Goal: Task Accomplishment & Management: Manage account settings

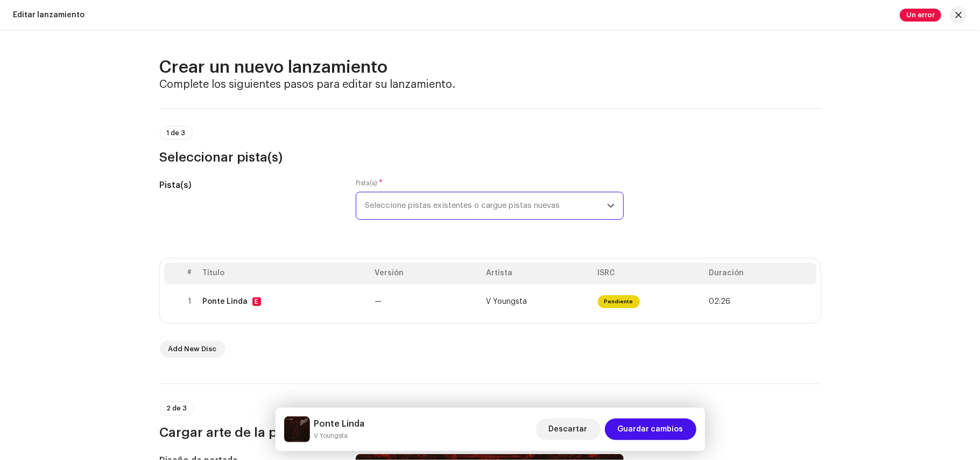
click at [531, 199] on span "Seleccione pistas existentes o cargue pistas nuevas" at bounding box center [486, 205] width 242 height 27
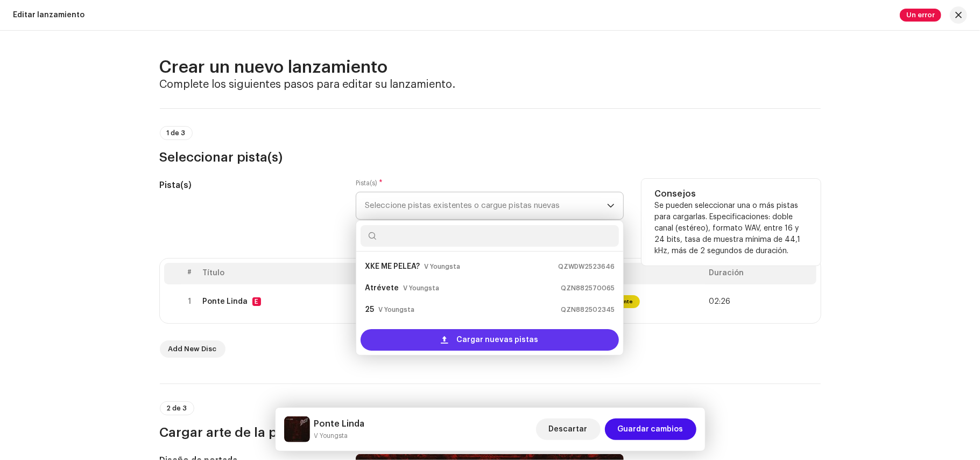
click at [453, 337] on div "Cargar nuevas pistas" at bounding box center [490, 340] width 258 height 22
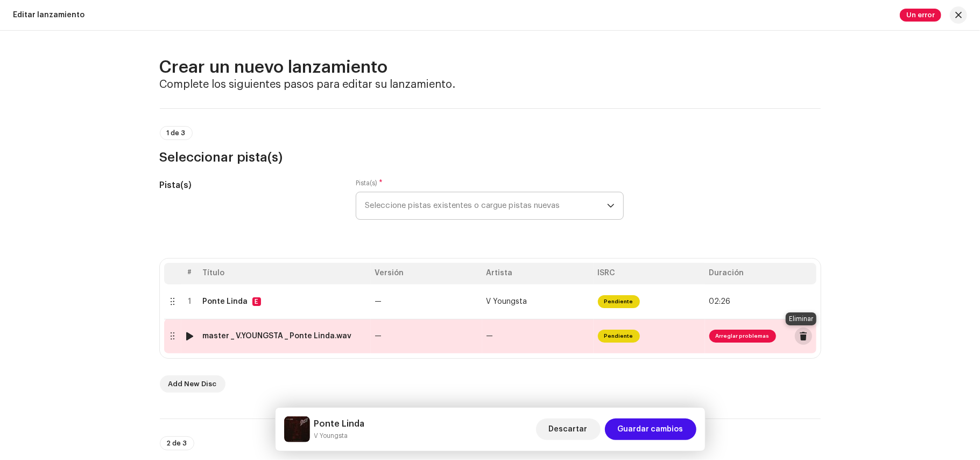
click at [800, 337] on span at bounding box center [804, 336] width 8 height 9
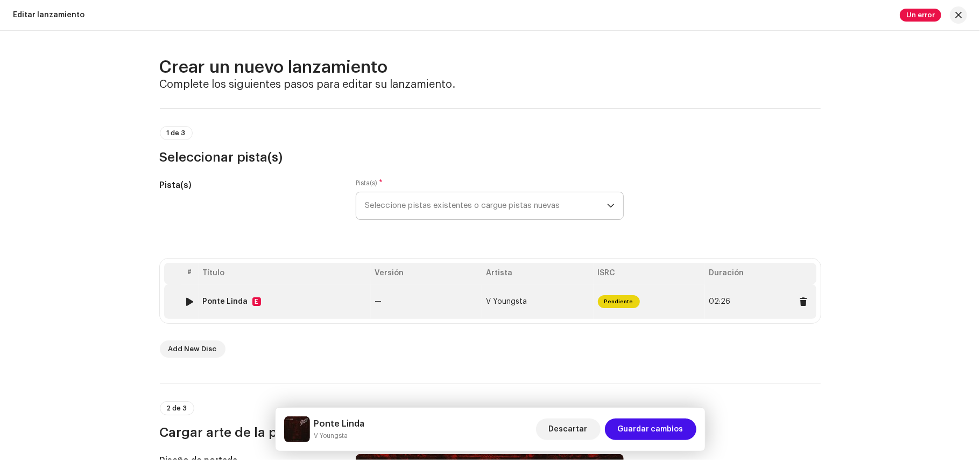
click at [622, 298] on span "Pendiente" at bounding box center [619, 301] width 42 height 13
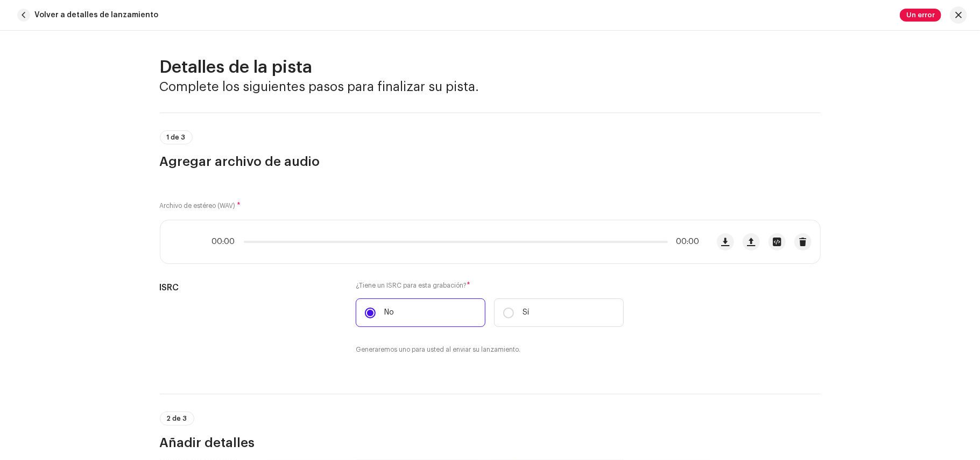
scroll to position [449, 0]
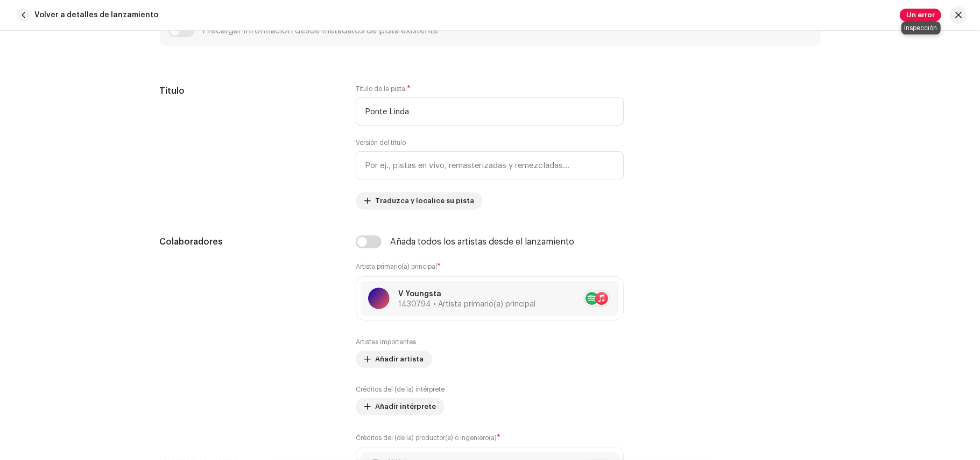
click at [928, 13] on span "Un error" at bounding box center [920, 15] width 41 height 13
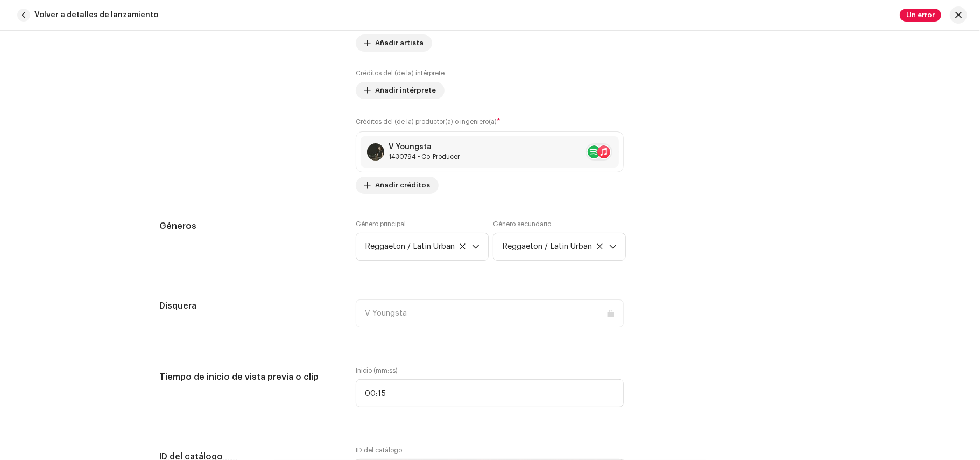
scroll to position [769, 0]
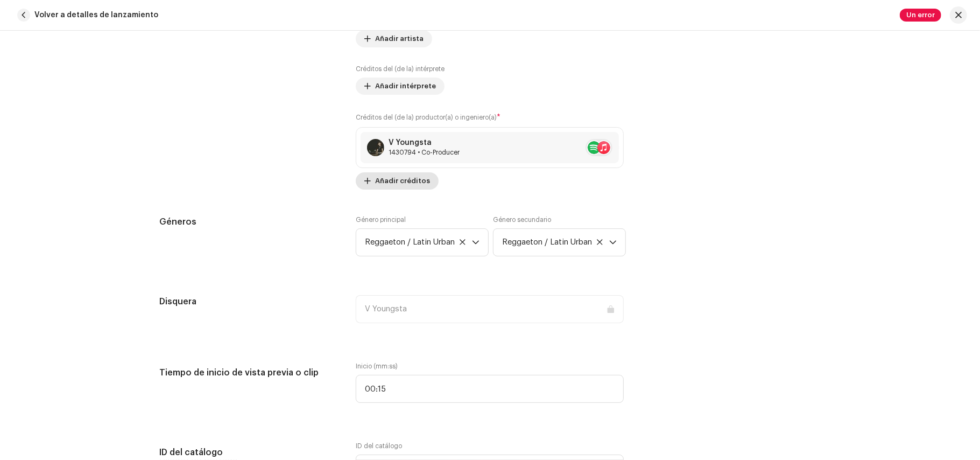
click at [395, 188] on span "Añadir créditos" at bounding box center [402, 181] width 55 height 22
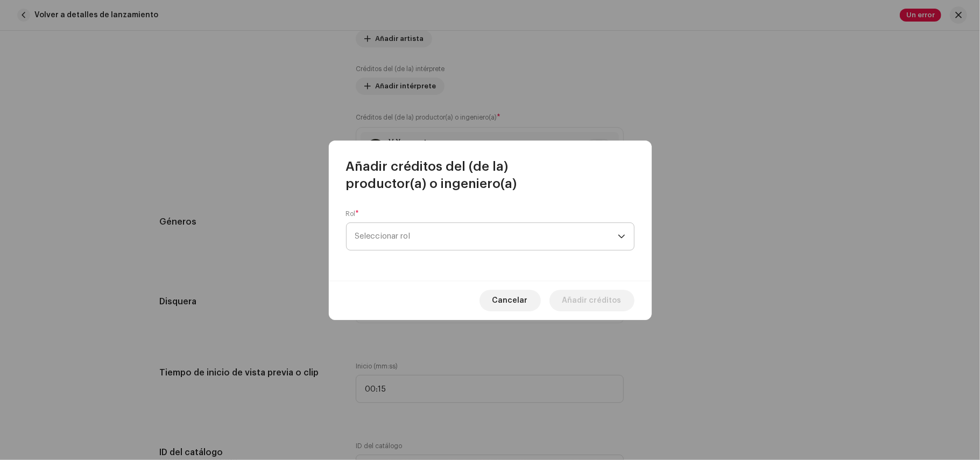
click at [395, 229] on span "Seleccionar rol" at bounding box center [486, 236] width 263 height 27
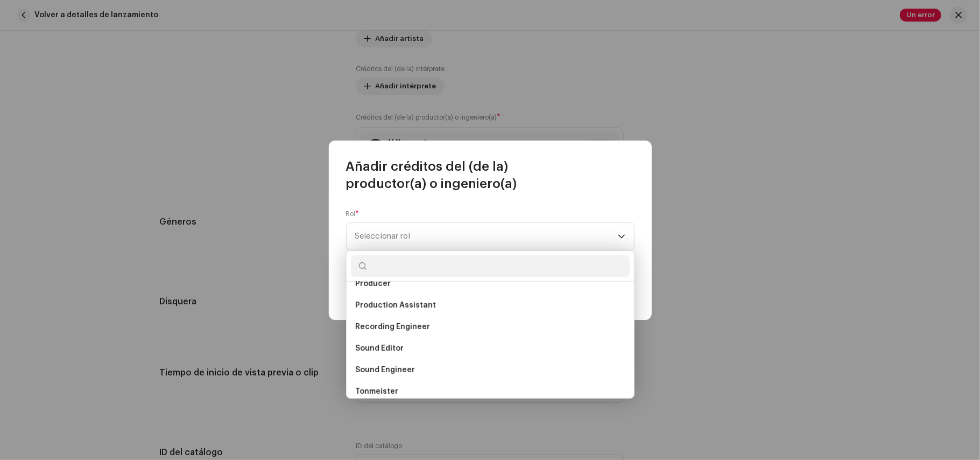
scroll to position [474, 0]
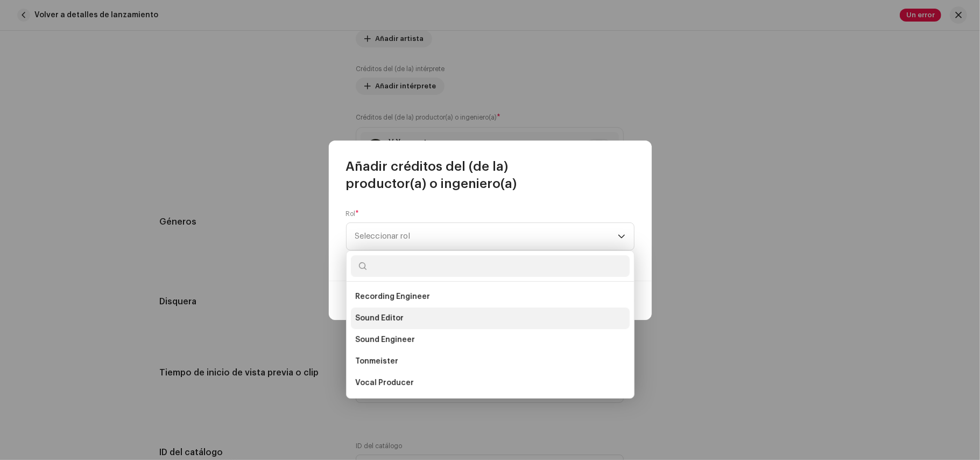
click at [480, 315] on li "Sound Editor" at bounding box center [490, 318] width 279 height 22
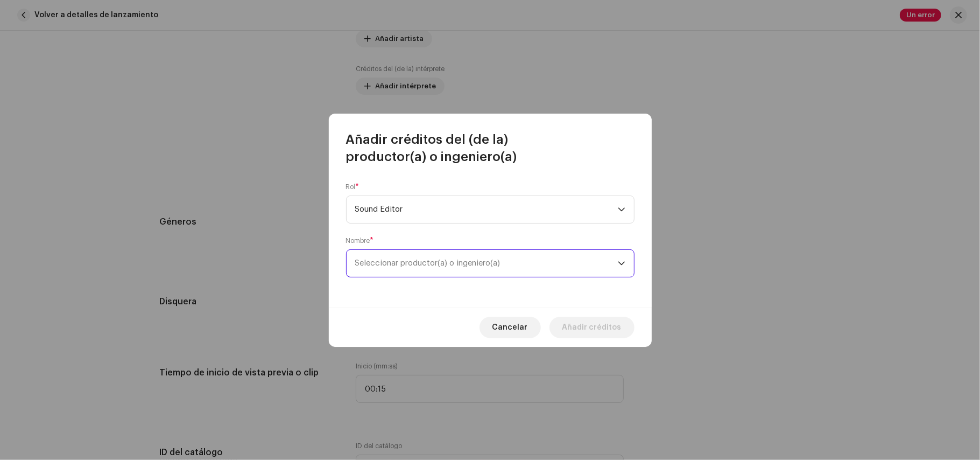
click at [480, 257] on span "Seleccionar productor(a) o ingeniero(a)" at bounding box center [486, 263] width 263 height 27
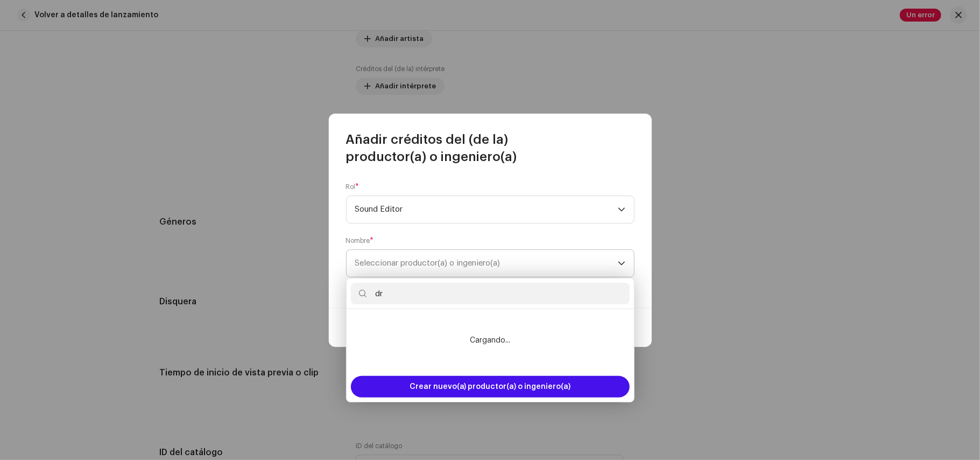
type input "d"
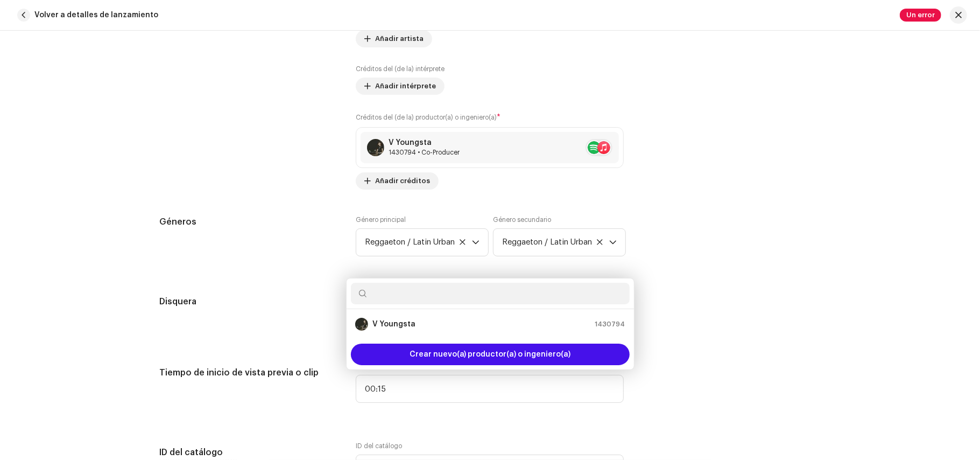
click at [731, 289] on div "Añadir créditos del (de la) productor(a) o ingeniero(a) Rol * Sound Editor Nomb…" at bounding box center [490, 230] width 980 height 460
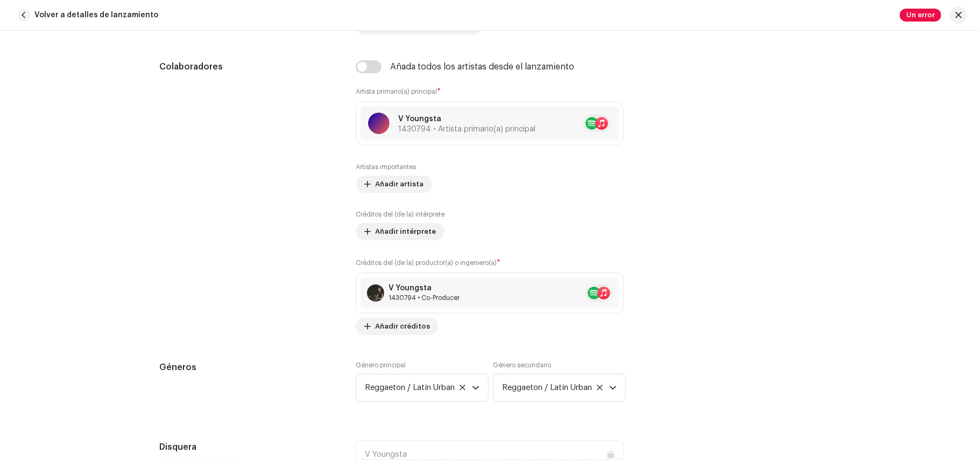
scroll to position [0, 0]
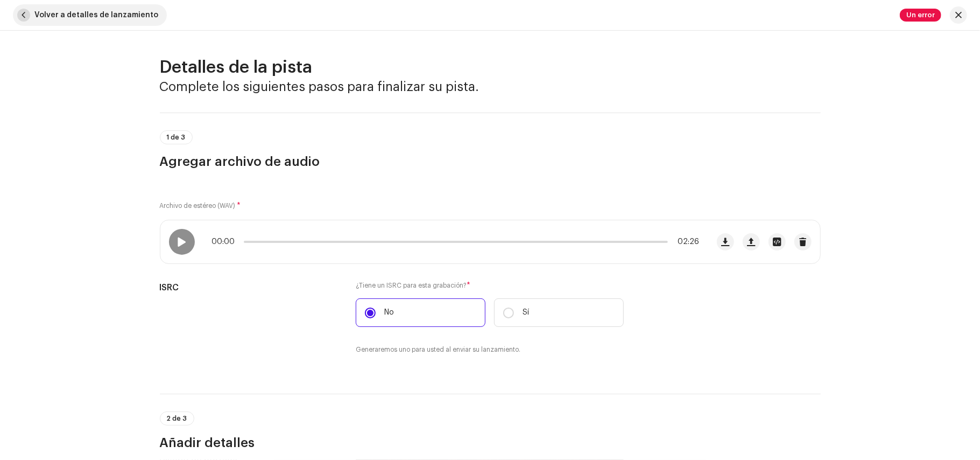
click at [30, 17] on button "Volver a detalles de lanzamiento" at bounding box center [90, 15] width 154 height 22
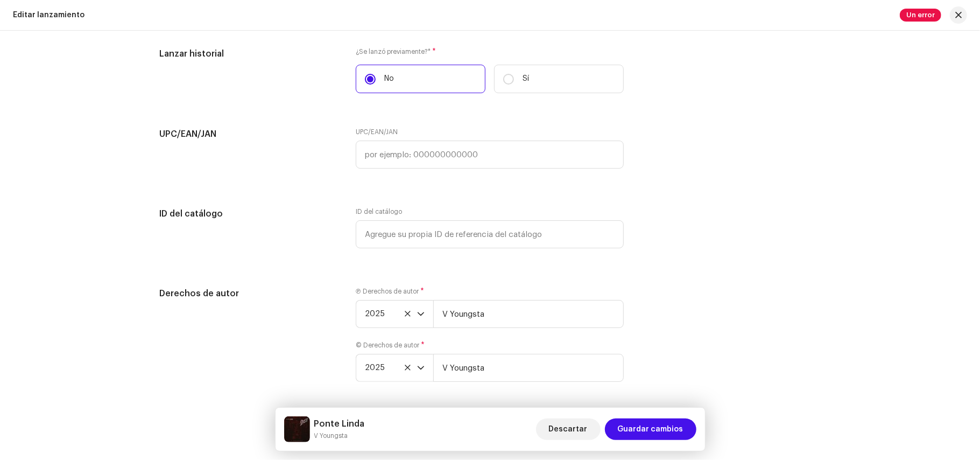
scroll to position [1669, 0]
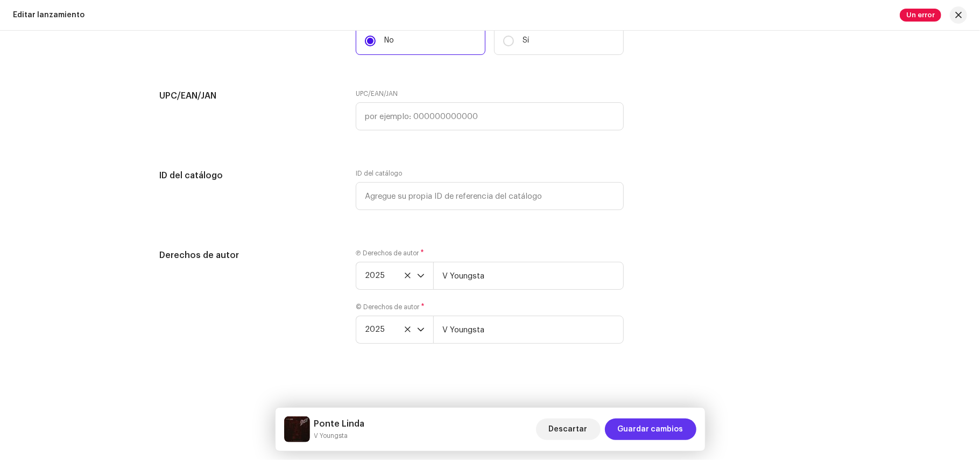
click at [657, 429] on span "Guardar cambios" at bounding box center [651, 429] width 66 height 22
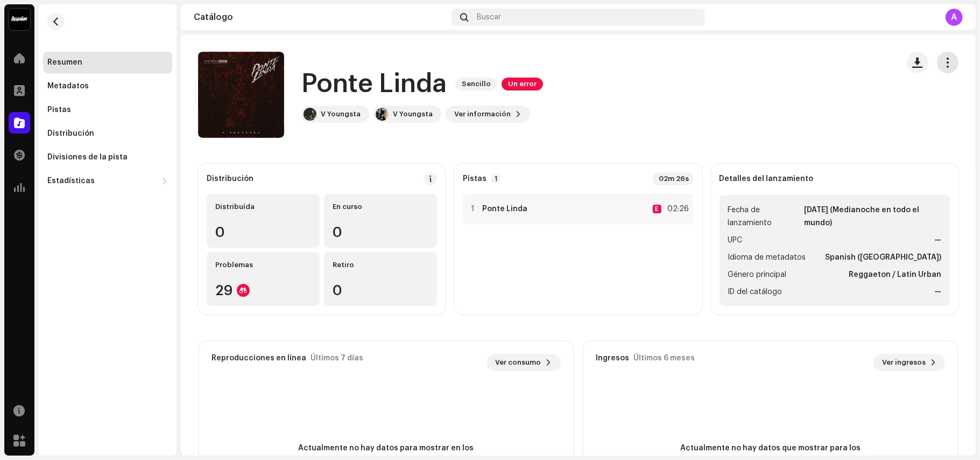
click at [937, 65] on button "button" at bounding box center [948, 63] width 22 height 22
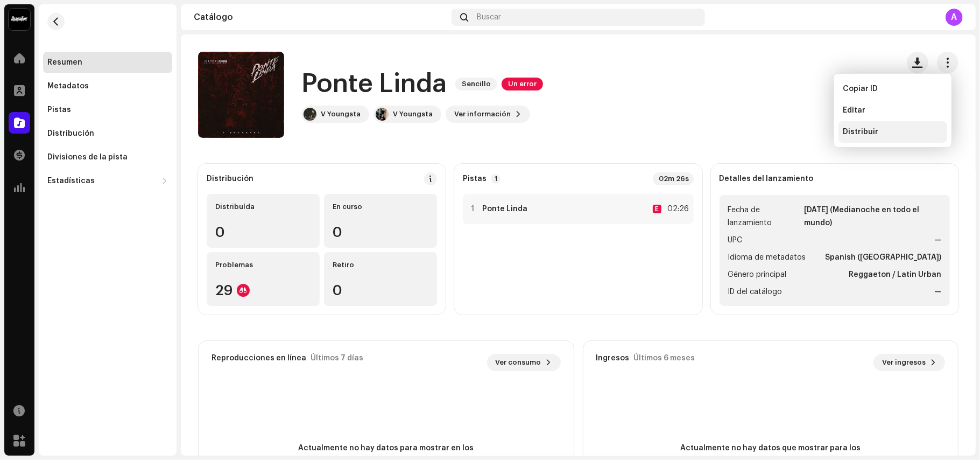
click at [875, 130] on span "Distribuir" at bounding box center [861, 132] width 36 height 9
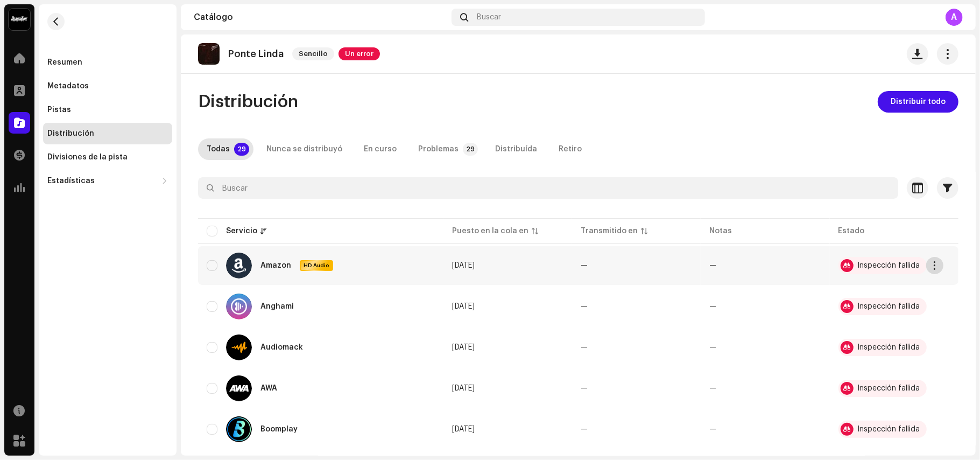
click at [933, 261] on button "button" at bounding box center [935, 265] width 17 height 17
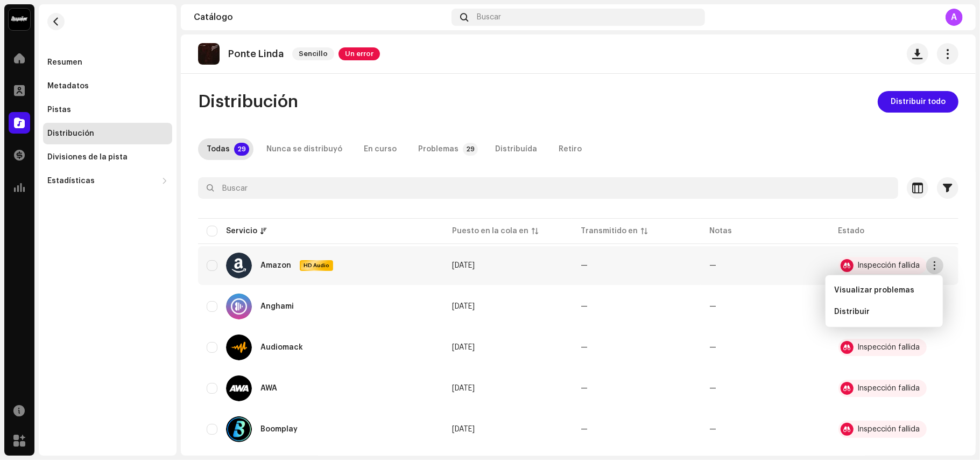
click at [933, 261] on button "button" at bounding box center [935, 265] width 17 height 17
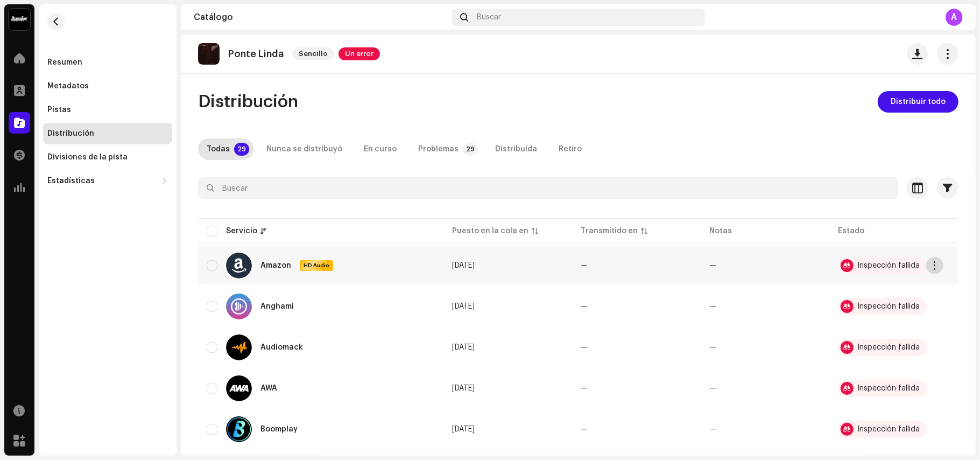
click at [930, 265] on button "button" at bounding box center [935, 265] width 17 height 17
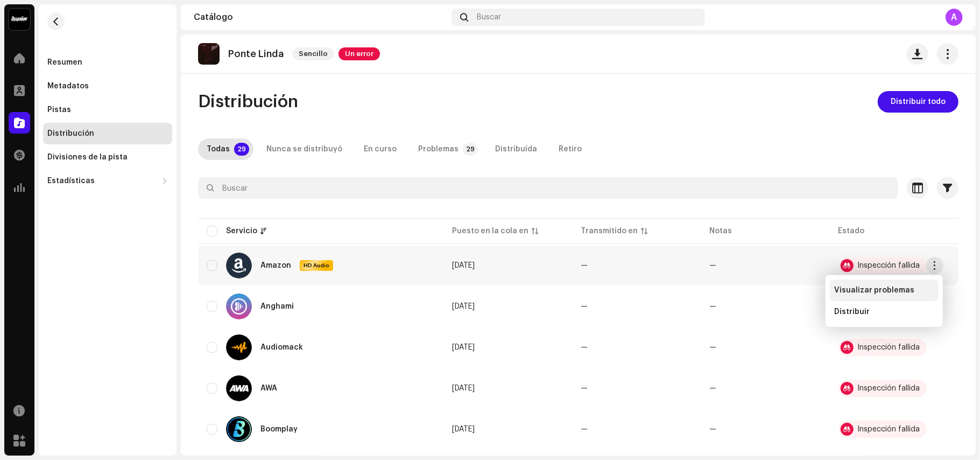
click at [888, 289] on span "Visualizar problemas" at bounding box center [875, 290] width 80 height 9
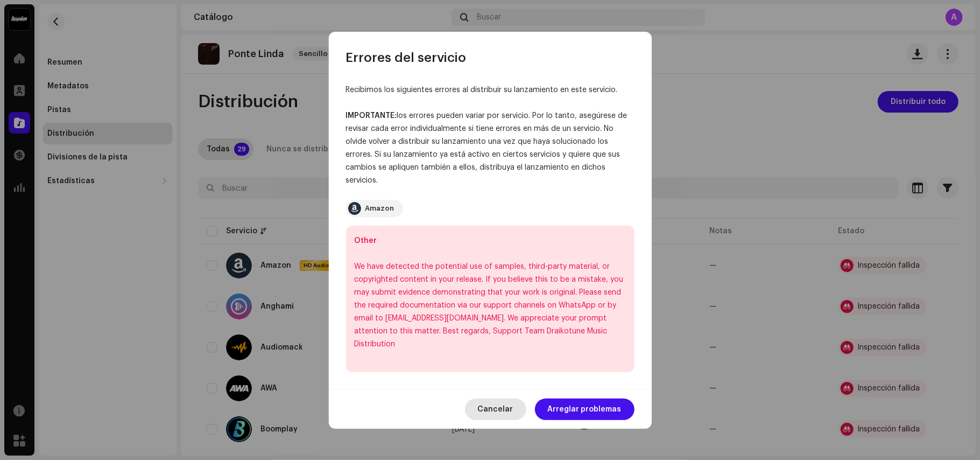
click at [502, 400] on span "Cancelar" at bounding box center [496, 409] width 36 height 22
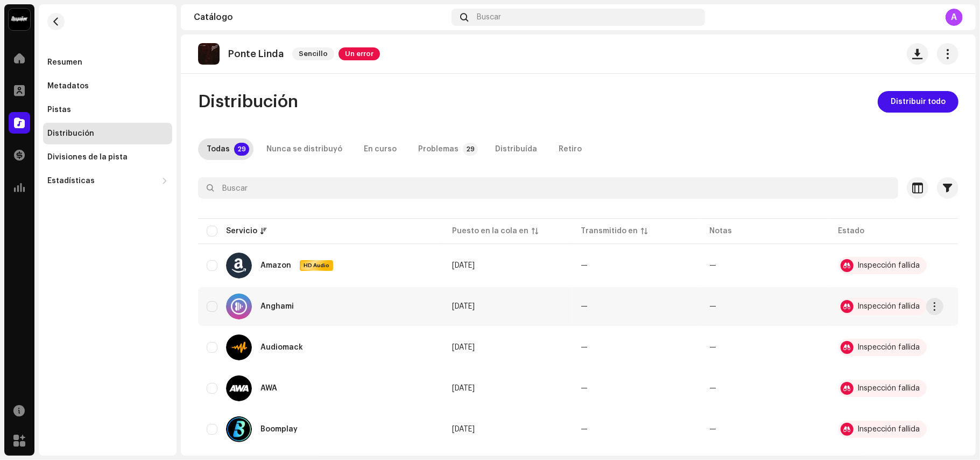
click at [886, 300] on div "Inspección fallida" at bounding box center [883, 306] width 88 height 17
click at [933, 308] on span "button" at bounding box center [935, 306] width 8 height 9
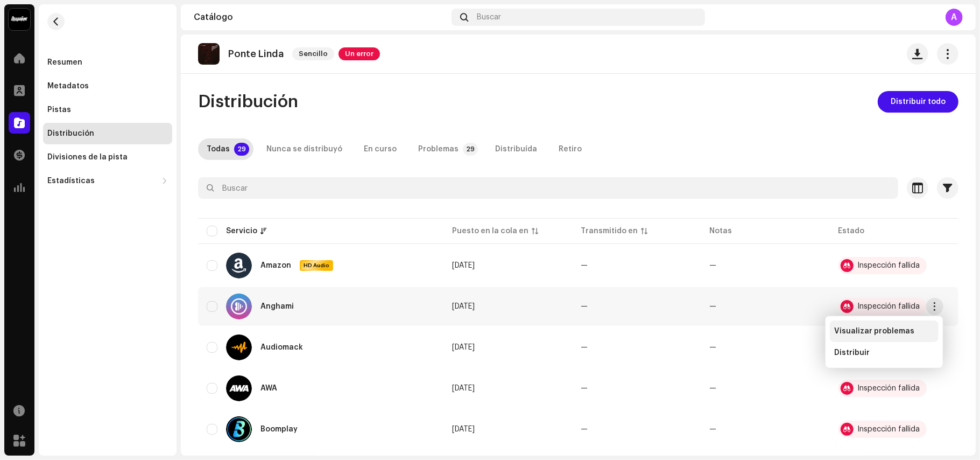
click at [903, 325] on div "Visualizar problemas" at bounding box center [884, 331] width 109 height 22
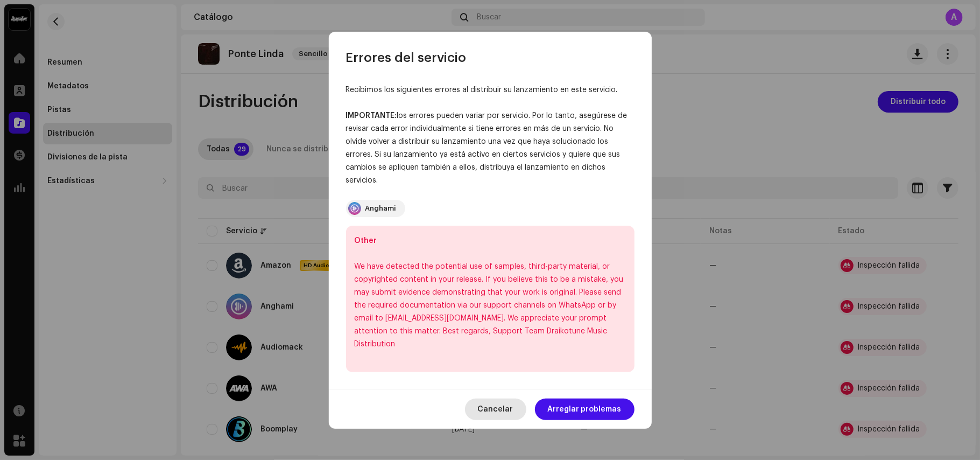
click at [506, 405] on span "Cancelar" at bounding box center [496, 409] width 36 height 22
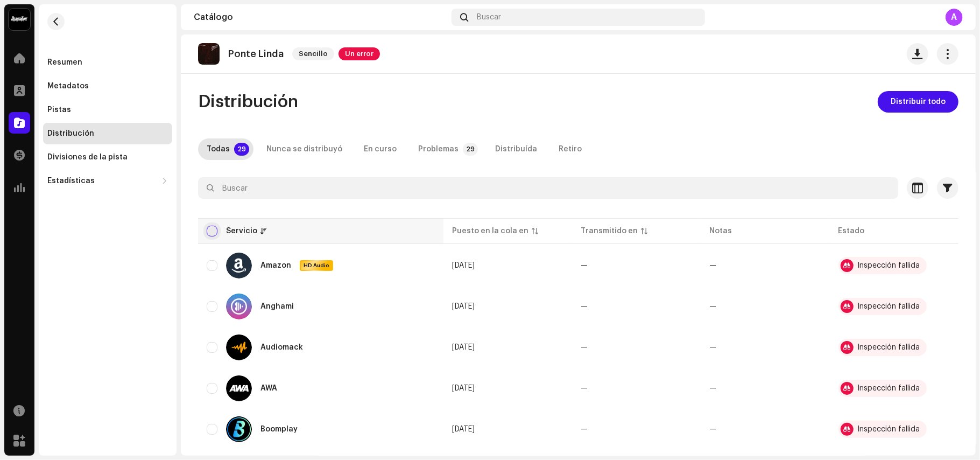
click at [214, 229] on input "checkbox" at bounding box center [212, 231] width 11 height 11
checkbox input "true"
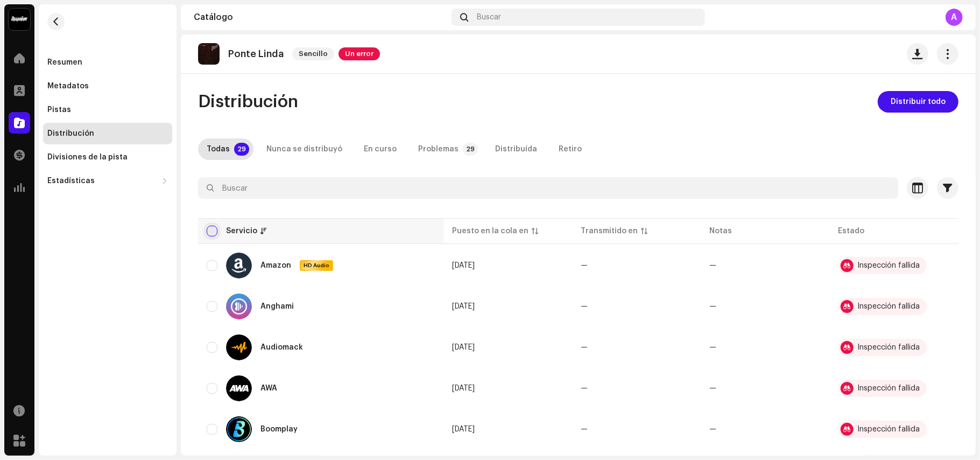
checkbox input "true"
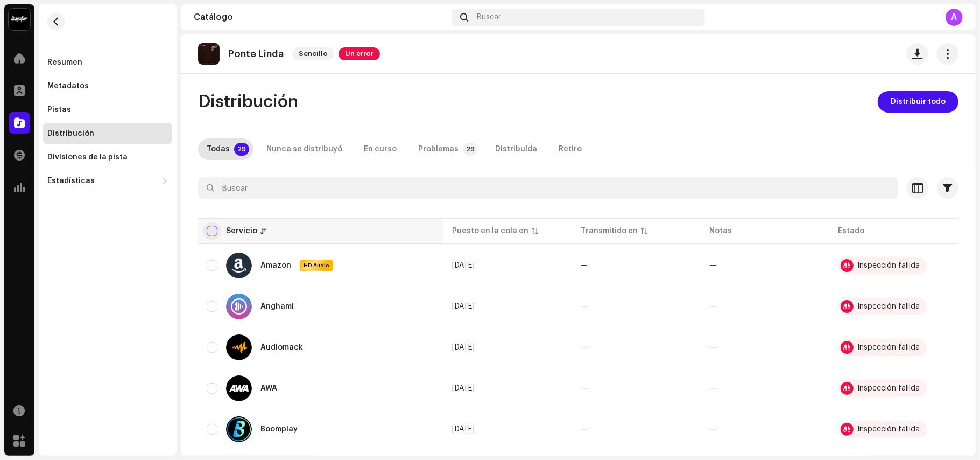
checkbox input "true"
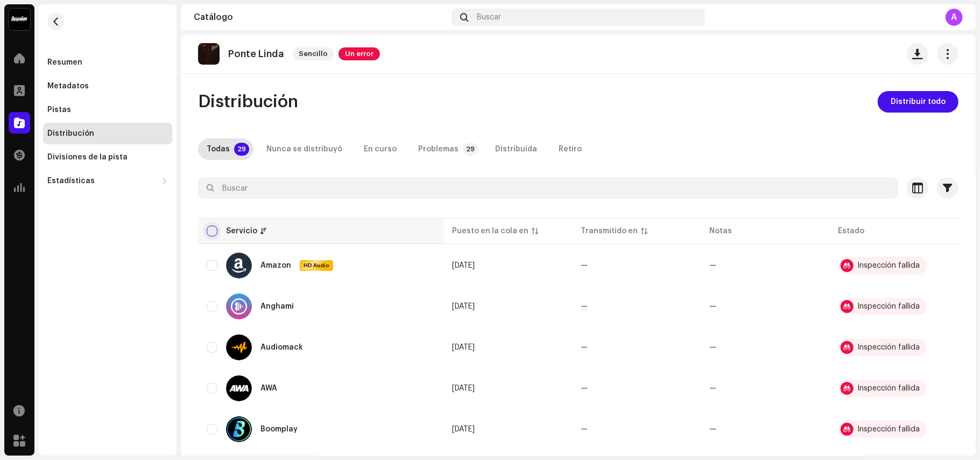
checkbox input "true"
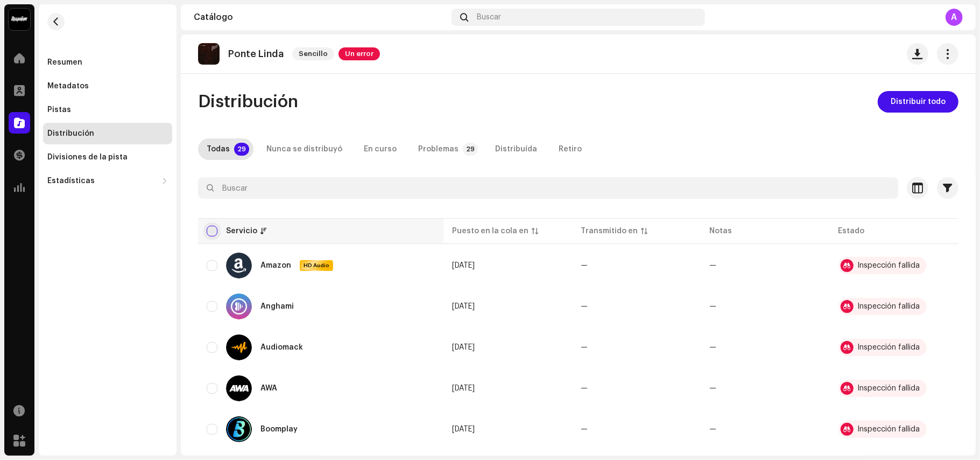
checkbox input "true"
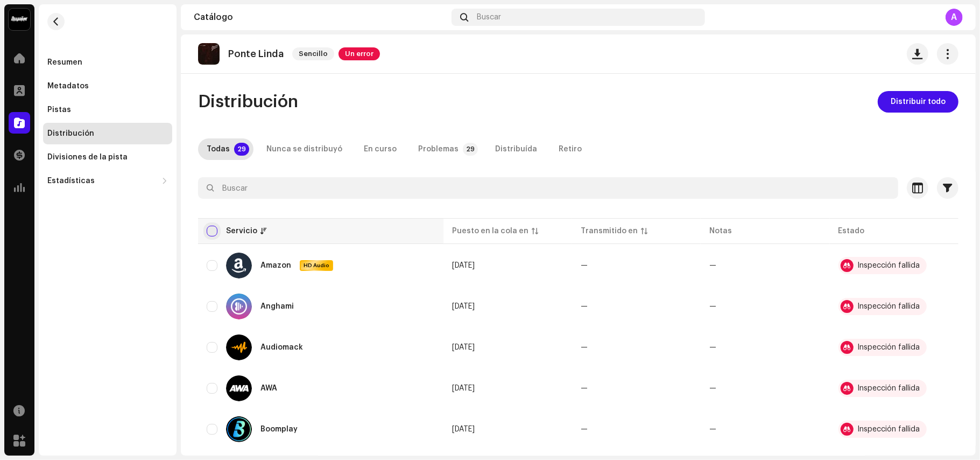
checkbox input "true"
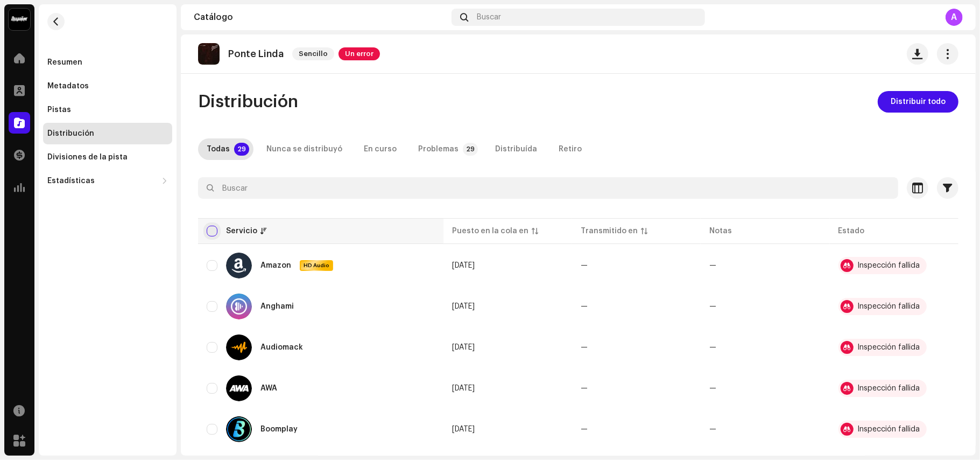
checkbox input "true"
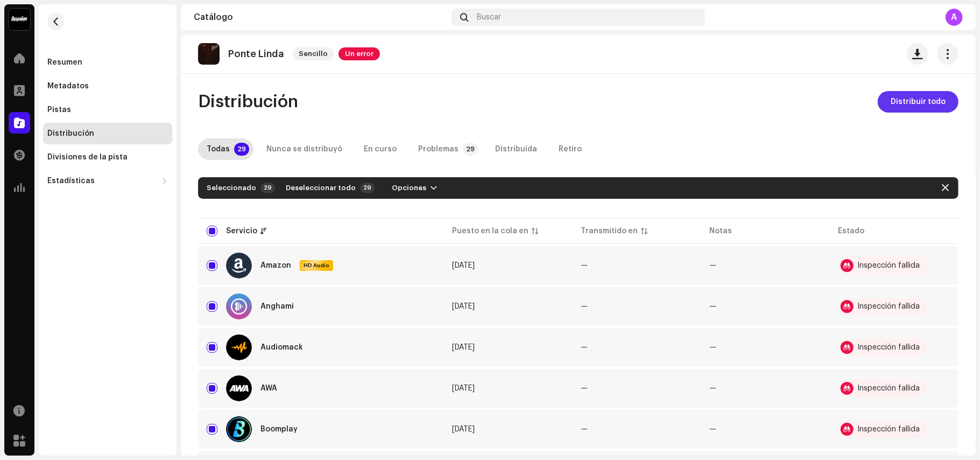
click at [942, 95] on button "Distribuir todo" at bounding box center [918, 102] width 81 height 22
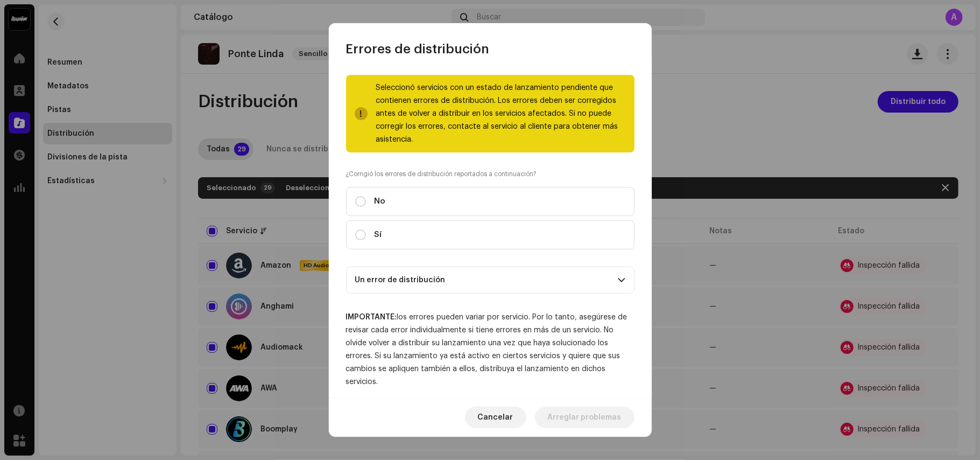
click at [507, 284] on p-accordion-header "Un error de distribución" at bounding box center [490, 280] width 289 height 27
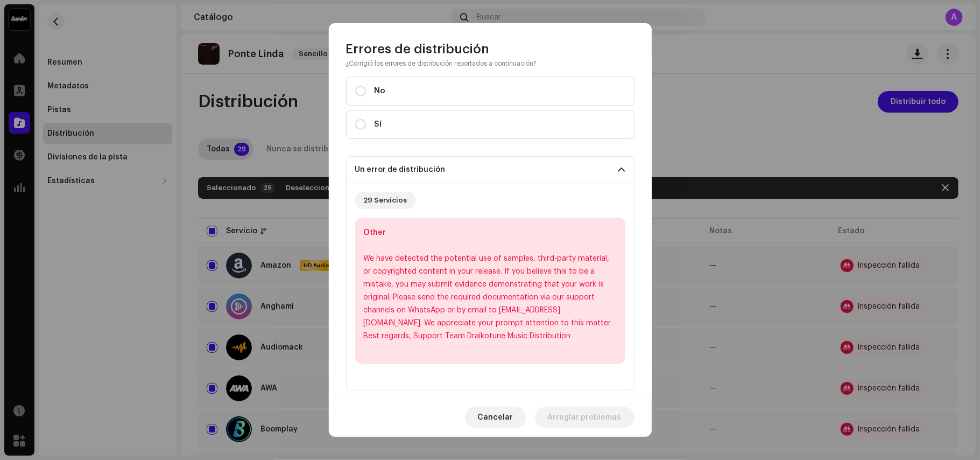
scroll to position [138, 0]
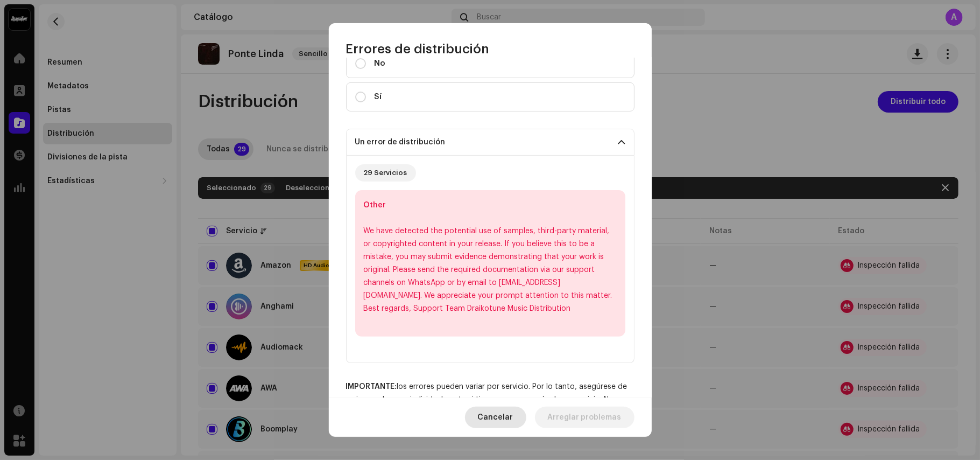
click at [502, 422] on span "Cancelar" at bounding box center [496, 418] width 36 height 22
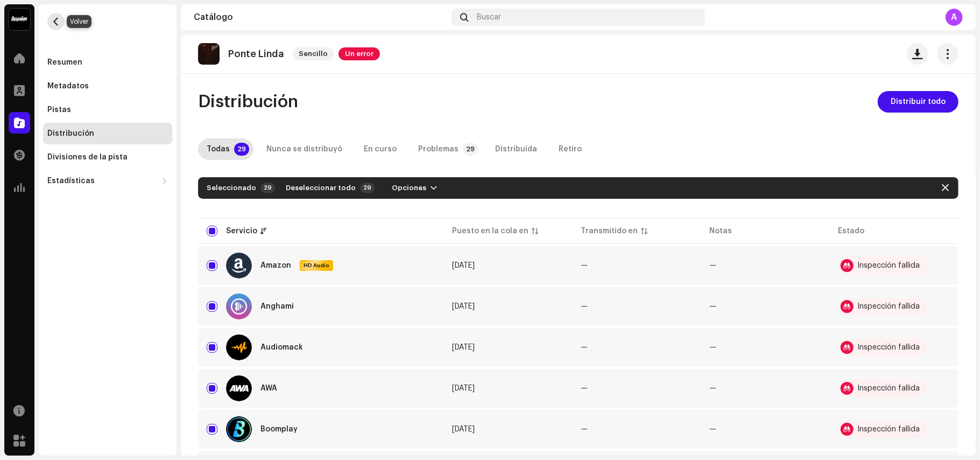
click at [50, 22] on button "button" at bounding box center [55, 21] width 17 height 17
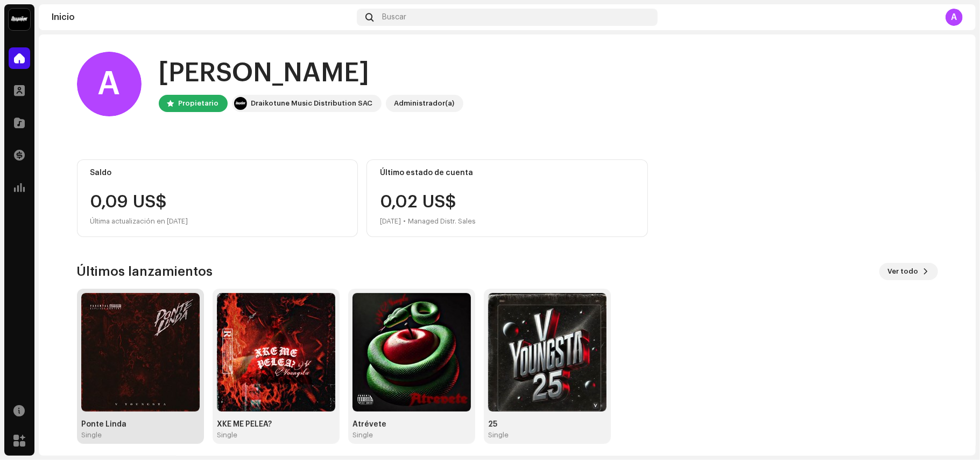
click at [153, 345] on img at bounding box center [140, 352] width 118 height 118
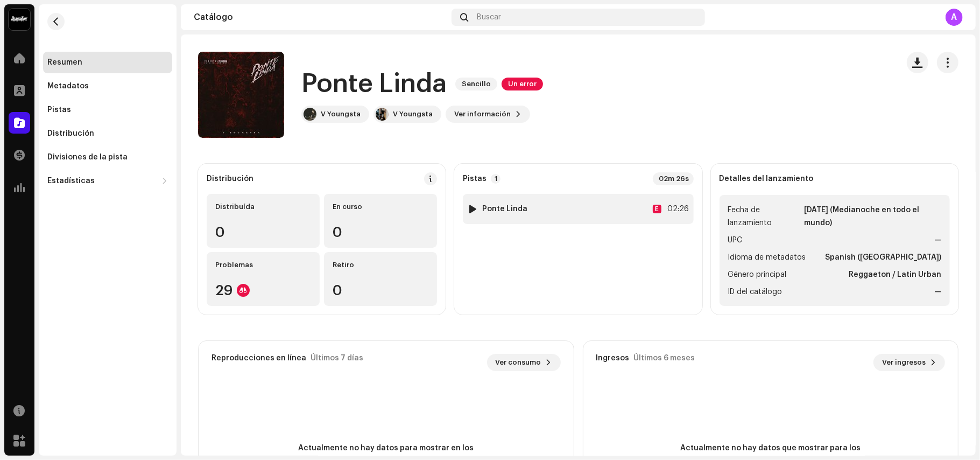
click at [472, 209] on div at bounding box center [473, 209] width 8 height 9
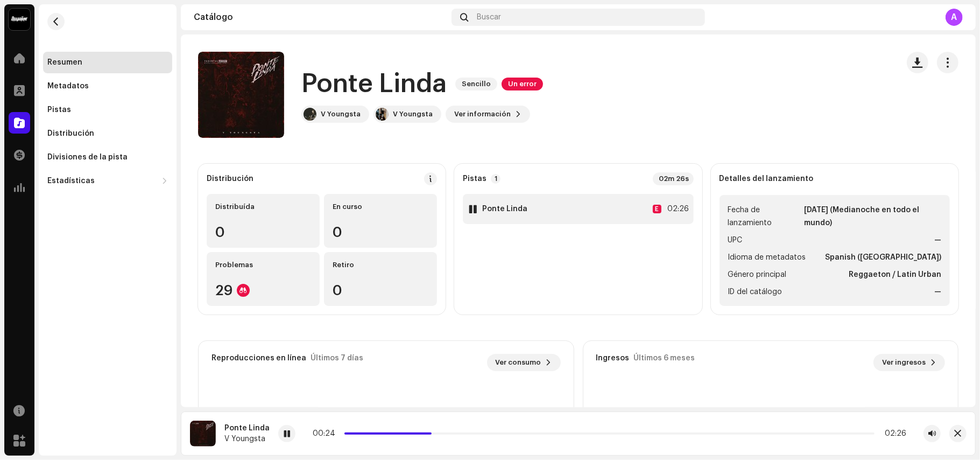
click at [471, 208] on div at bounding box center [473, 209] width 8 height 9
click at [522, 84] on span "Un error" at bounding box center [522, 84] width 41 height 13
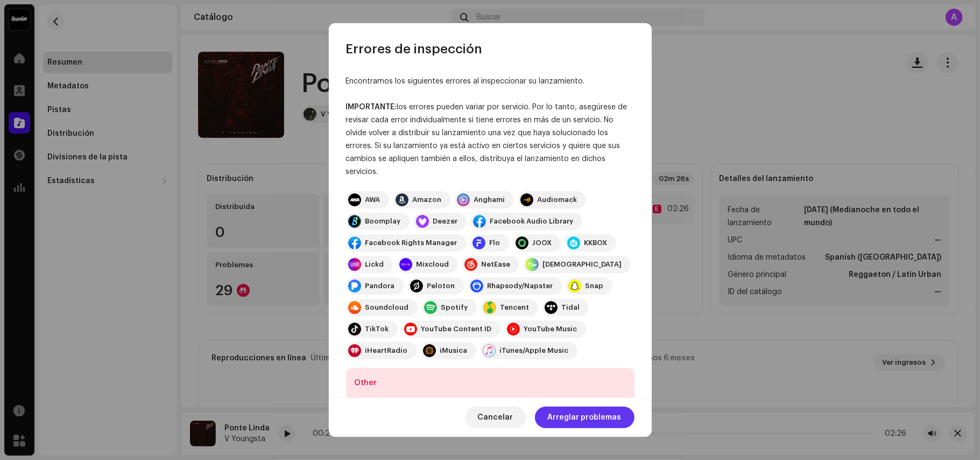
click at [589, 412] on span "Arreglar problemas" at bounding box center [585, 418] width 74 height 22
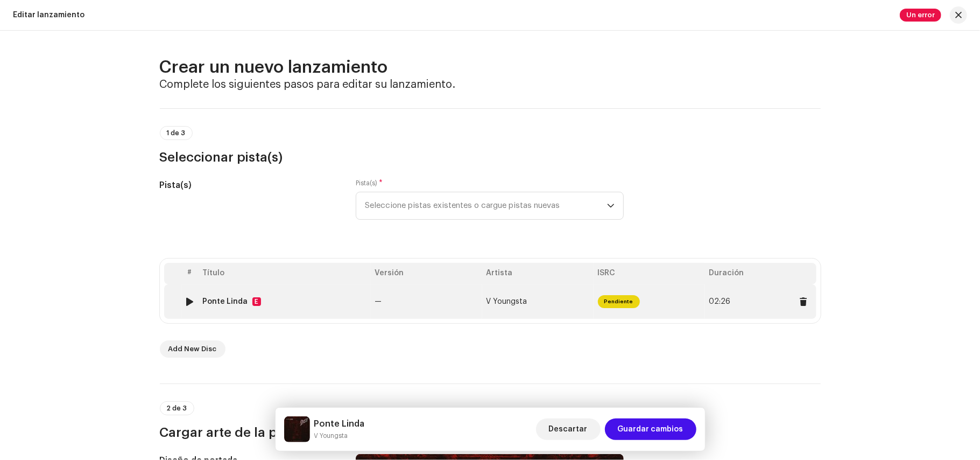
click at [617, 303] on span "Pendiente" at bounding box center [619, 301] width 42 height 13
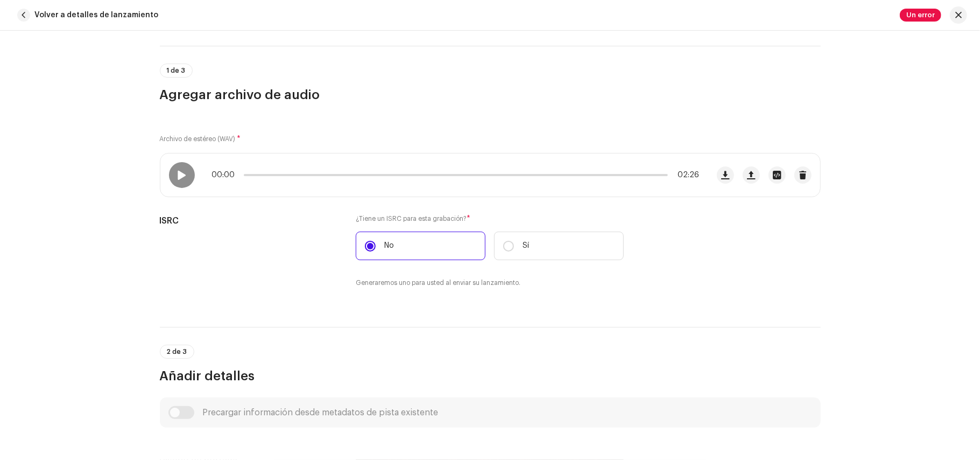
scroll to position [92, 0]
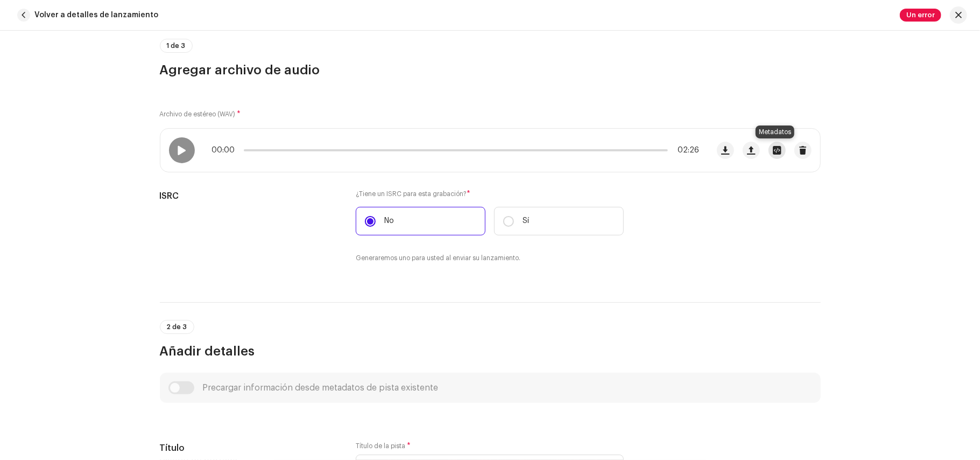
click at [776, 151] on span "button" at bounding box center [777, 150] width 8 height 9
click at [759, 224] on div "master _ V.YOUNGSTA _ Ponte Linda.wav Nombre del archivo master _ V.YOUNGSTA _ …" at bounding box center [490, 230] width 980 height 460
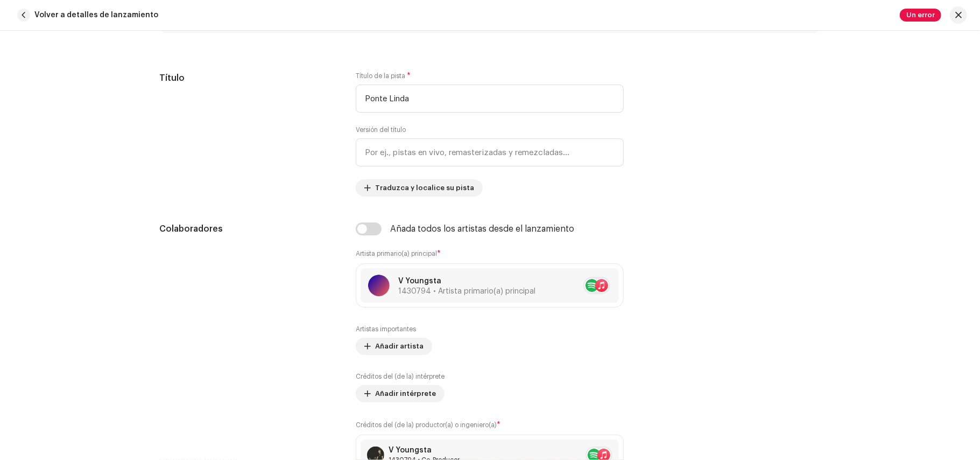
scroll to position [460, 0]
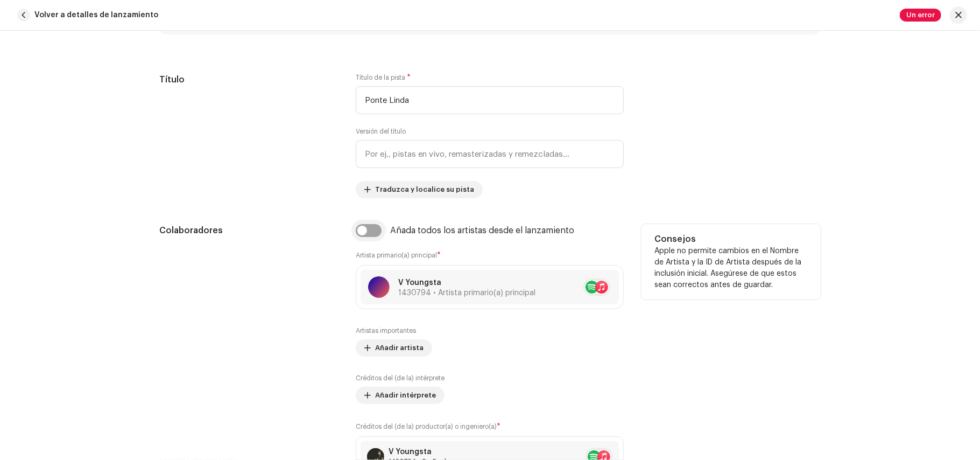
click at [374, 234] on input "checkbox" at bounding box center [369, 230] width 26 height 13
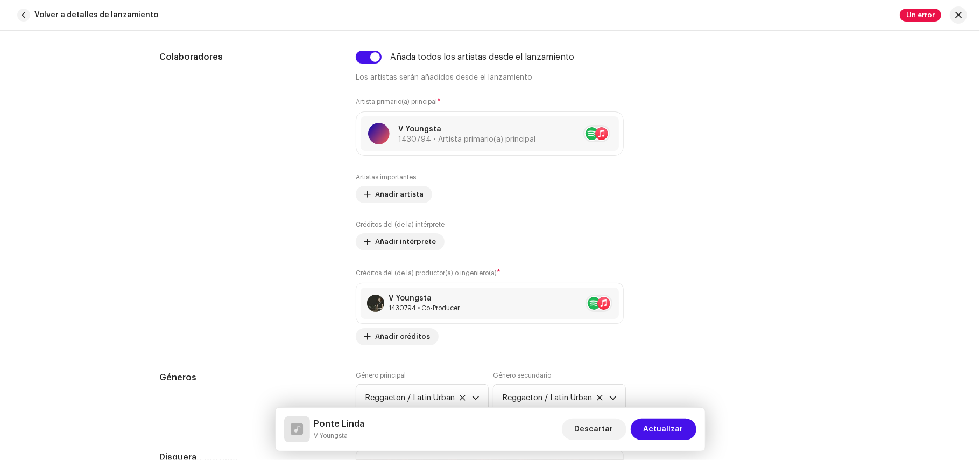
scroll to position [658, 0]
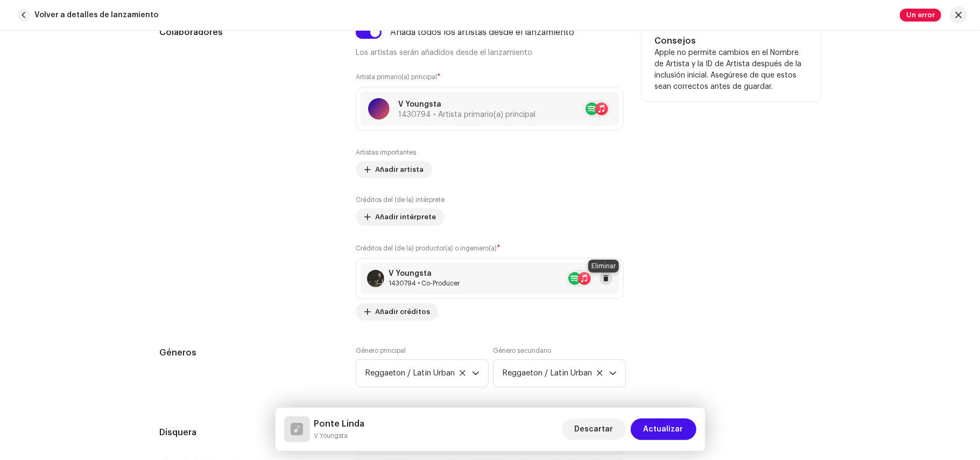
click at [603, 281] on span at bounding box center [606, 278] width 6 height 9
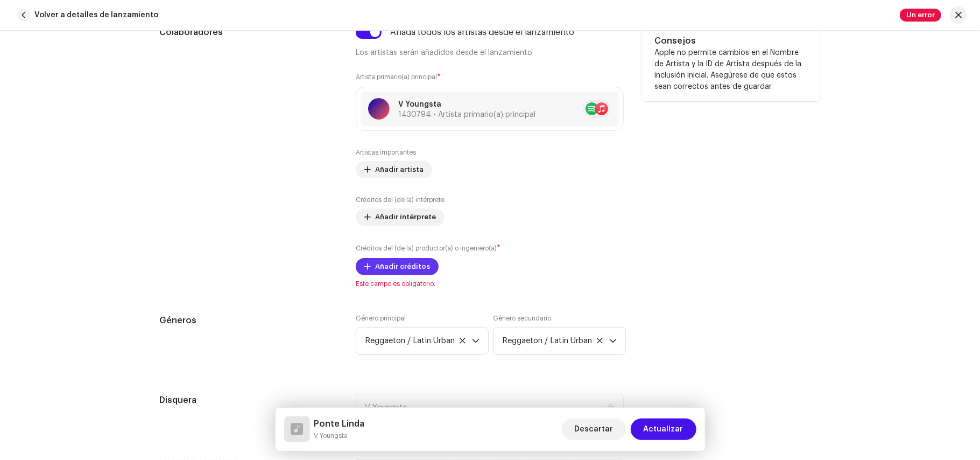
click at [367, 268] on span at bounding box center [368, 266] width 6 height 9
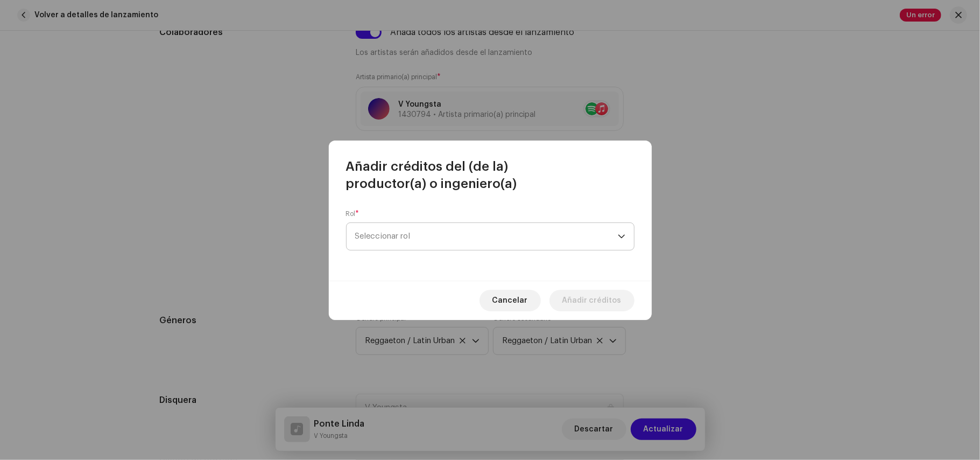
click at [415, 242] on span "Seleccionar rol" at bounding box center [486, 236] width 263 height 27
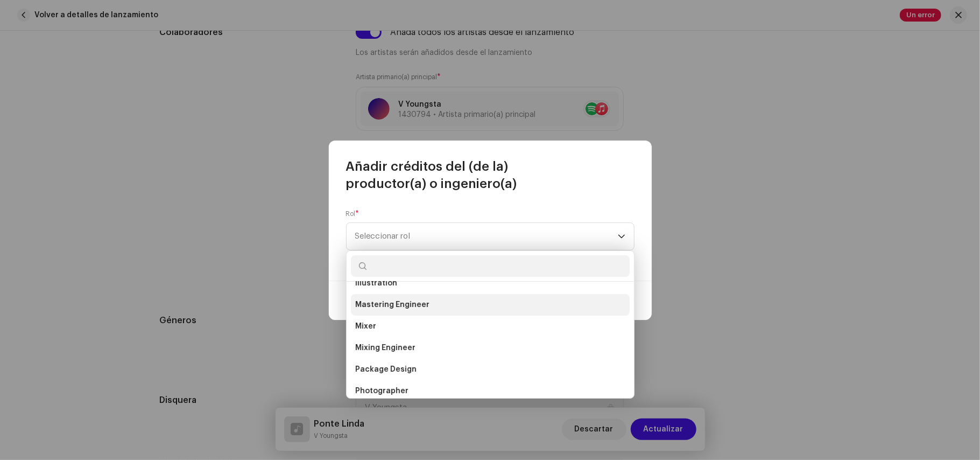
scroll to position [284, 0]
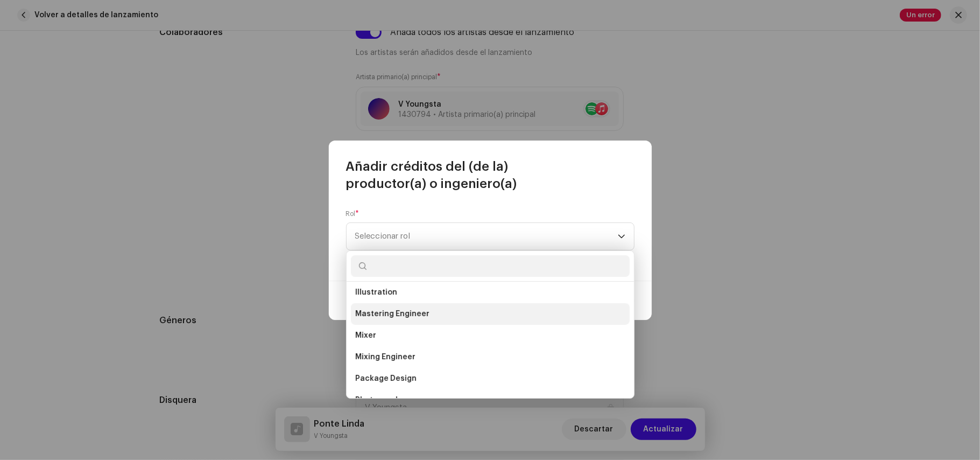
click at [407, 313] on span "Mastering Engineer" at bounding box center [392, 314] width 74 height 11
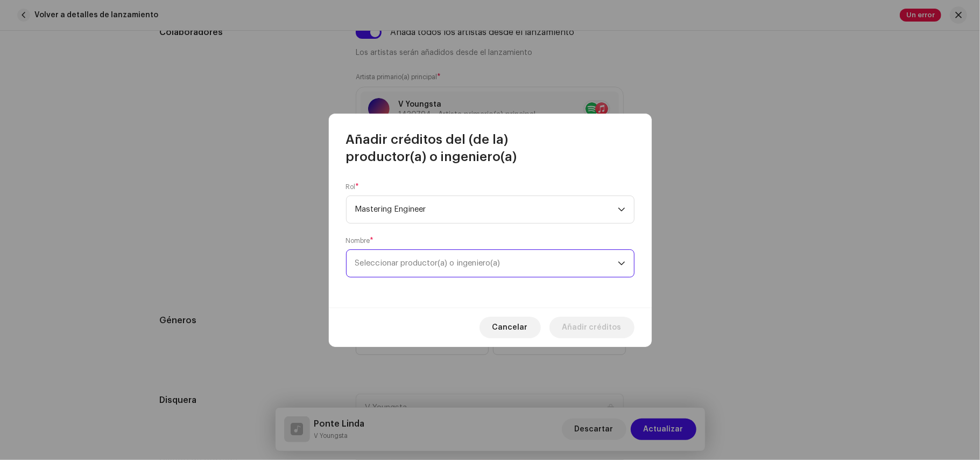
click at [423, 272] on span "Seleccionar productor(a) o ingeniero(a)" at bounding box center [486, 263] width 263 height 27
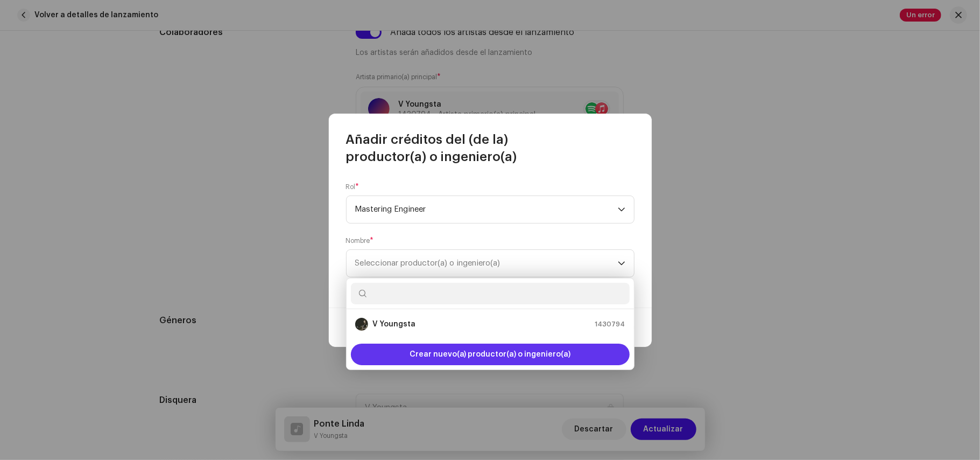
click at [405, 352] on div "Crear nuevo(a) productor(a) o ingeniero(a)" at bounding box center [490, 355] width 279 height 22
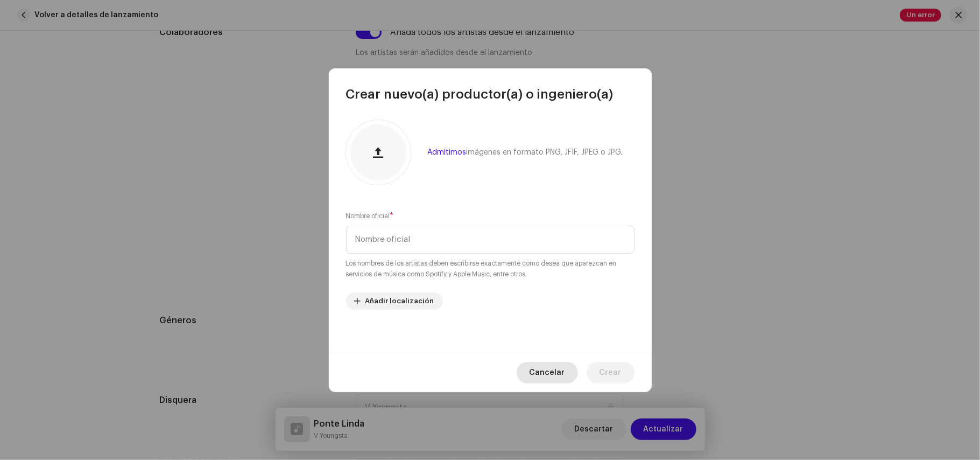
click at [545, 367] on span "Cancelar" at bounding box center [548, 373] width 36 height 22
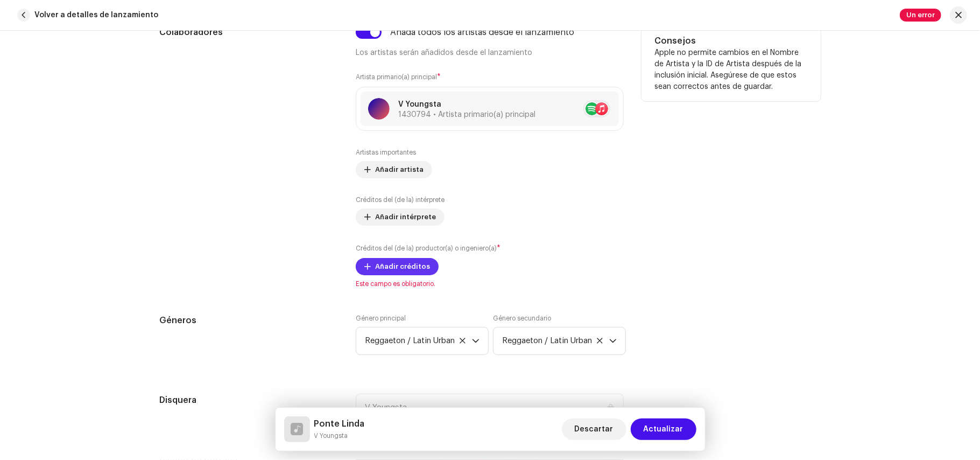
click at [415, 271] on span "Añadir créditos" at bounding box center [402, 267] width 55 height 22
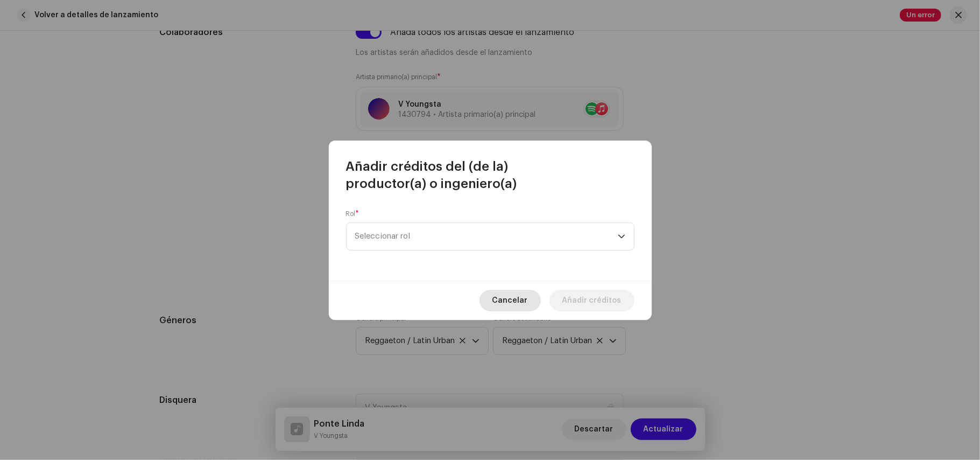
click at [528, 305] on span "Cancelar" at bounding box center [511, 301] width 36 height 22
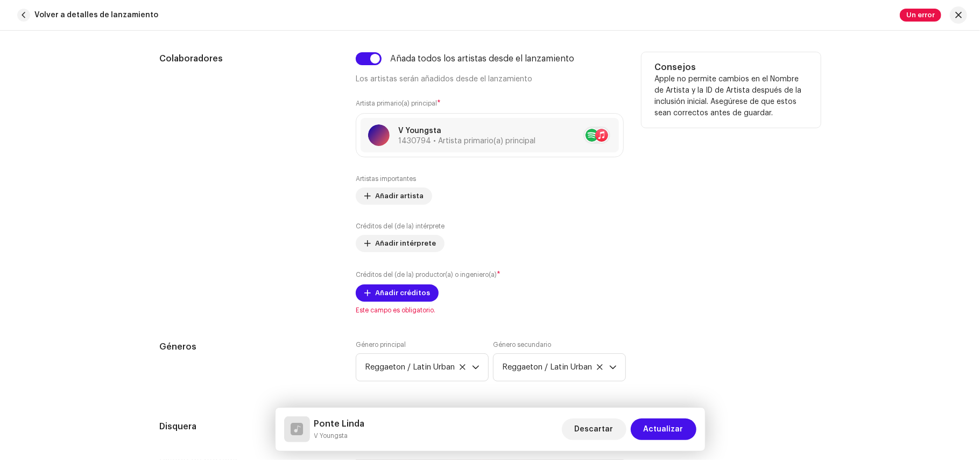
scroll to position [629, 0]
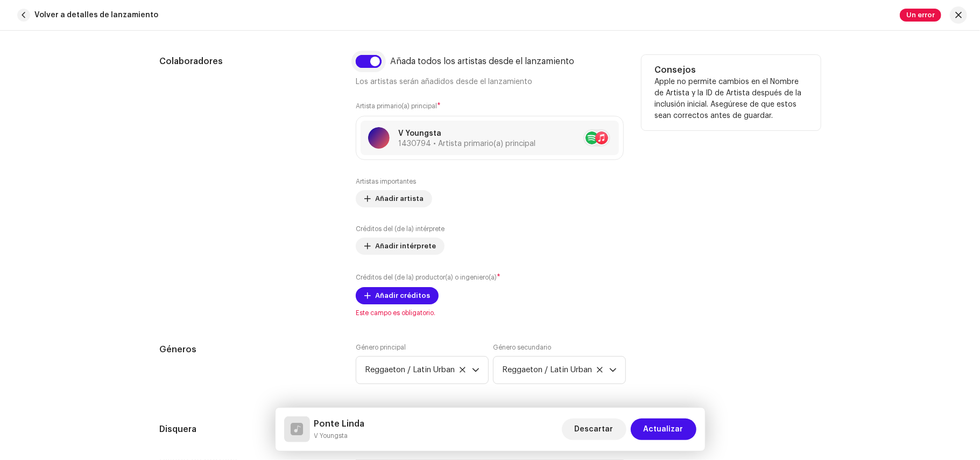
click at [367, 65] on input "checkbox" at bounding box center [369, 61] width 26 height 13
checkbox input "false"
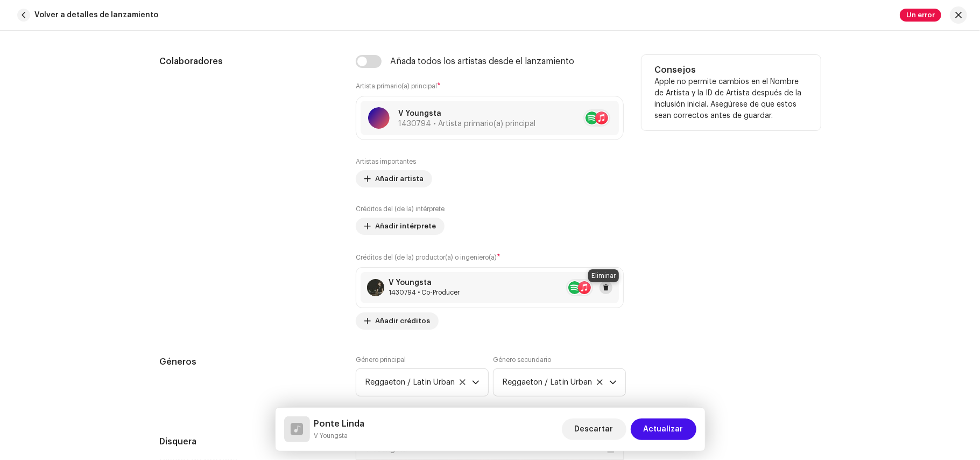
click at [607, 291] on button at bounding box center [606, 287] width 13 height 13
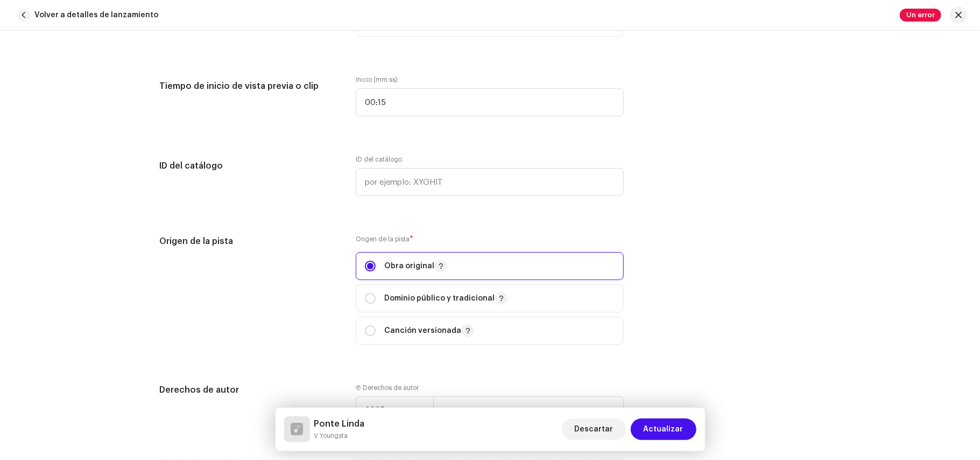
scroll to position [1090, 0]
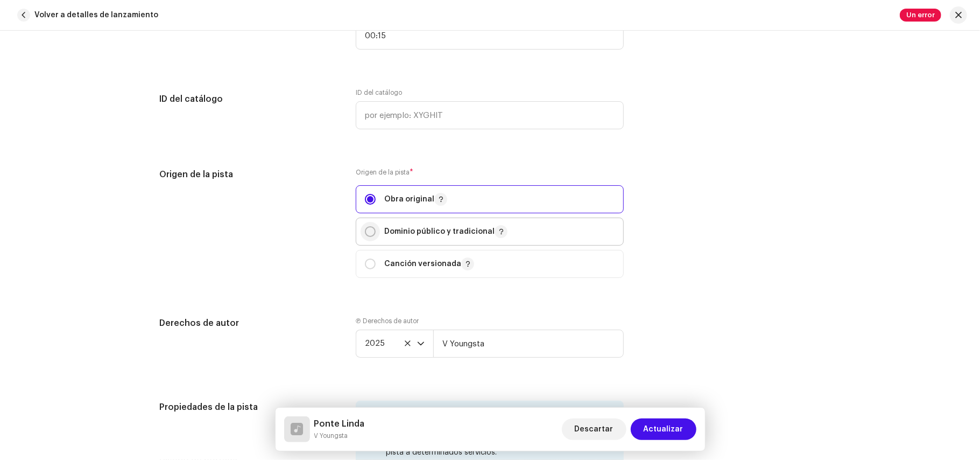
click at [367, 237] on input "radio" at bounding box center [370, 231] width 11 height 11
radio input "true"
click at [367, 205] on input "radio" at bounding box center [370, 199] width 11 height 11
radio input "true"
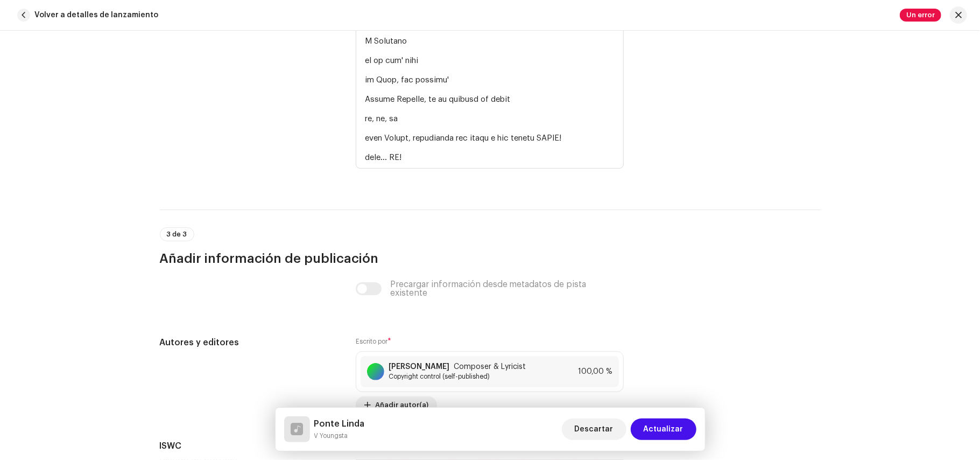
scroll to position [2499, 0]
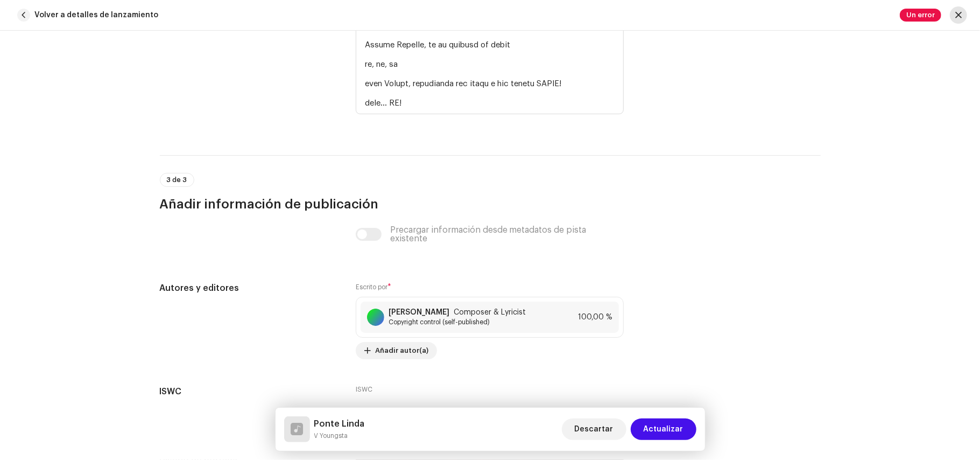
click at [958, 15] on span "button" at bounding box center [959, 15] width 6 height 9
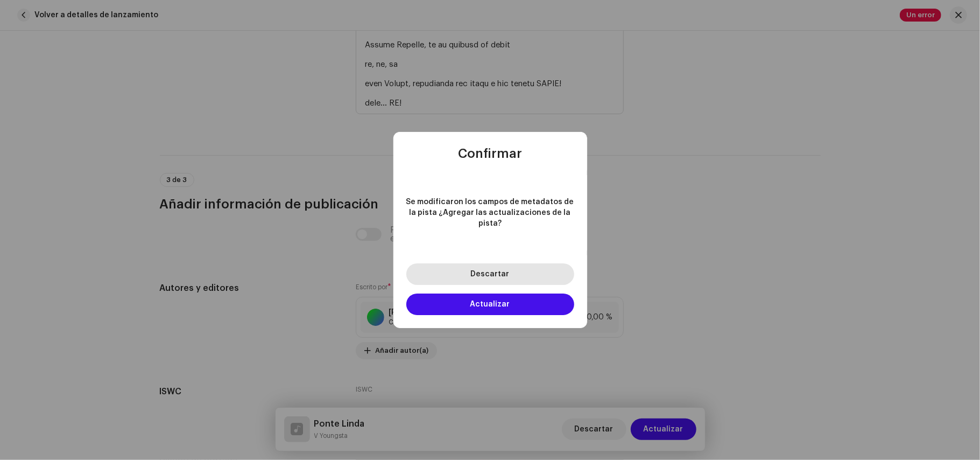
click at [486, 274] on button "Descartar" at bounding box center [491, 274] width 168 height 22
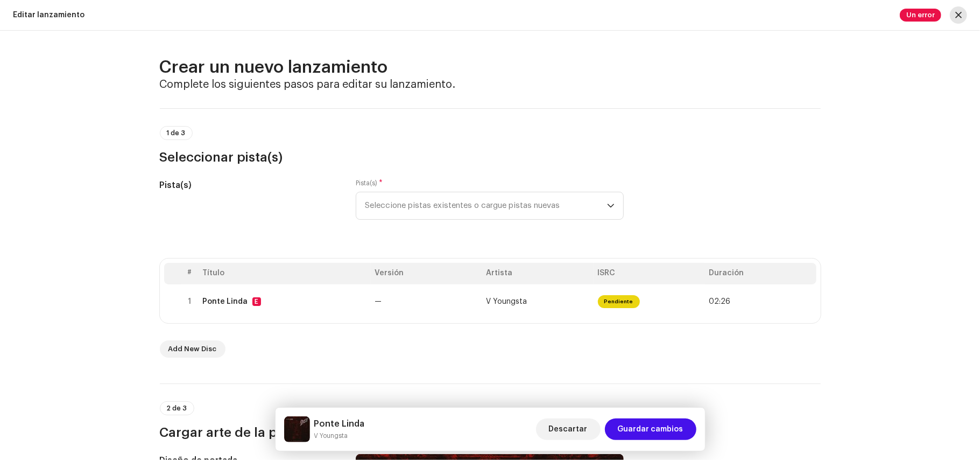
click at [963, 16] on button "button" at bounding box center [958, 14] width 17 height 17
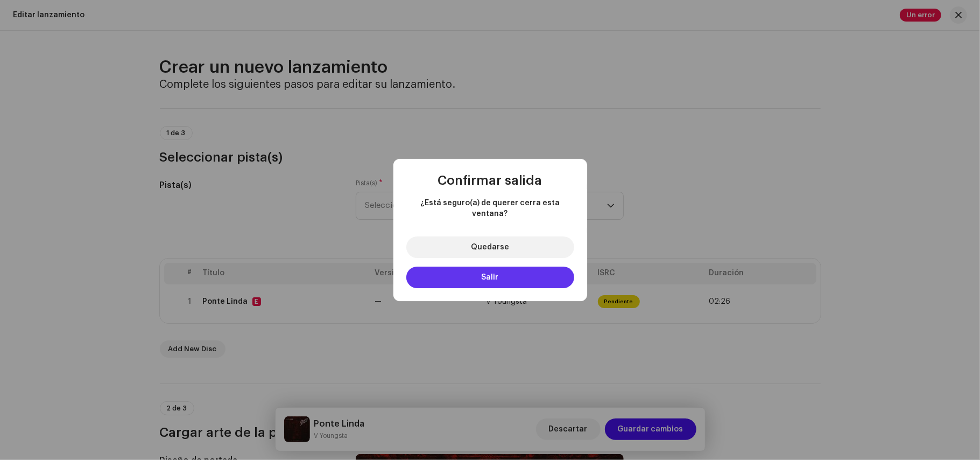
click at [502, 268] on button "Salir" at bounding box center [491, 278] width 168 height 22
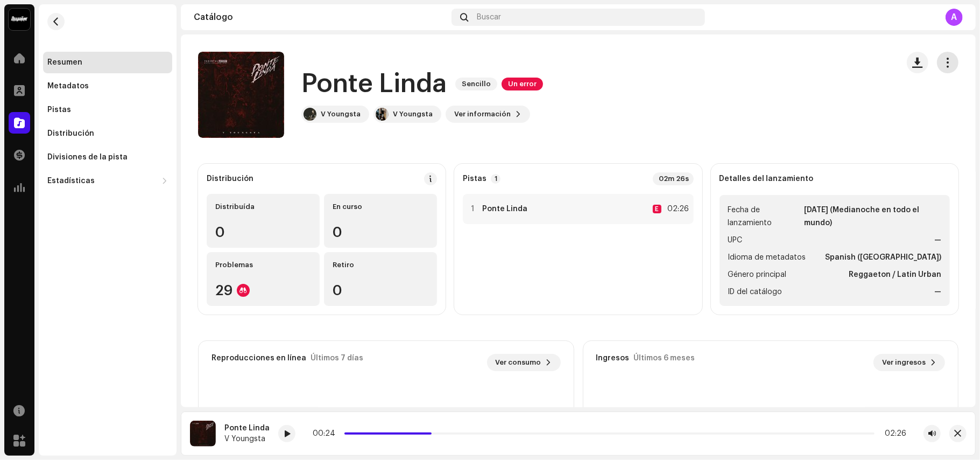
click at [943, 62] on span "button" at bounding box center [948, 62] width 10 height 9
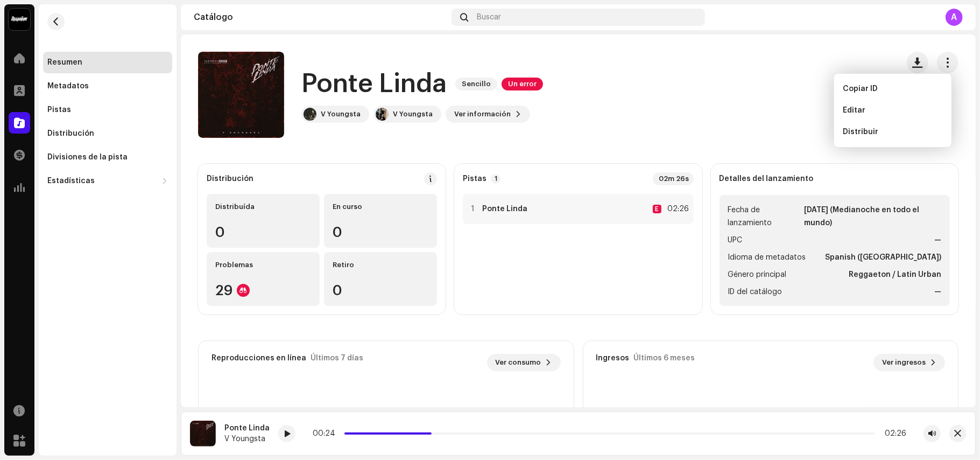
click at [816, 82] on div "Ponte [PERSON_NAME] Un error V Youngsta V Youngsta Ver información" at bounding box center [544, 95] width 692 height 86
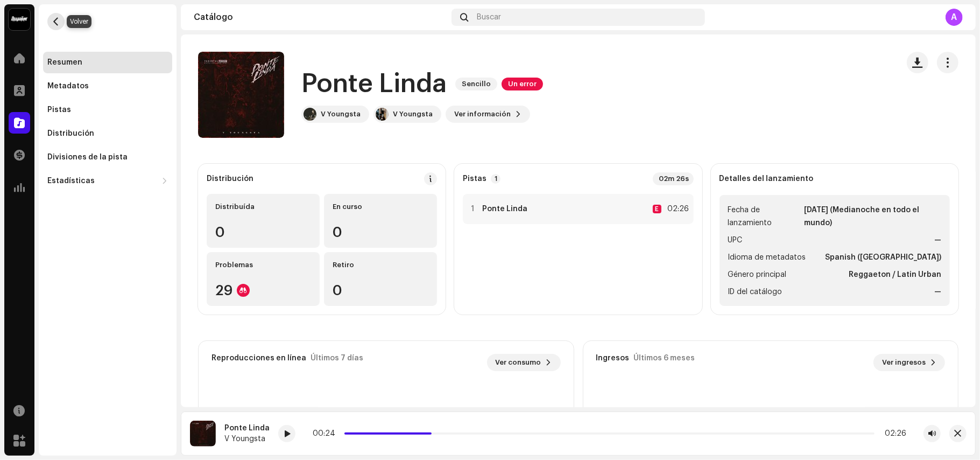
click at [57, 27] on button "button" at bounding box center [55, 21] width 17 height 17
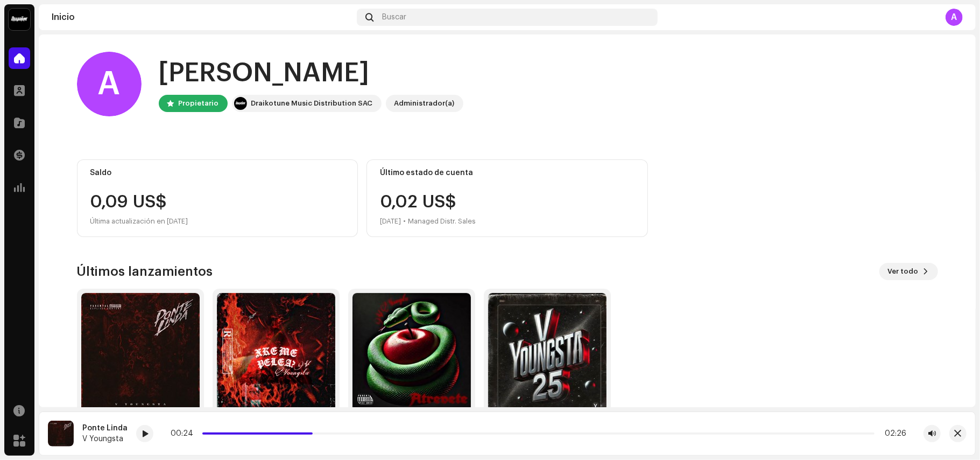
scroll to position [54, 0]
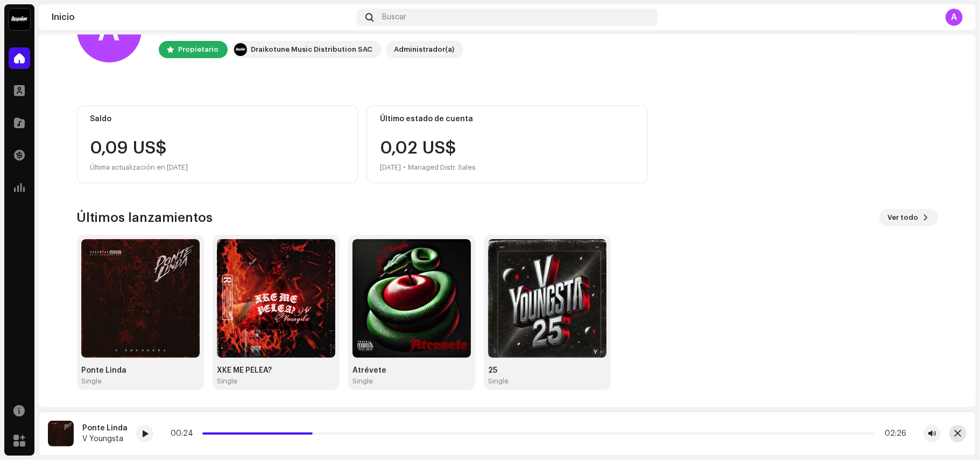
click at [961, 429] on button "button" at bounding box center [958, 433] width 17 height 17
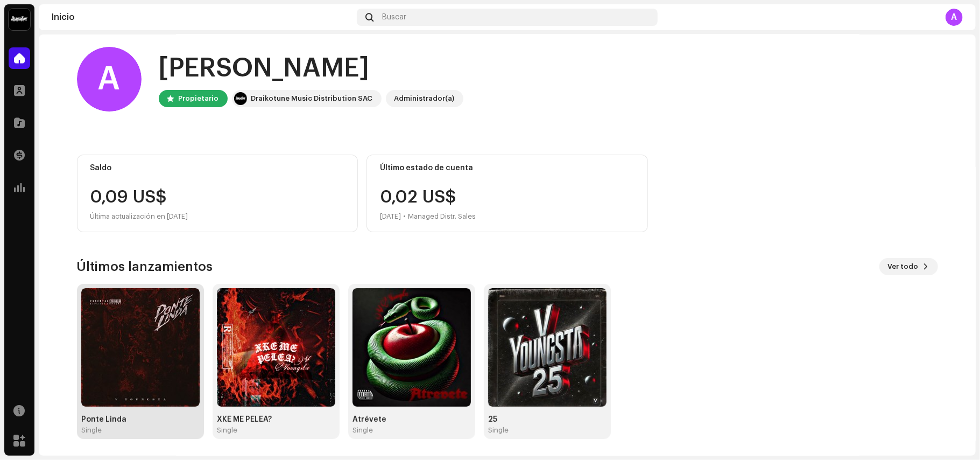
click at [115, 384] on img at bounding box center [140, 347] width 118 height 118
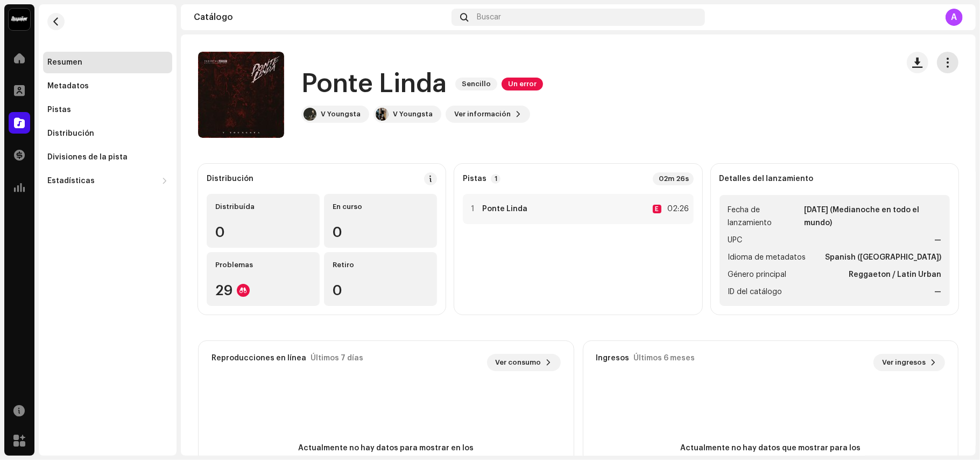
click at [949, 59] on button "button" at bounding box center [948, 63] width 22 height 22
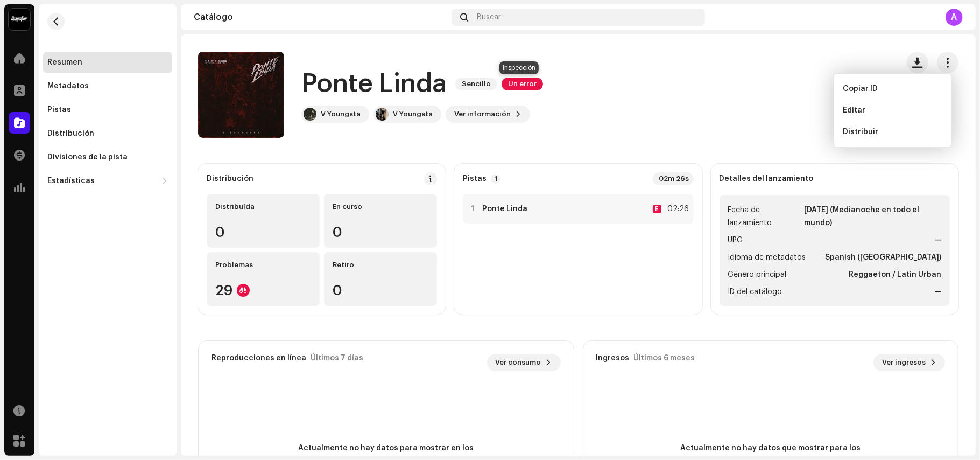
click at [526, 80] on span "Un error" at bounding box center [522, 84] width 41 height 13
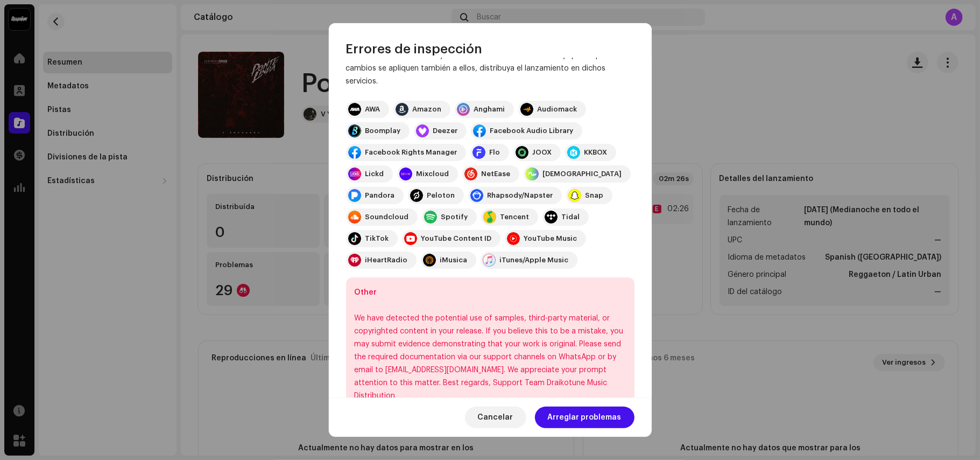
scroll to position [121, 0]
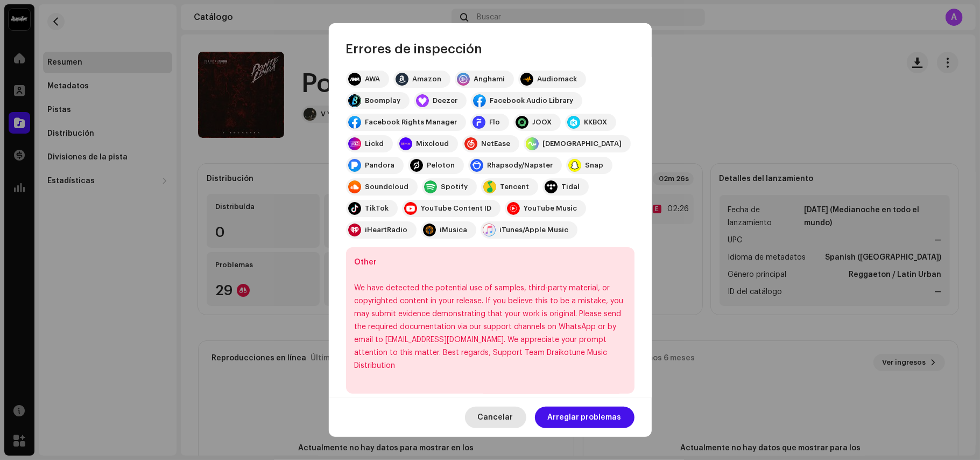
click at [514, 416] on span "Cancelar" at bounding box center [496, 418] width 36 height 22
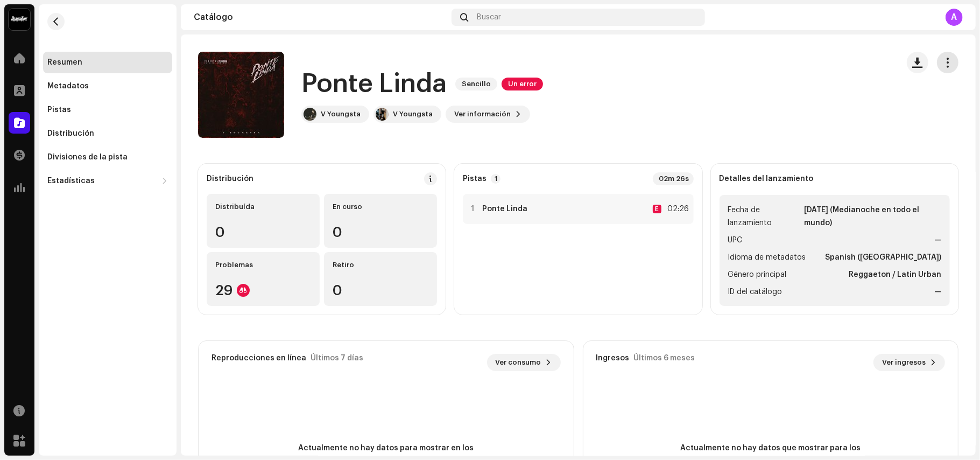
click at [943, 59] on span "button" at bounding box center [948, 62] width 10 height 9
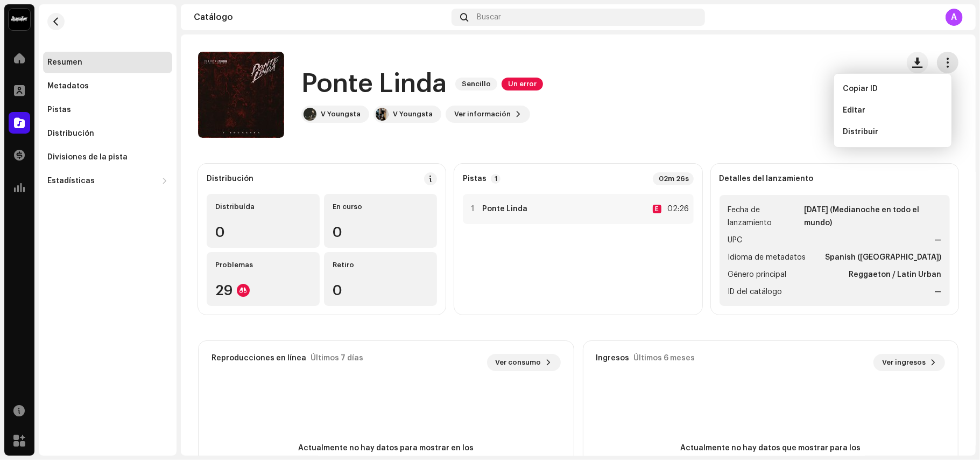
click at [943, 59] on span "button" at bounding box center [948, 62] width 10 height 9
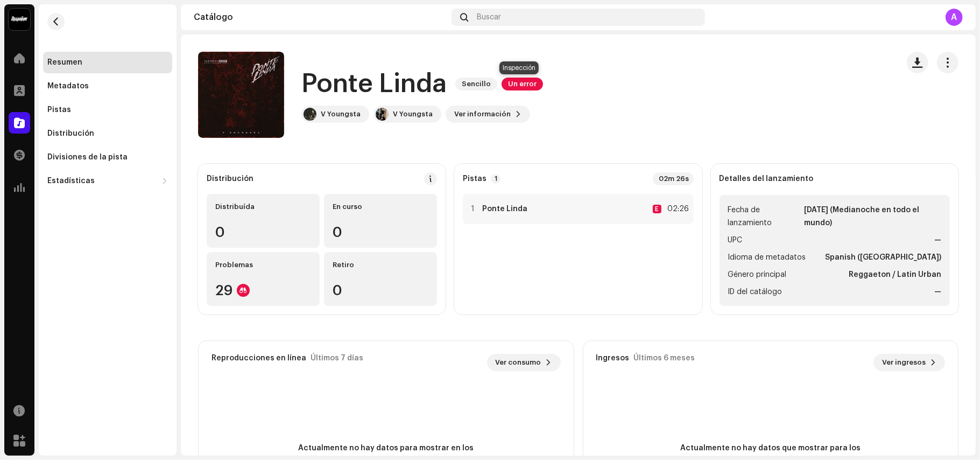
click at [520, 81] on span "Un error" at bounding box center [522, 84] width 41 height 13
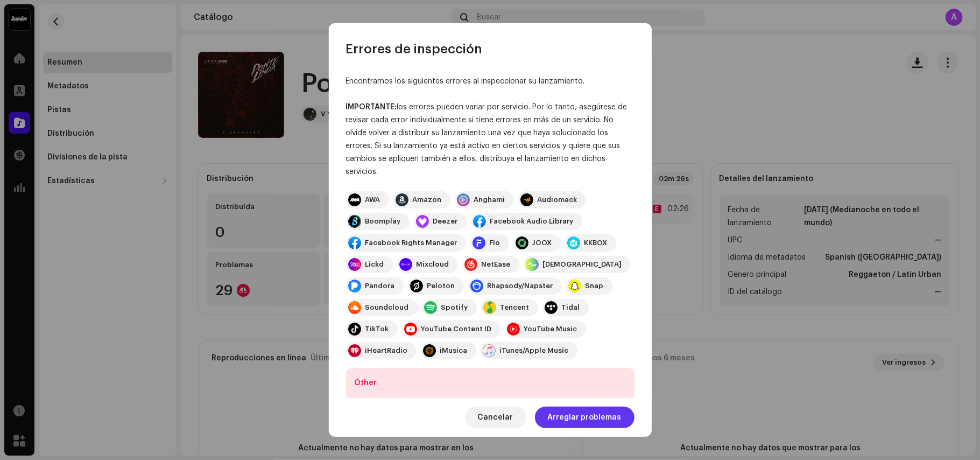
click at [611, 416] on span "Arreglar problemas" at bounding box center [585, 418] width 74 height 22
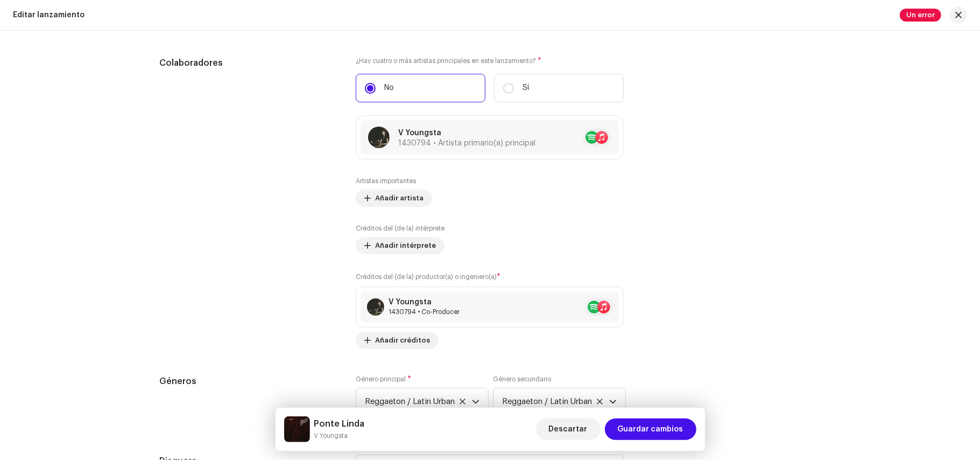
scroll to position [1204, 0]
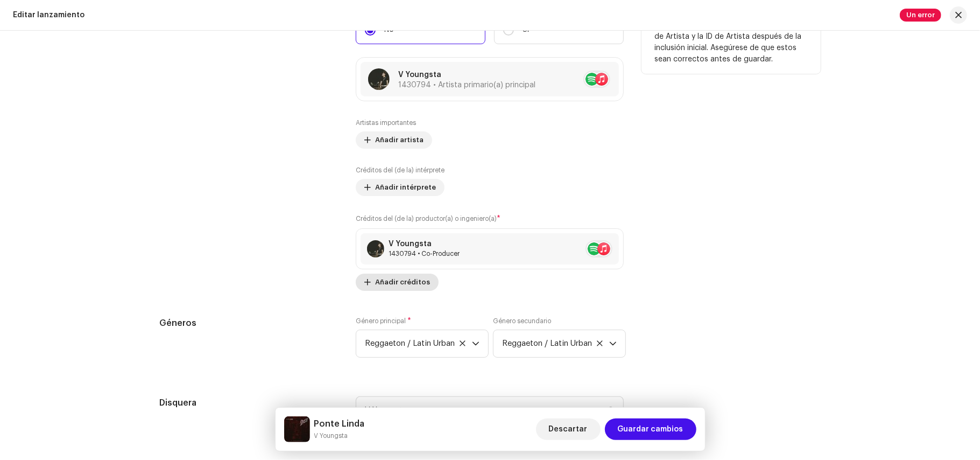
click at [394, 289] on span "Añadir créditos" at bounding box center [402, 282] width 55 height 22
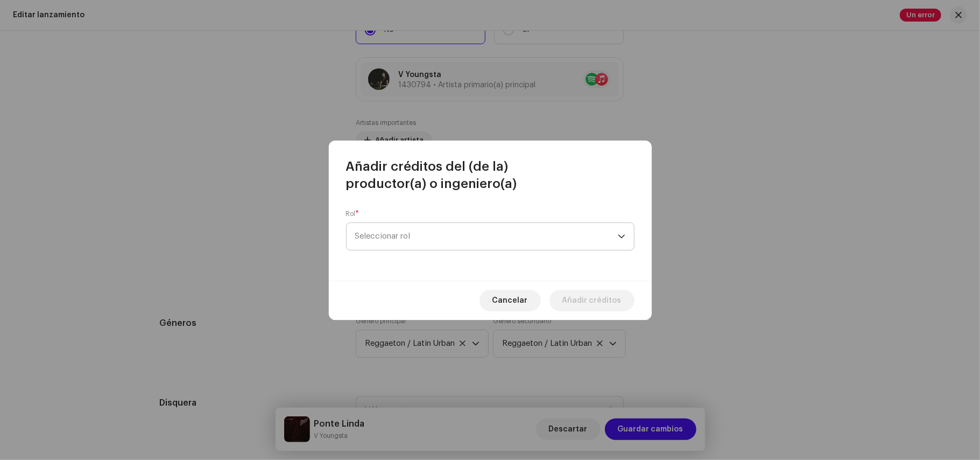
click at [519, 237] on span "Seleccionar rol" at bounding box center [486, 236] width 263 height 27
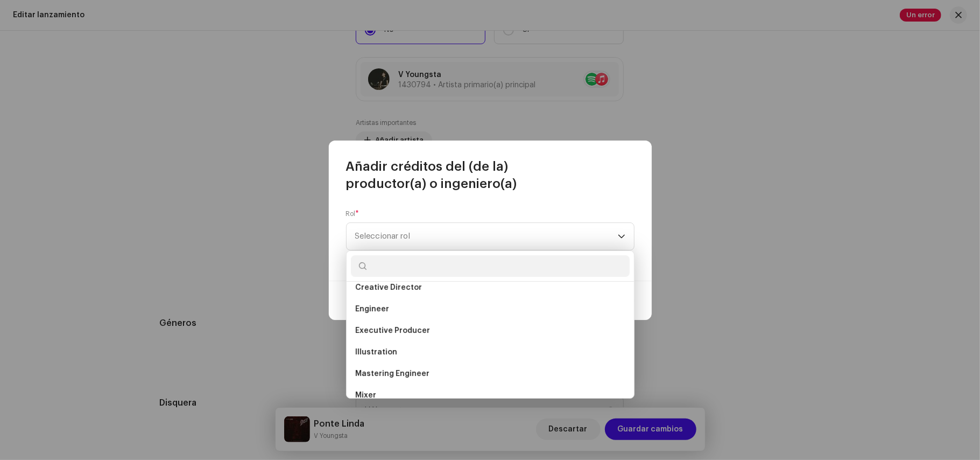
scroll to position [233, 0]
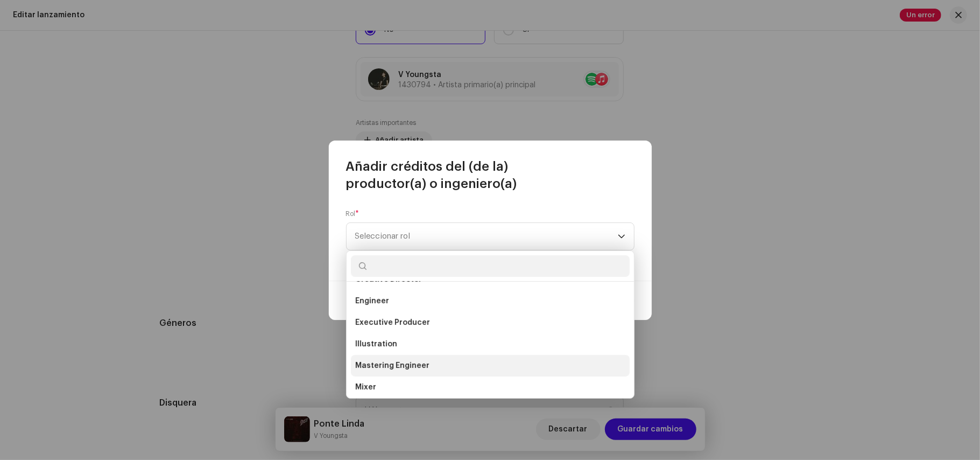
click at [391, 364] on span "Mastering Engineer" at bounding box center [392, 365] width 74 height 11
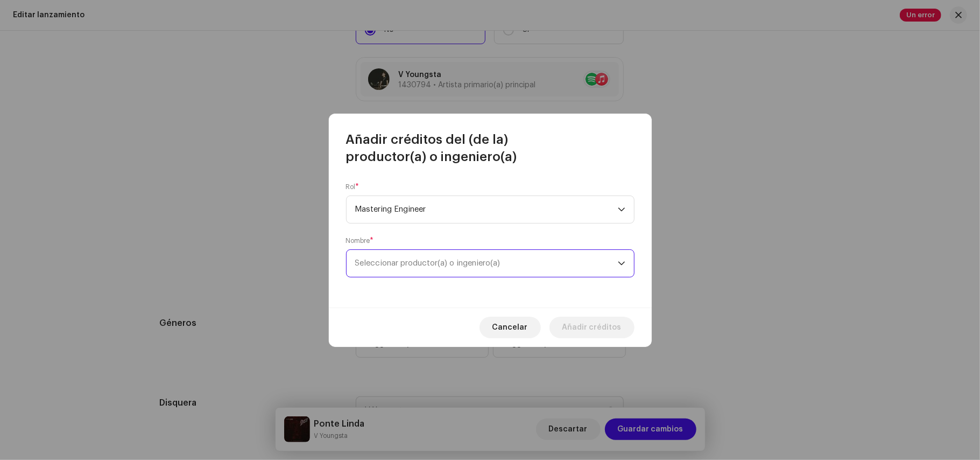
click at [400, 270] on span "Seleccionar productor(a) o ingeniero(a)" at bounding box center [486, 263] width 263 height 27
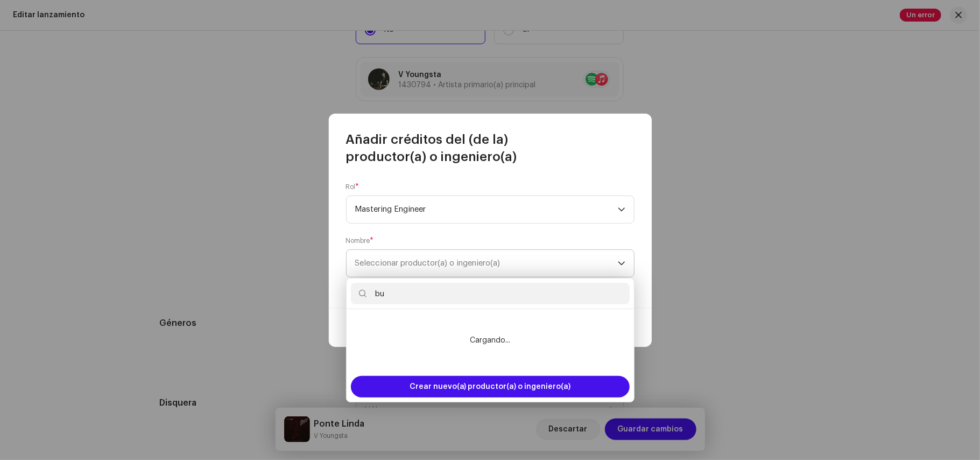
type input "b"
type input "B"
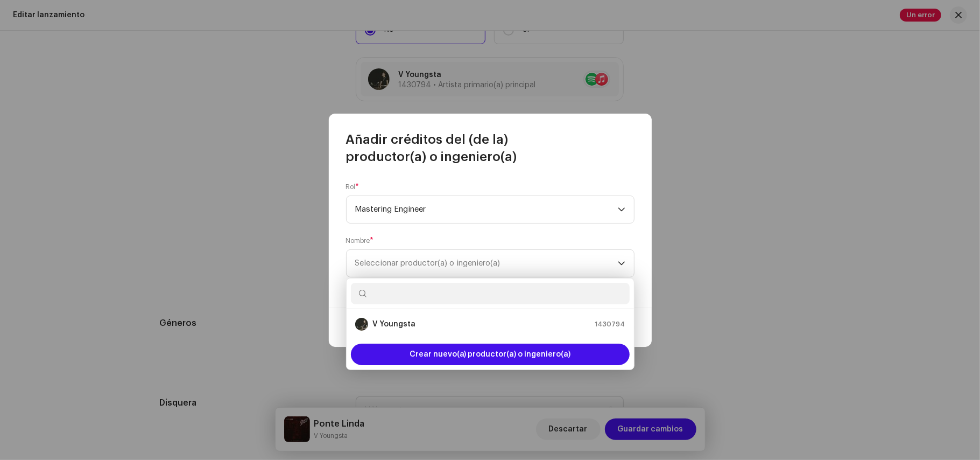
paste input "[URL][DOMAIN_NAME]"
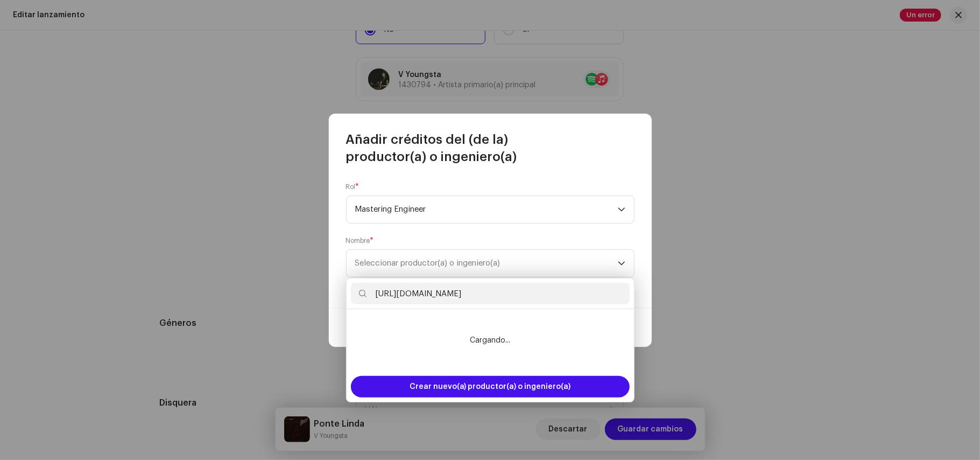
scroll to position [0, 0]
type input "h"
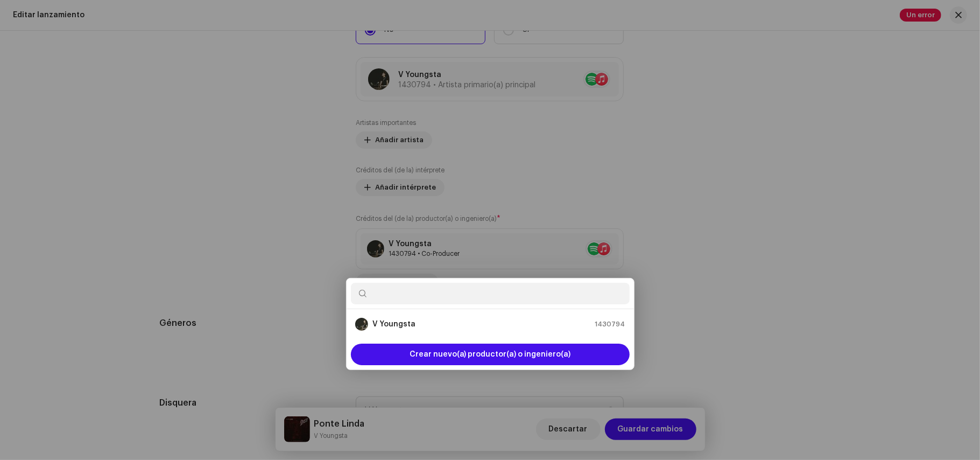
click at [192, 120] on div "Añadir créditos del (de la) productor(a) o ingeniero(a) Rol * Mastering Enginee…" at bounding box center [490, 230] width 980 height 460
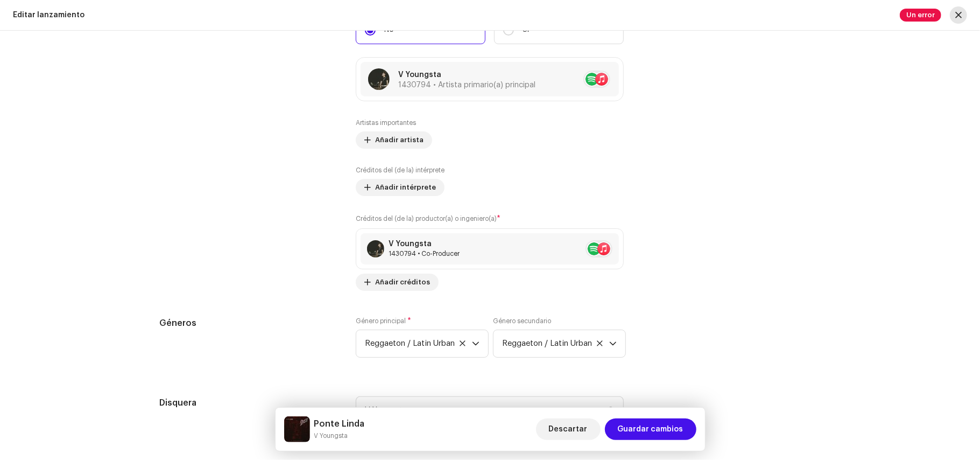
click at [957, 8] on button "button" at bounding box center [958, 14] width 17 height 17
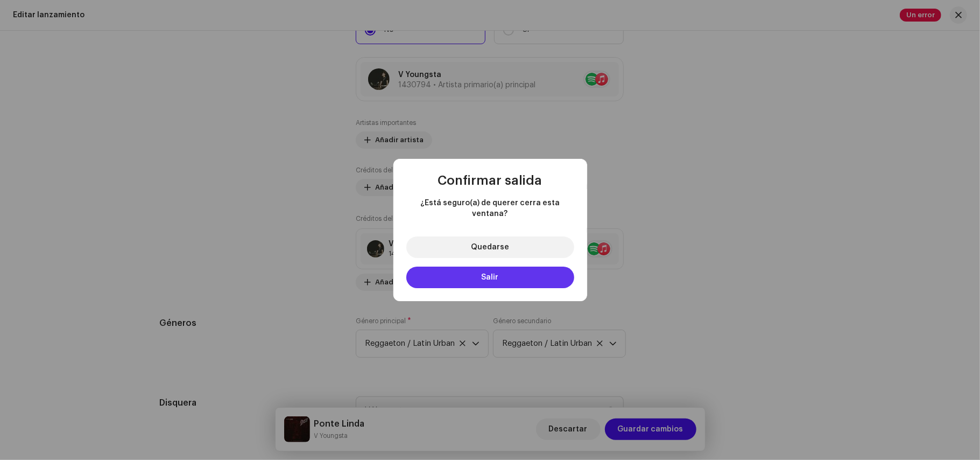
click at [451, 270] on button "Salir" at bounding box center [491, 278] width 168 height 22
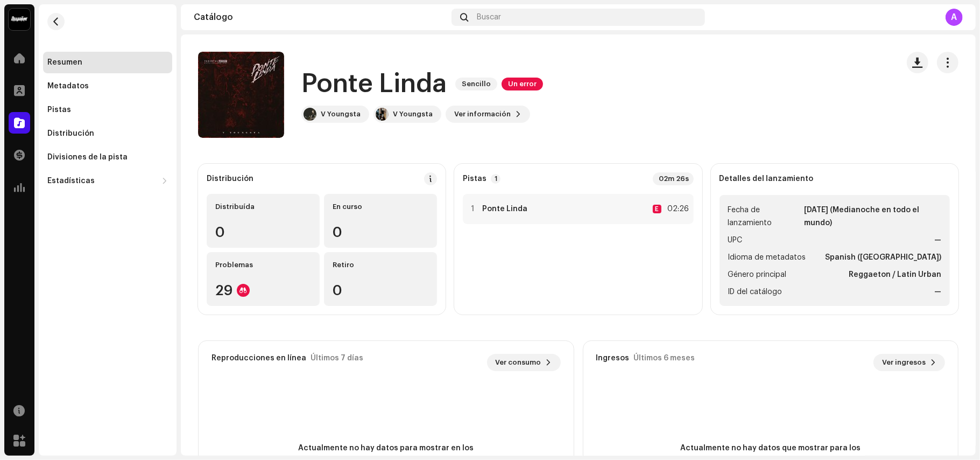
click at [451, 270] on div "Distribución Distribuída 0 En curso 0 Problemas 29 Retiro 0 Pistas 1 02m 26s 1 …" at bounding box center [578, 239] width 761 height 151
click at [938, 69] on button "button" at bounding box center [948, 63] width 22 height 22
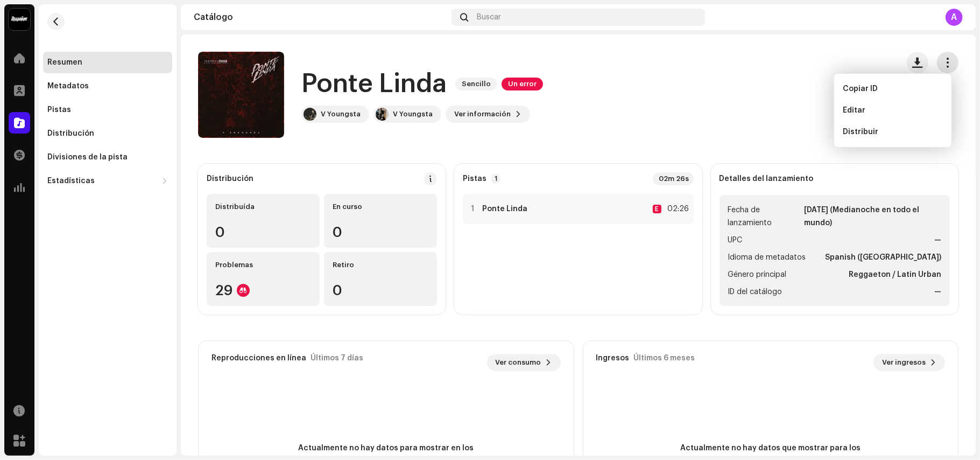
click at [938, 69] on button "button" at bounding box center [948, 63] width 22 height 22
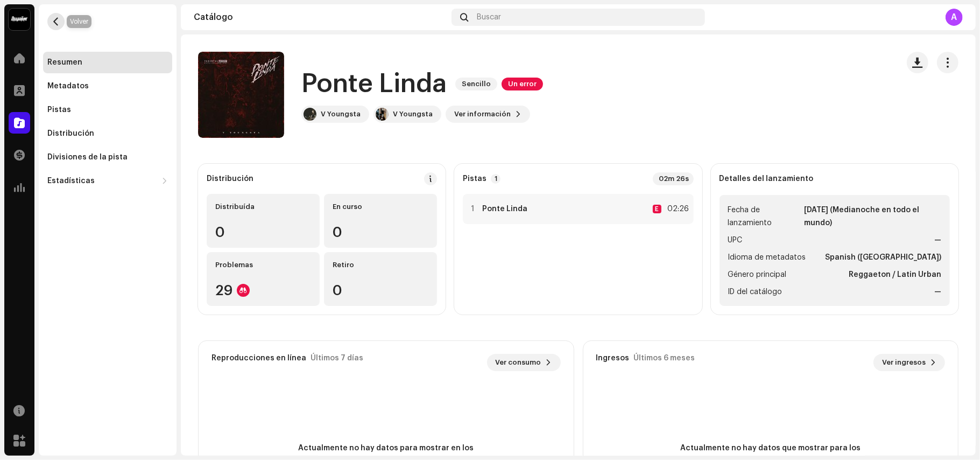
click at [52, 24] on span "button" at bounding box center [56, 21] width 8 height 9
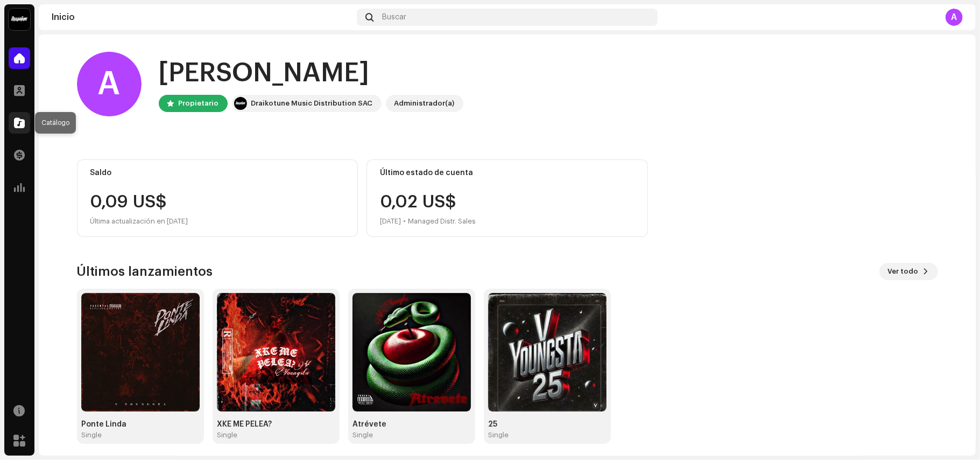
click at [20, 120] on span at bounding box center [19, 122] width 11 height 9
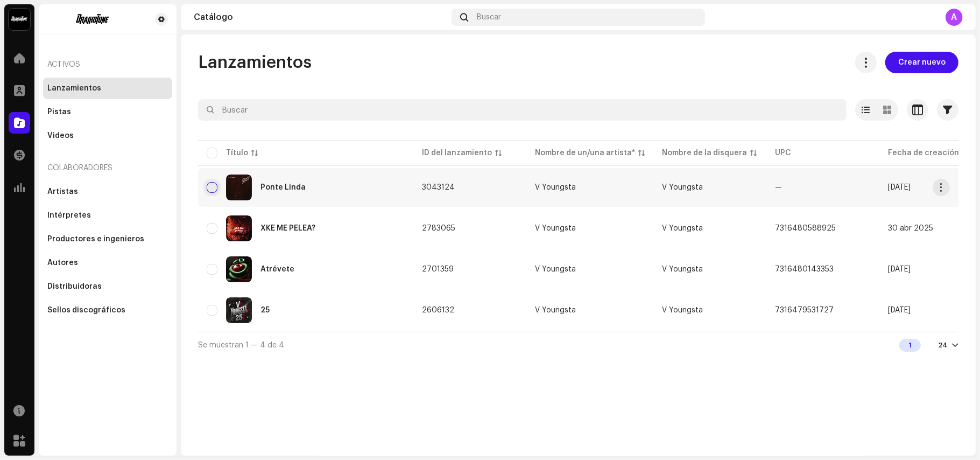
click at [214, 191] on input "checkbox" at bounding box center [212, 187] width 11 height 11
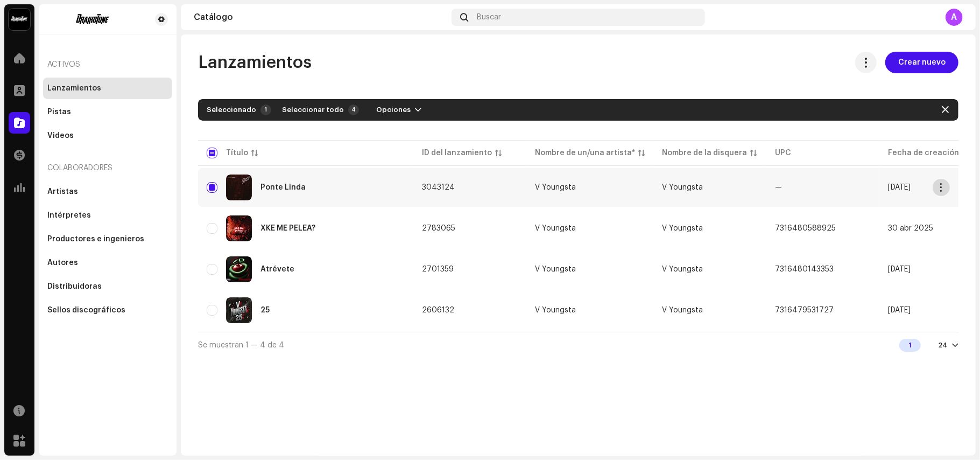
click at [940, 185] on span "button" at bounding box center [942, 187] width 8 height 9
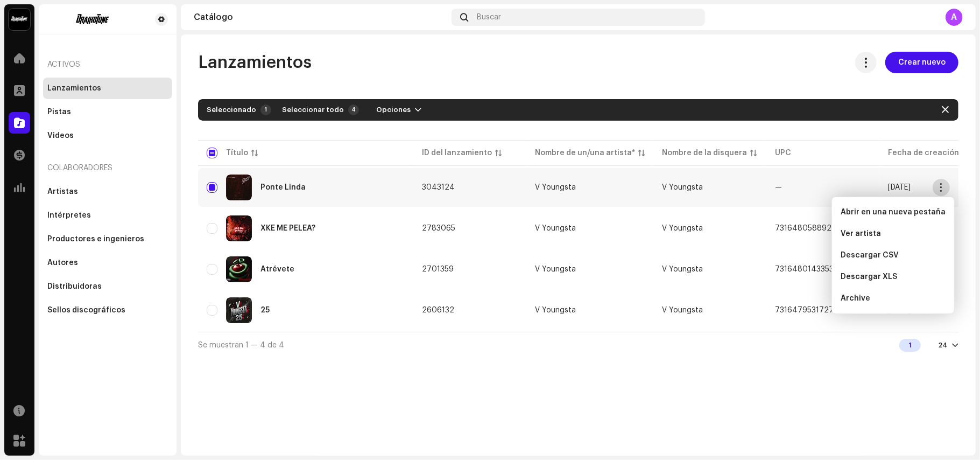
click at [940, 185] on span "button" at bounding box center [942, 187] width 8 height 9
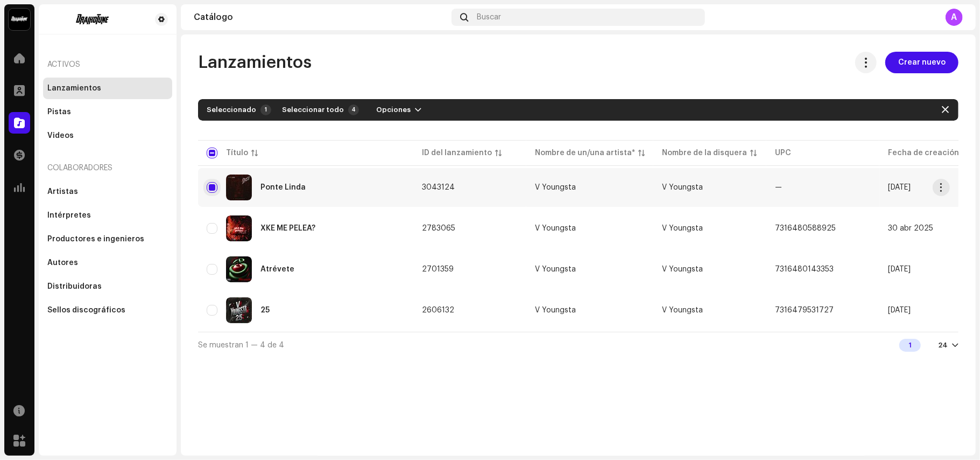
click at [212, 188] on input "Row Selected" at bounding box center [212, 187] width 11 height 11
checkbox input "false"
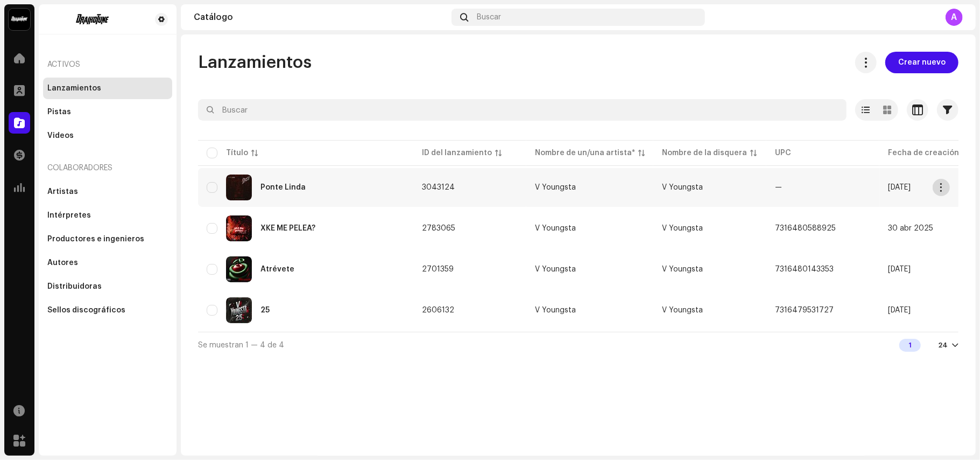
click at [943, 186] on span "button" at bounding box center [942, 187] width 8 height 9
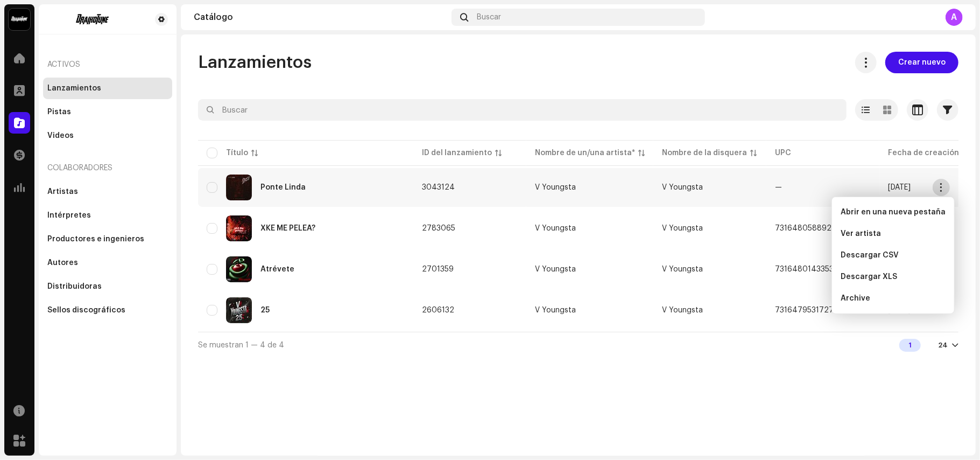
click at [943, 186] on span "button" at bounding box center [942, 187] width 8 height 9
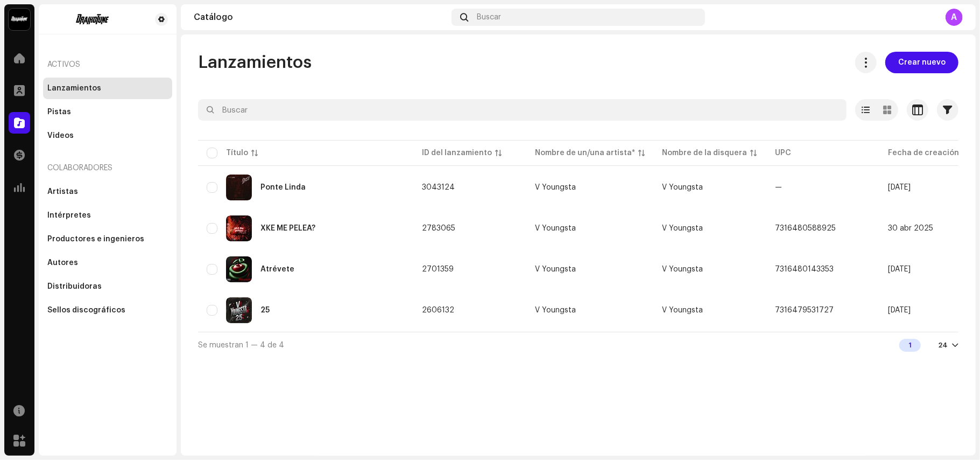
click at [953, 349] on div at bounding box center [955, 345] width 6 height 9
click at [95, 246] on div "Productores e ingenieros" at bounding box center [107, 239] width 129 height 22
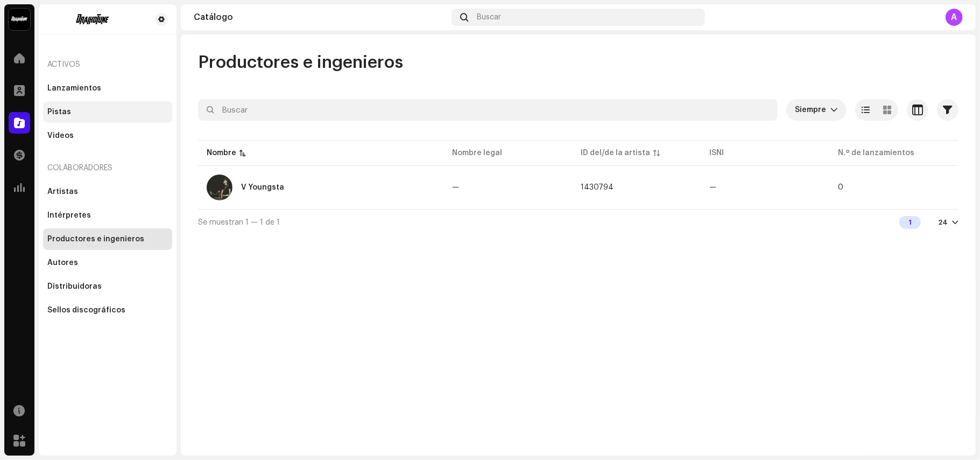
click at [104, 108] on div "Pistas" at bounding box center [107, 112] width 121 height 9
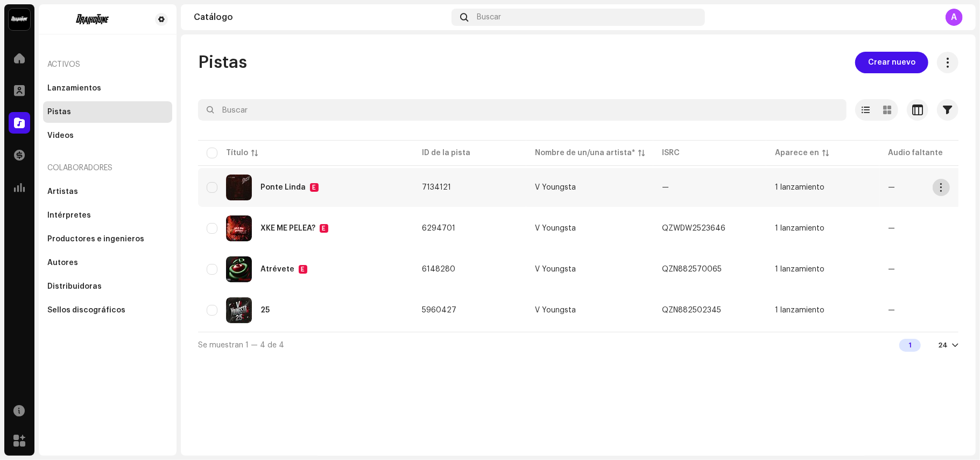
click at [939, 188] on span "button" at bounding box center [942, 187] width 8 height 9
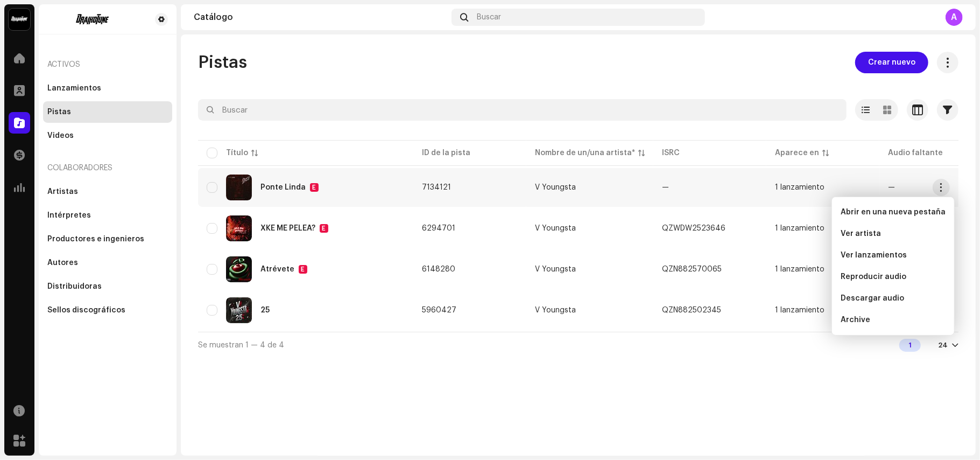
click at [739, 373] on div "Pistas Crear nuevo Seleccionado 0 Seleccionar todo 4 Opciones Filtros Estado de…" at bounding box center [578, 244] width 795 height 421
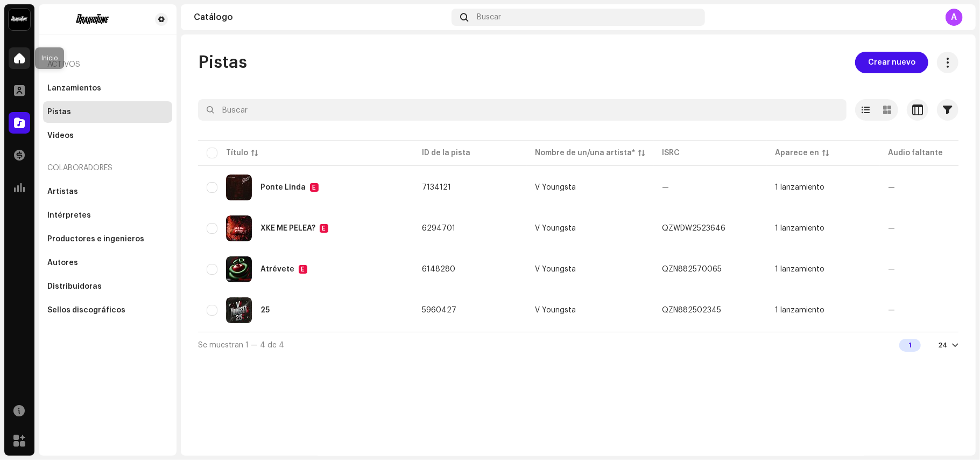
click at [22, 58] on span at bounding box center [19, 58] width 11 height 9
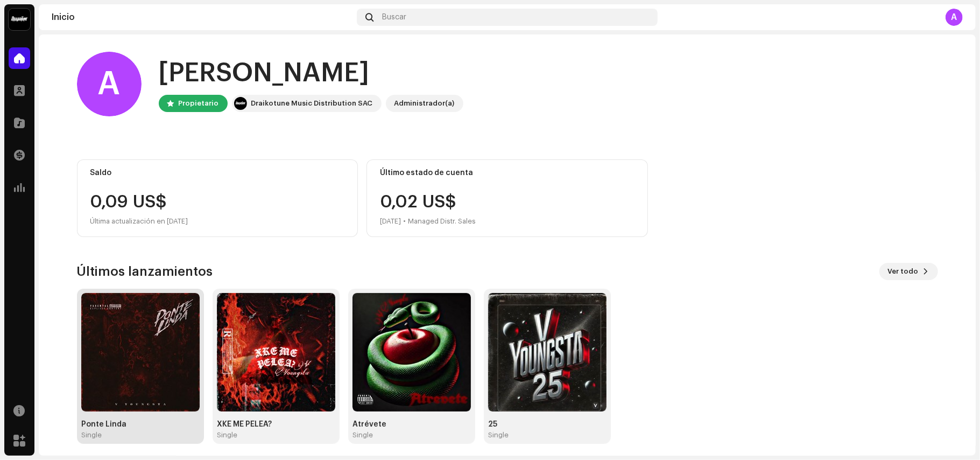
click at [122, 369] on img at bounding box center [140, 352] width 118 height 118
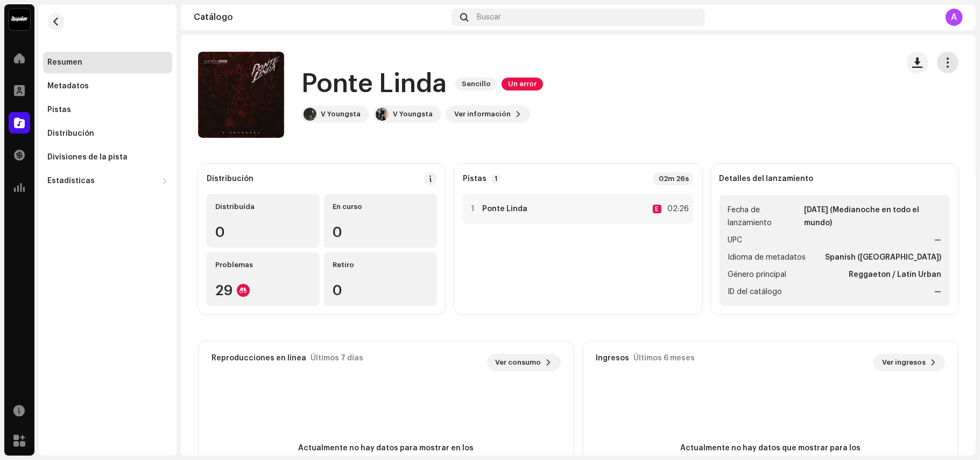
click at [949, 63] on button "button" at bounding box center [948, 63] width 22 height 22
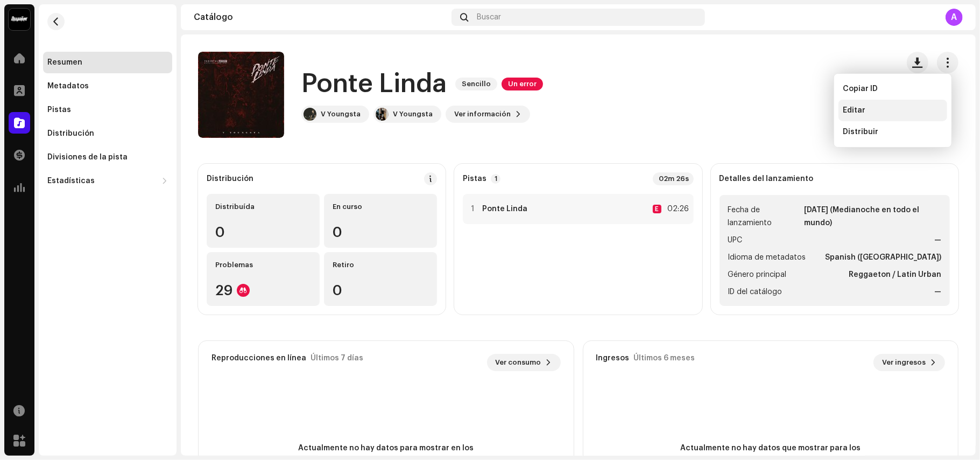
click at [868, 115] on div "Editar" at bounding box center [893, 111] width 109 height 22
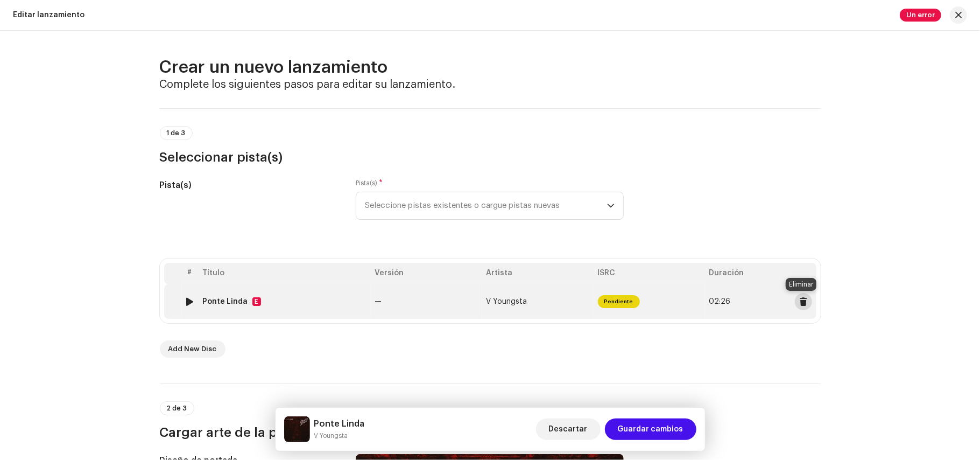
click at [804, 302] on span at bounding box center [804, 301] width 8 height 9
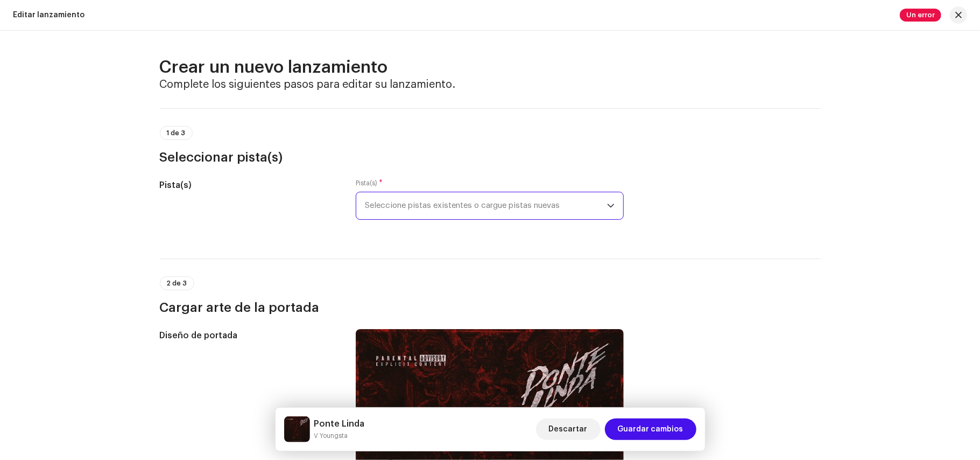
click at [438, 212] on span "Seleccione pistas existentes o cargue pistas nuevas" at bounding box center [486, 205] width 242 height 27
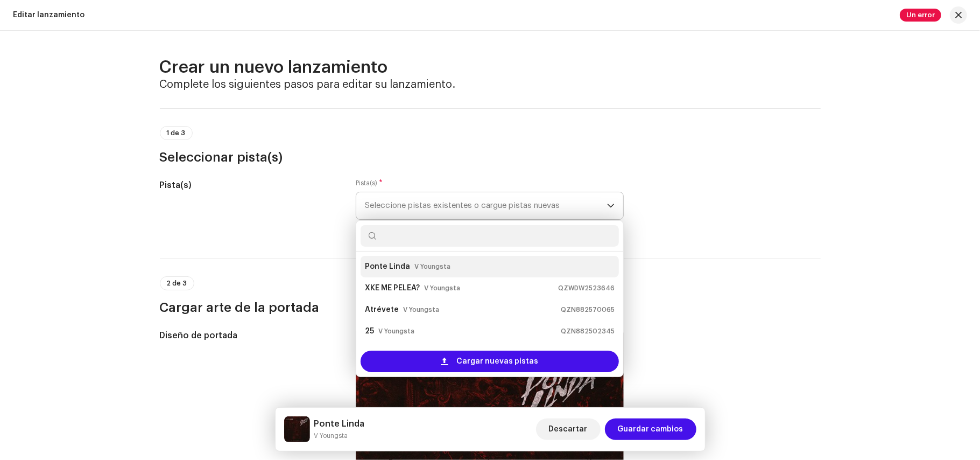
click at [403, 270] on strong "Ponte Linda" at bounding box center [387, 266] width 45 height 17
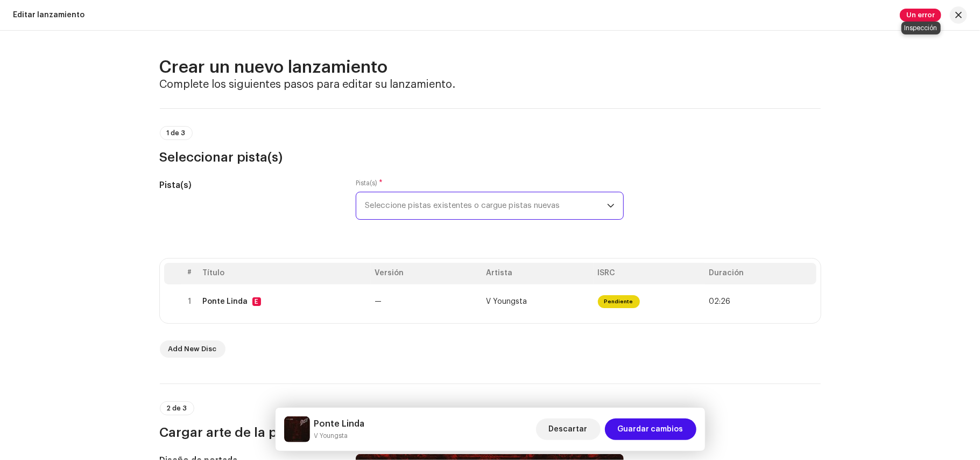
click at [916, 13] on span "Un error" at bounding box center [920, 15] width 41 height 13
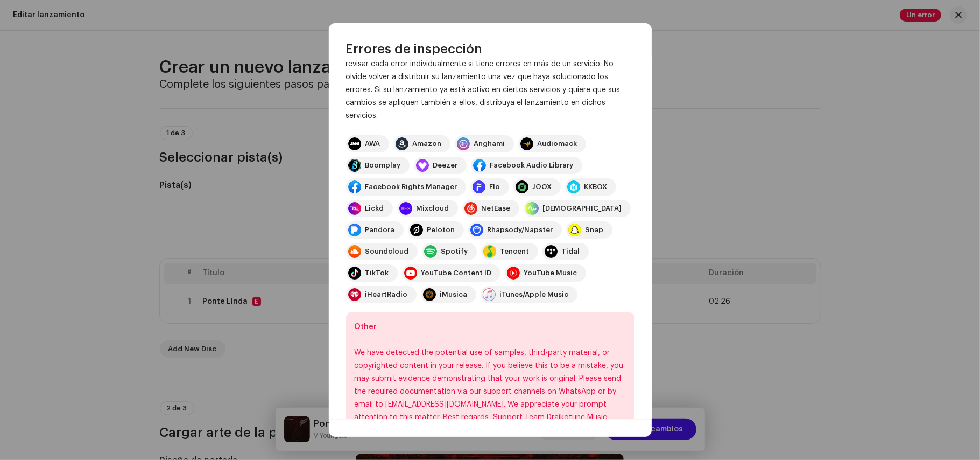
scroll to position [99, 0]
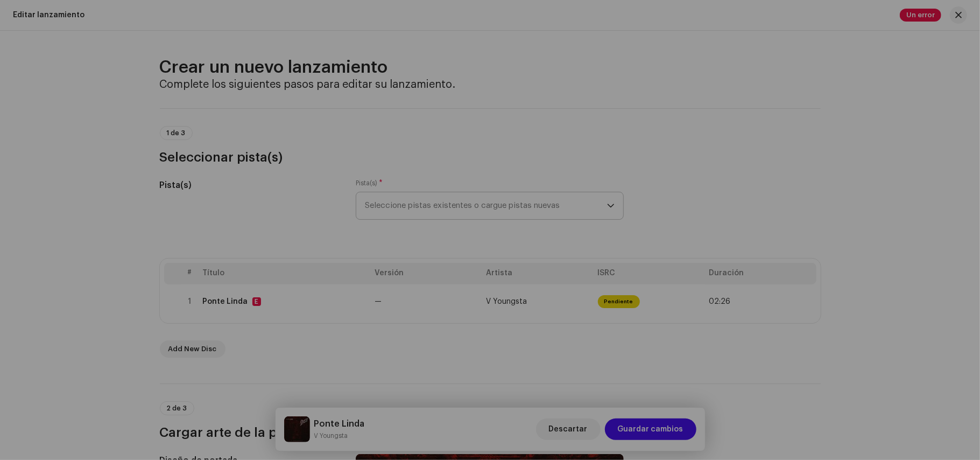
click at [847, 160] on div "Errores de inspección Encontramos los siguientes errores al inspeccionar su lan…" at bounding box center [490, 230] width 980 height 460
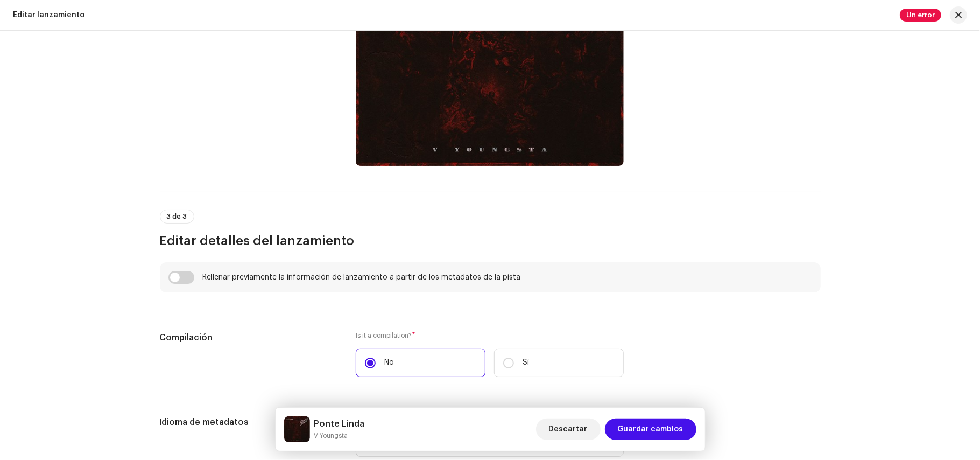
scroll to position [546, 0]
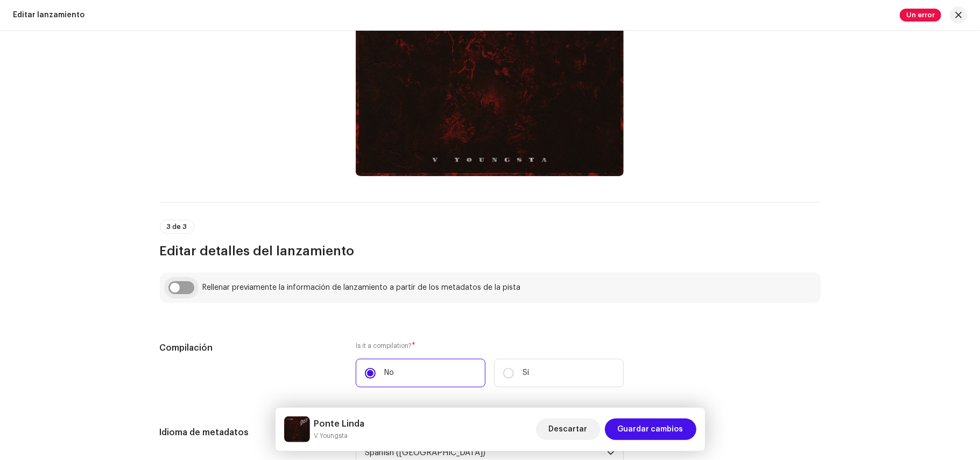
click at [188, 294] on input "checkbox" at bounding box center [182, 287] width 26 height 13
checkbox input "true"
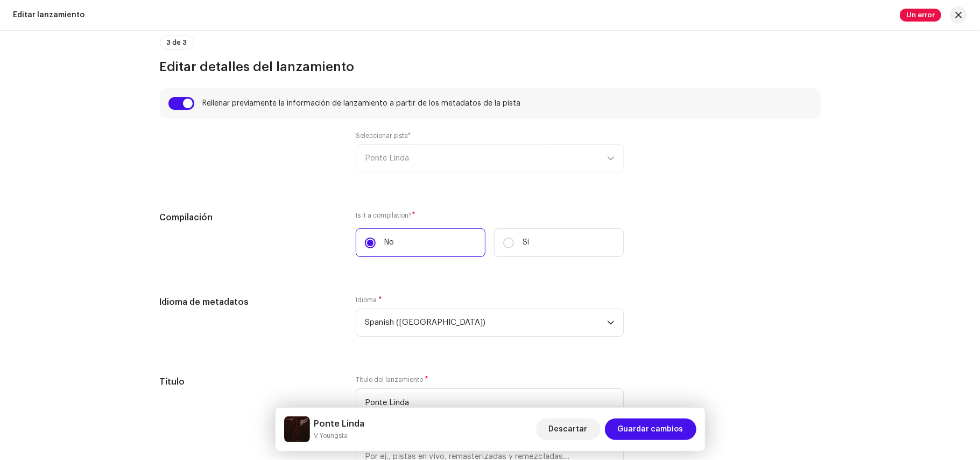
scroll to position [764, 0]
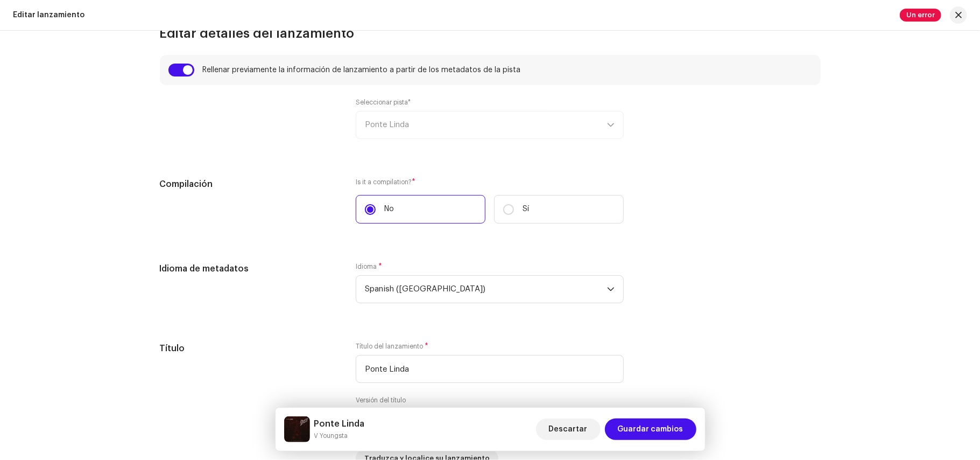
click at [618, 134] on div "Seleccionar pista* [GEOGRAPHIC_DATA]" at bounding box center [490, 118] width 268 height 41
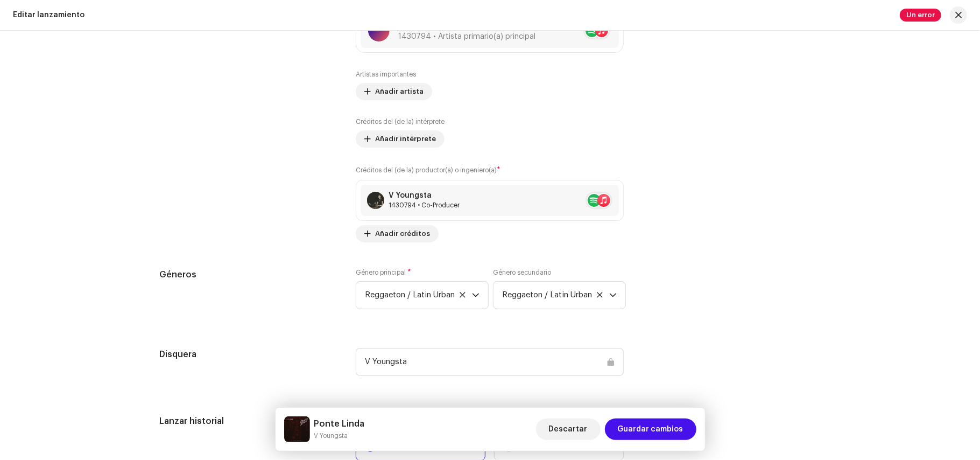
scroll to position [1310, 0]
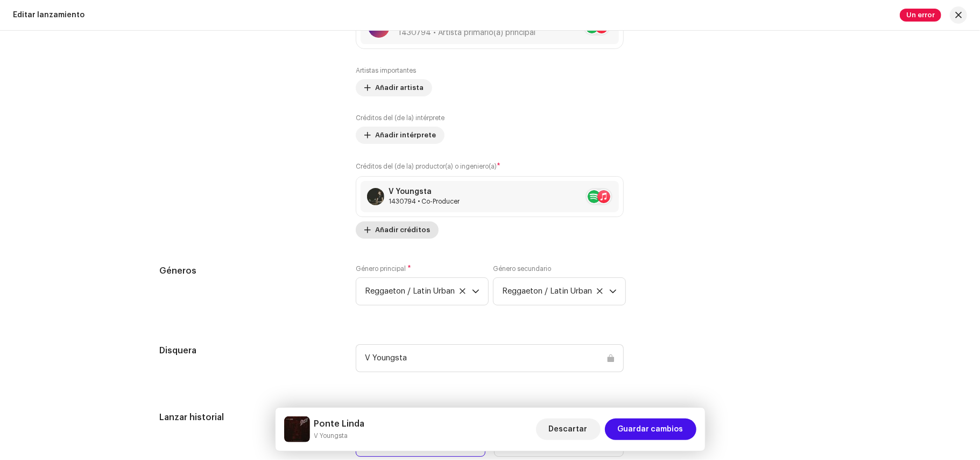
click at [403, 232] on span "Añadir créditos" at bounding box center [402, 230] width 55 height 22
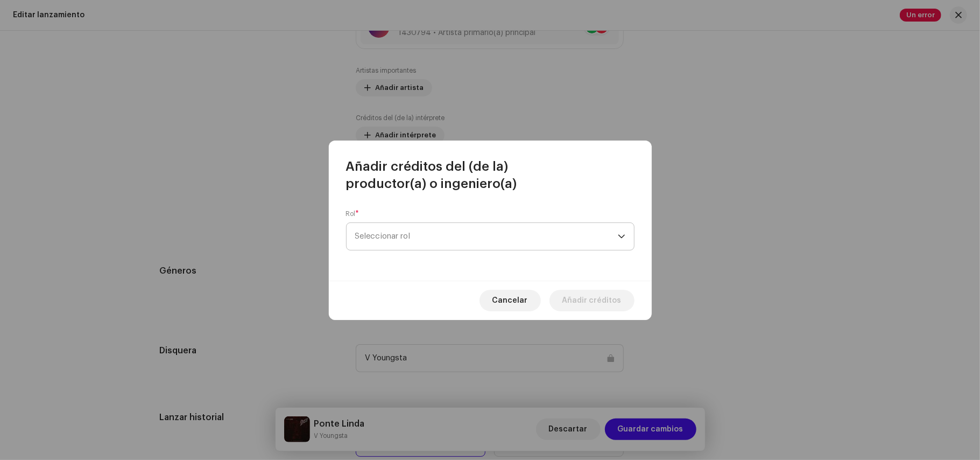
click at [418, 233] on span "Seleccionar rol" at bounding box center [486, 236] width 263 height 27
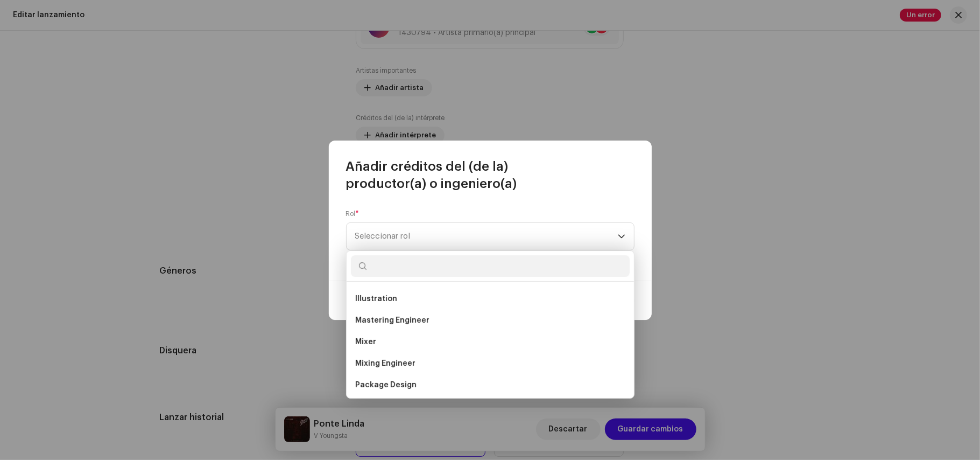
scroll to position [277, 0]
click at [395, 319] on span "Mastering Engineer" at bounding box center [392, 321] width 74 height 11
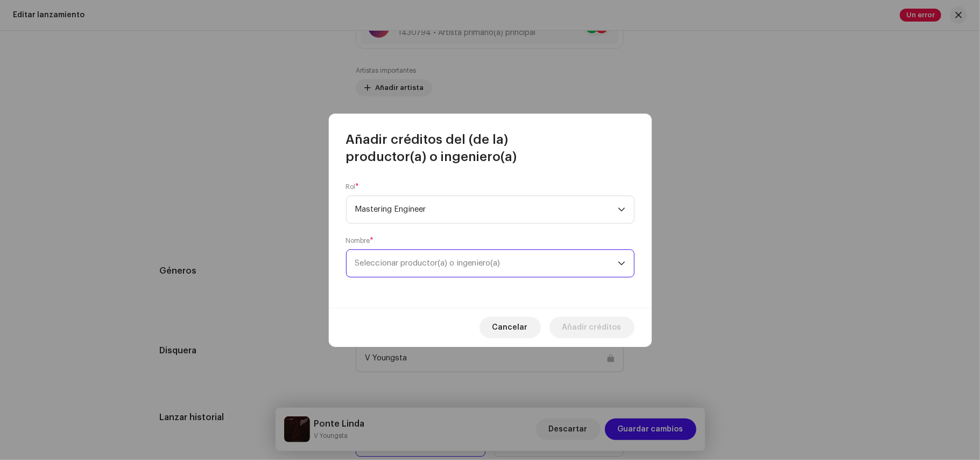
click at [601, 256] on span "Seleccionar productor(a) o ingeniero(a)" at bounding box center [486, 263] width 263 height 27
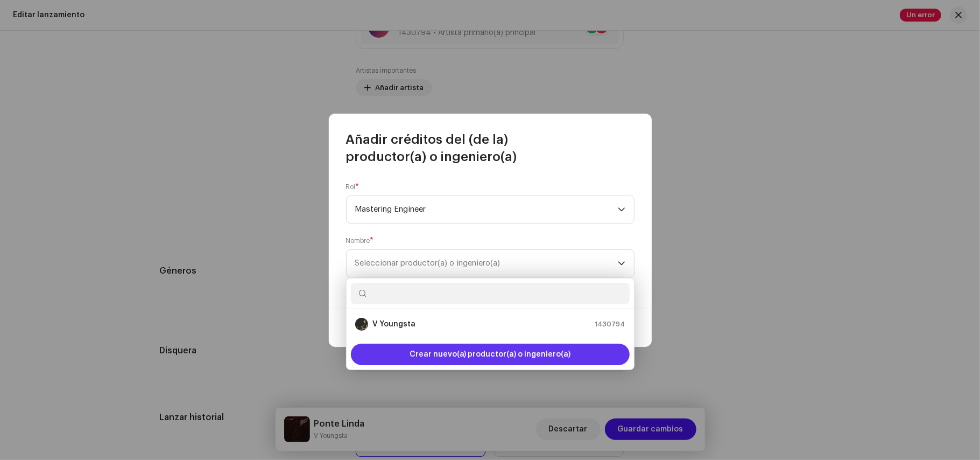
click at [479, 356] on span "Crear nuevo(a) productor(a) o ingeniero(a)" at bounding box center [491, 355] width 162 height 22
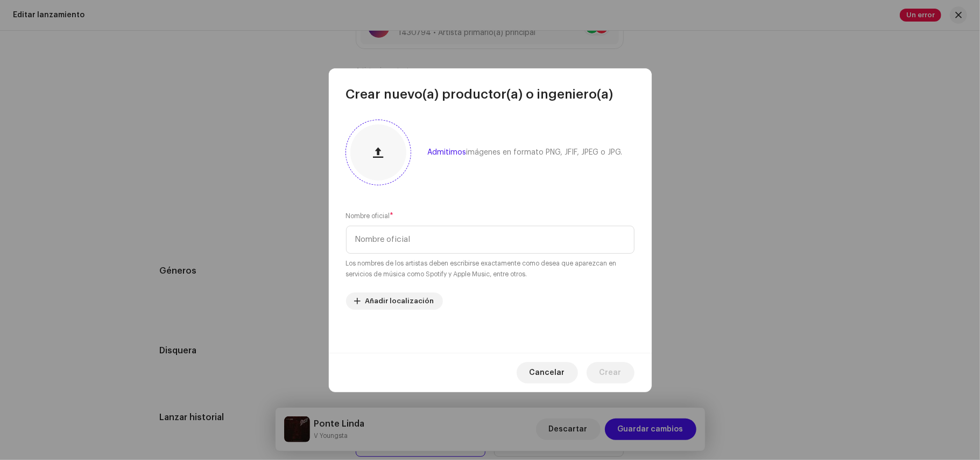
click at [382, 164] on button "button" at bounding box center [379, 152] width 26 height 26
click at [367, 164] on div at bounding box center [379, 152] width 56 height 56
click at [447, 237] on input "text" at bounding box center [490, 240] width 289 height 28
type input "Benjawwa"
click at [393, 305] on span "Añadir localización" at bounding box center [400, 301] width 69 height 22
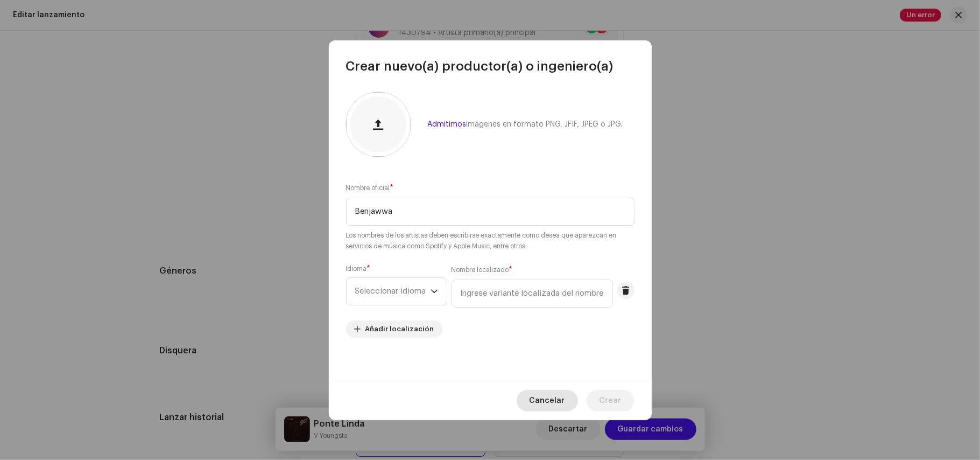
click at [559, 398] on span "Cancelar" at bounding box center [548, 401] width 36 height 22
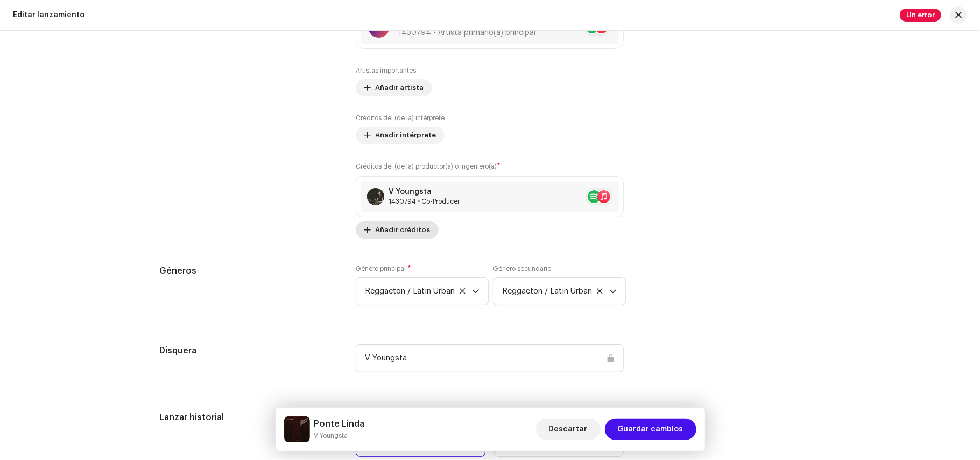
click at [386, 230] on span "Añadir créditos" at bounding box center [402, 230] width 55 height 22
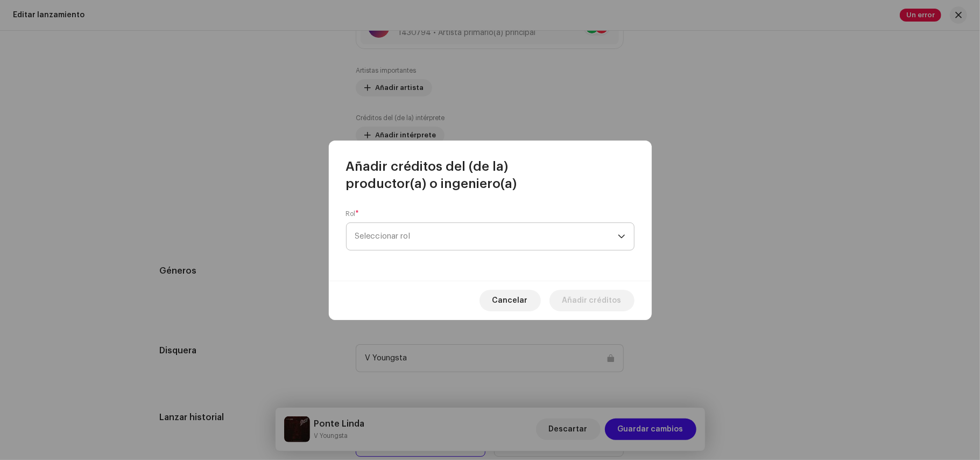
click at [460, 234] on span "Seleccionar rol" at bounding box center [486, 236] width 263 height 27
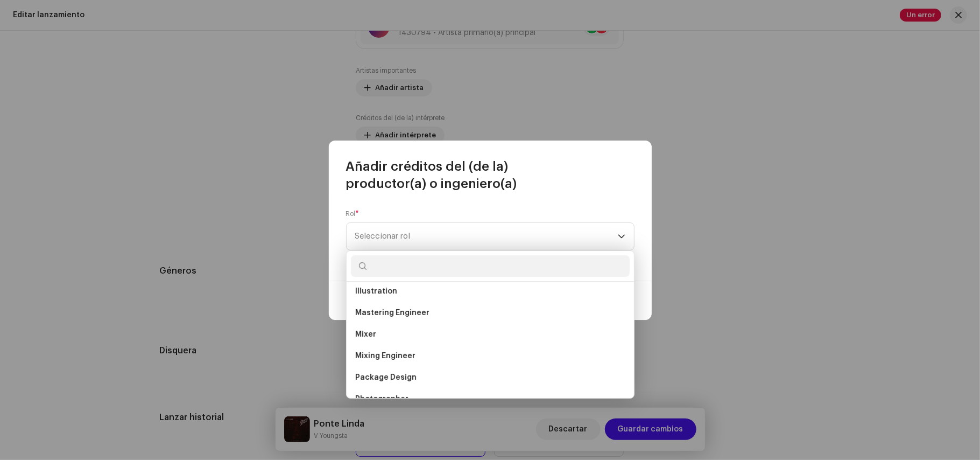
scroll to position [287, 0]
click at [382, 302] on li "Mastering Engineer" at bounding box center [490, 311] width 279 height 22
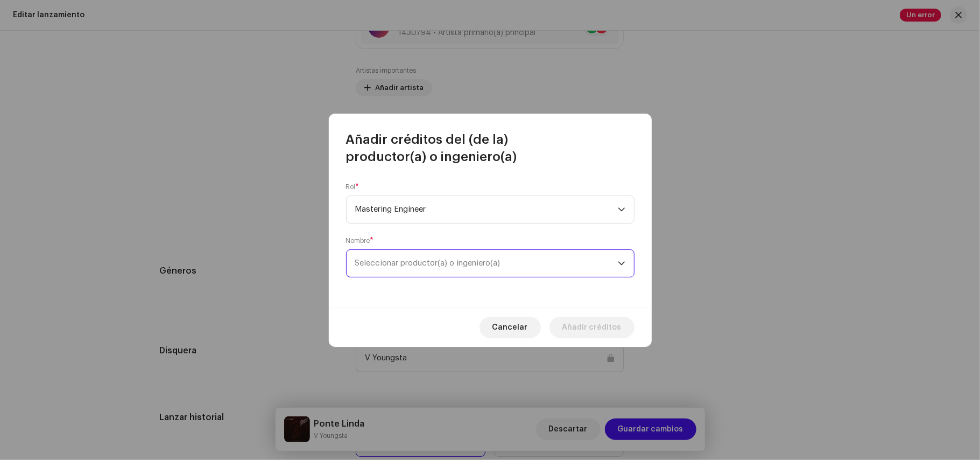
click at [459, 270] on span "Seleccionar productor(a) o ingeniero(a)" at bounding box center [486, 263] width 263 height 27
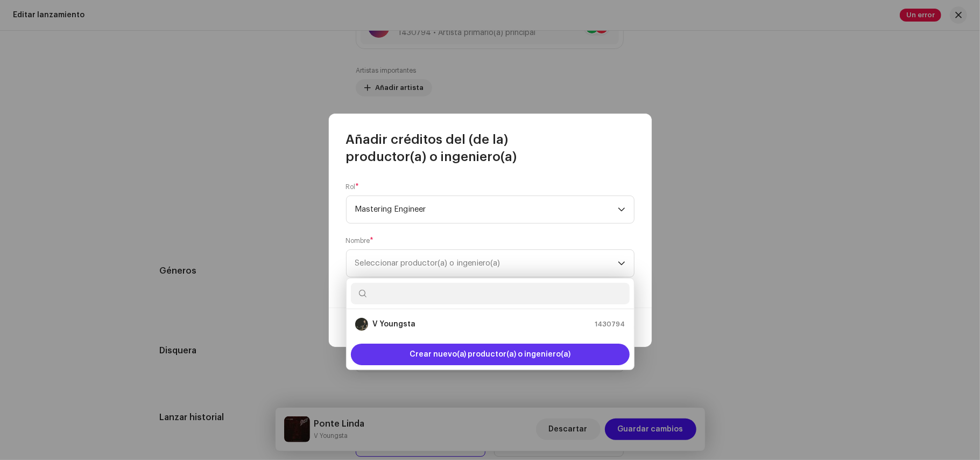
click at [407, 354] on div "Crear nuevo(a) productor(a) o ingeniero(a)" at bounding box center [490, 355] width 279 height 22
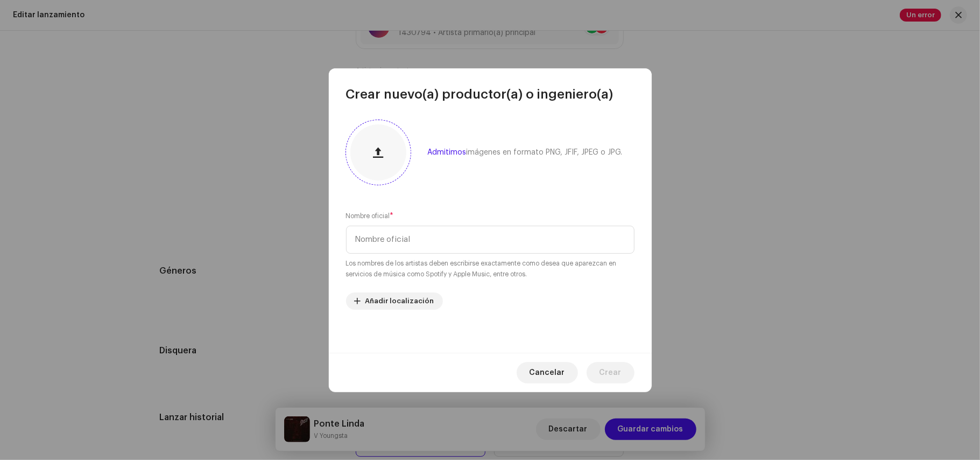
click at [387, 151] on button "button" at bounding box center [379, 152] width 26 height 26
click at [453, 229] on input "text" at bounding box center [490, 240] width 289 height 28
type input "Benjawwa"
click at [602, 365] on span "Crear" at bounding box center [611, 373] width 22 height 22
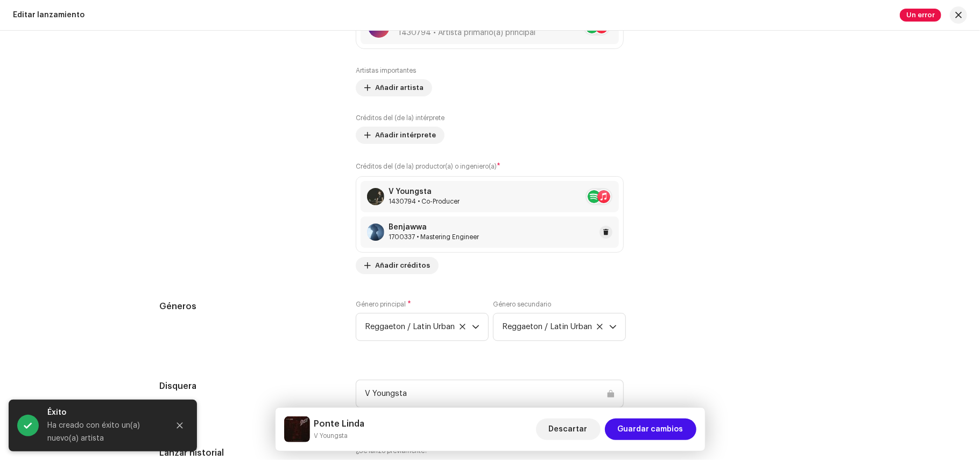
click at [480, 242] on div "Benjawwa 1700337 • Mastering Engineer" at bounding box center [490, 231] width 258 height 31
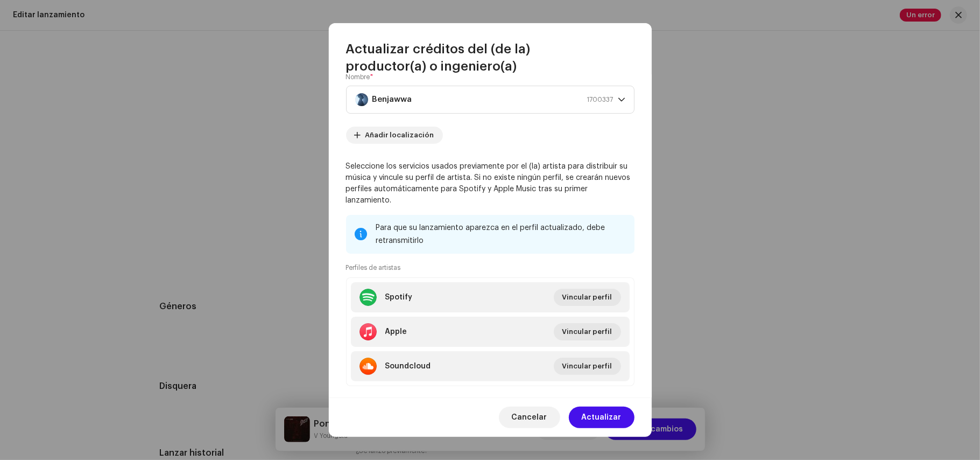
scroll to position [93, 0]
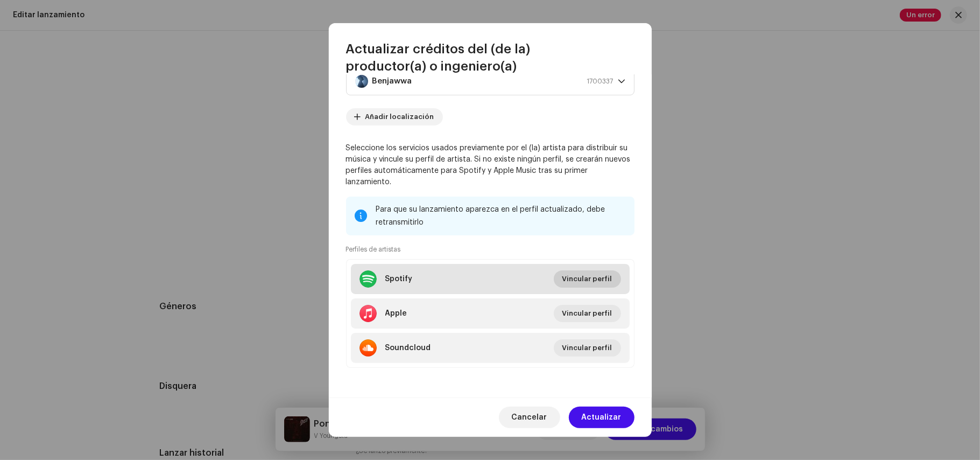
click at [573, 280] on span "Vincular perfil" at bounding box center [588, 279] width 50 height 22
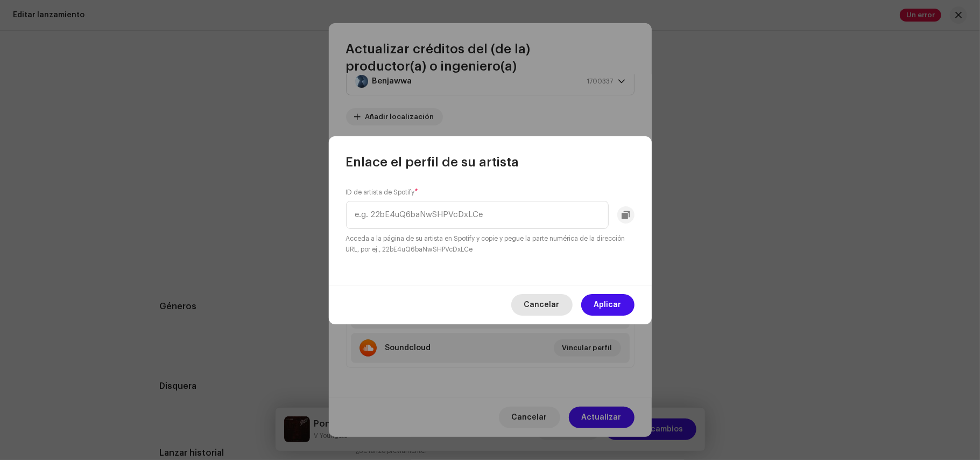
click at [547, 303] on span "Cancelar" at bounding box center [542, 305] width 36 height 22
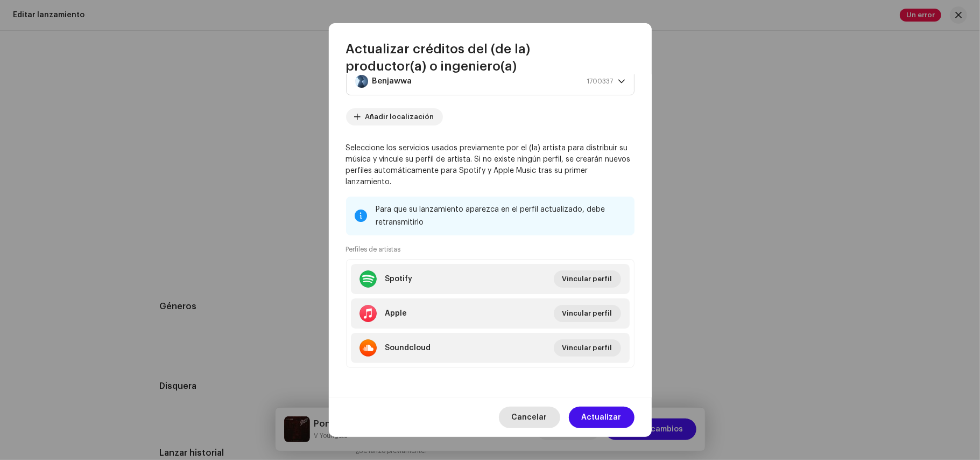
click at [543, 421] on span "Cancelar" at bounding box center [530, 418] width 36 height 22
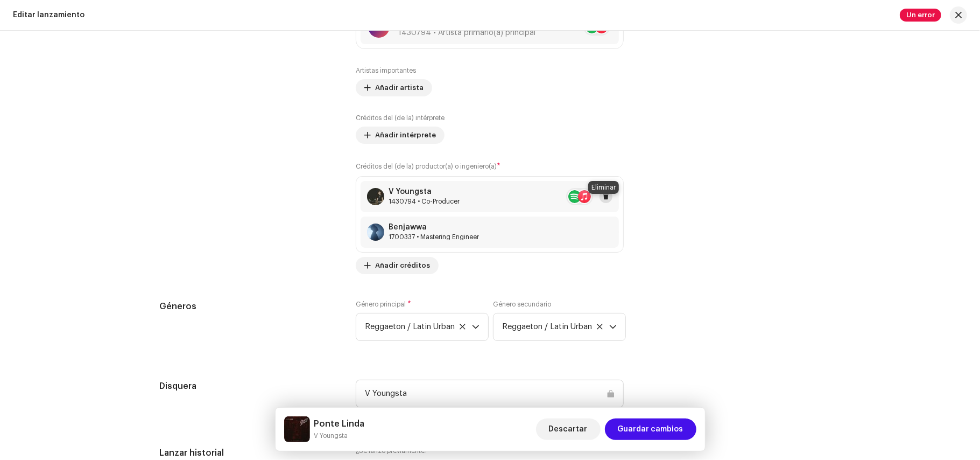
click at [603, 201] on span at bounding box center [606, 196] width 6 height 9
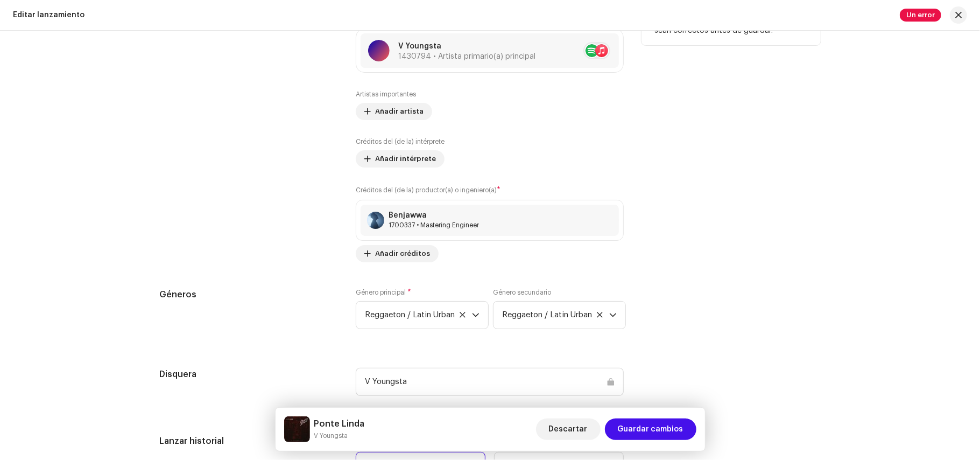
scroll to position [1262, 0]
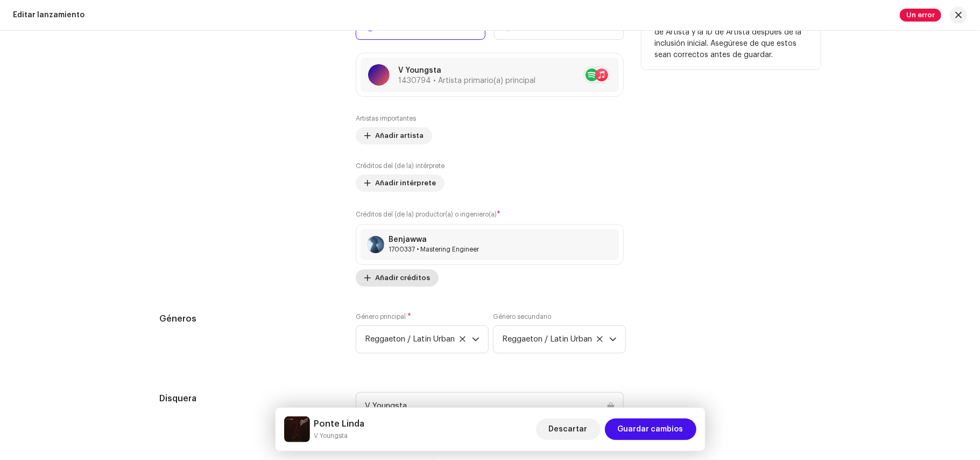
click at [401, 282] on span "Añadir créditos" at bounding box center [402, 278] width 55 height 22
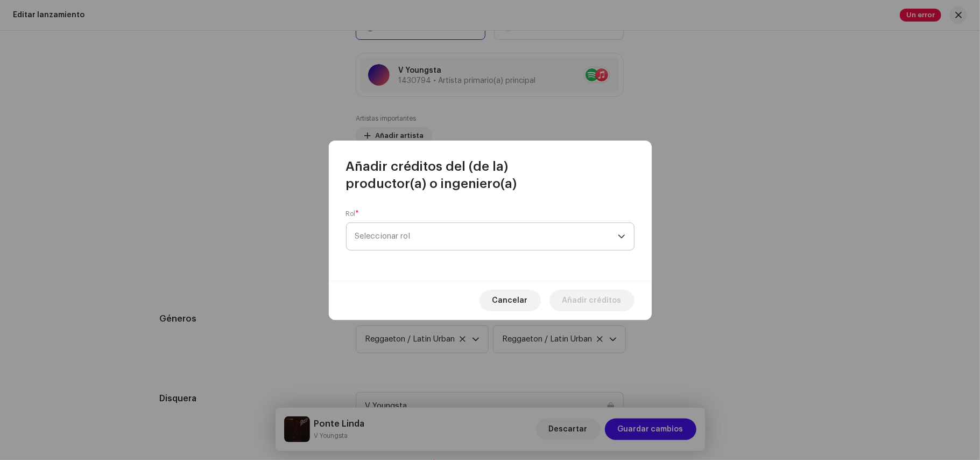
click at [485, 232] on span "Seleccionar rol" at bounding box center [486, 236] width 263 height 27
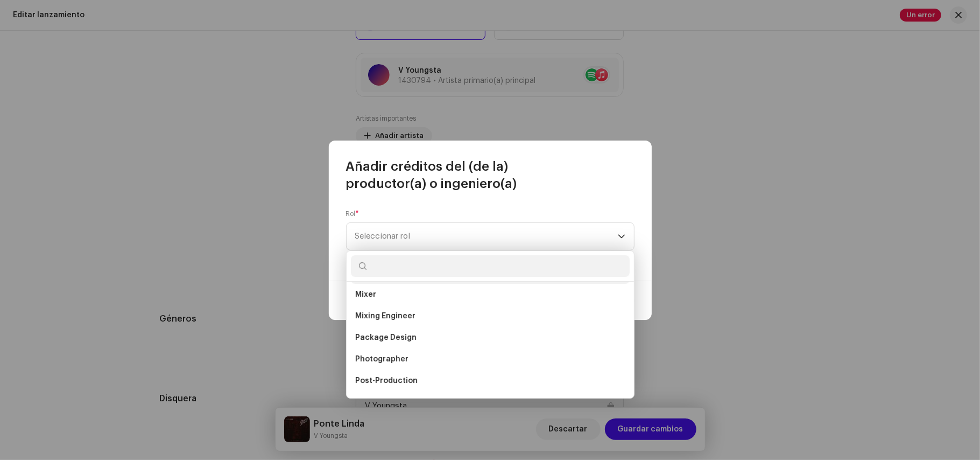
scroll to position [306, 0]
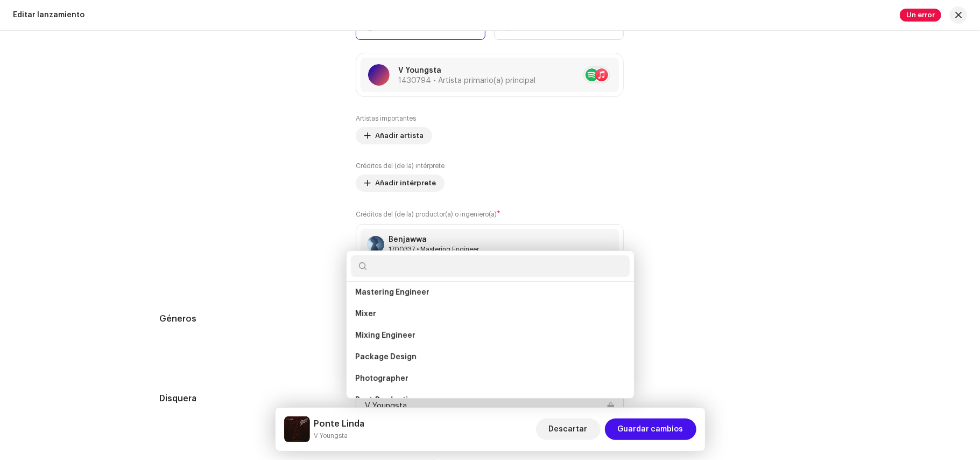
click at [302, 237] on div "Añadir créditos del (de la) productor(a) o ingeniero(a) Rol * Seleccionar rol C…" at bounding box center [490, 230] width 980 height 460
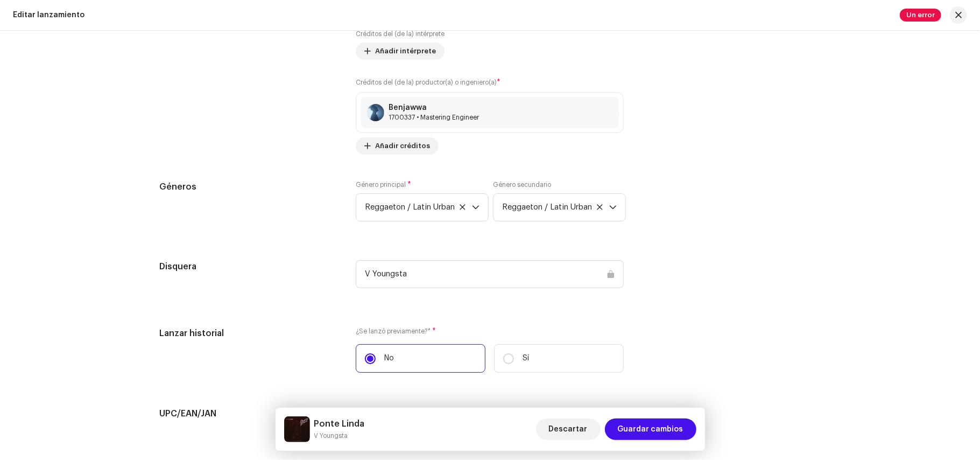
scroll to position [1431, 0]
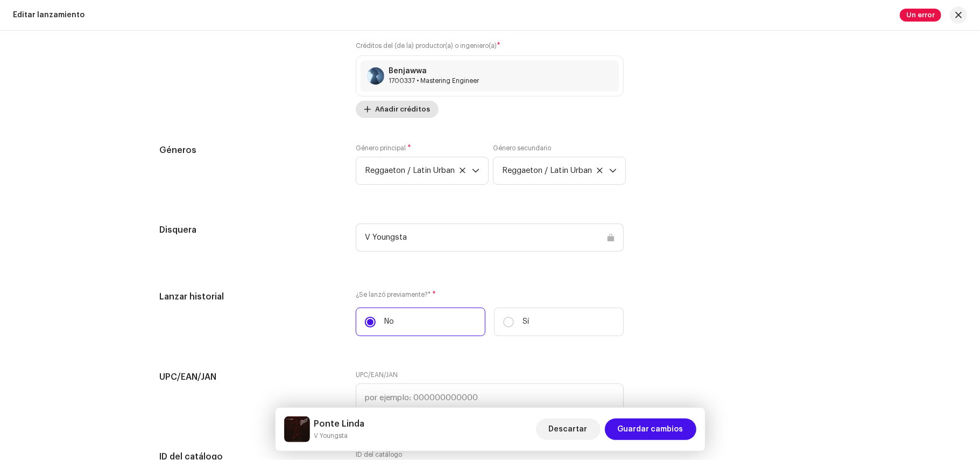
click at [410, 113] on span "Añadir créditos" at bounding box center [402, 110] width 55 height 22
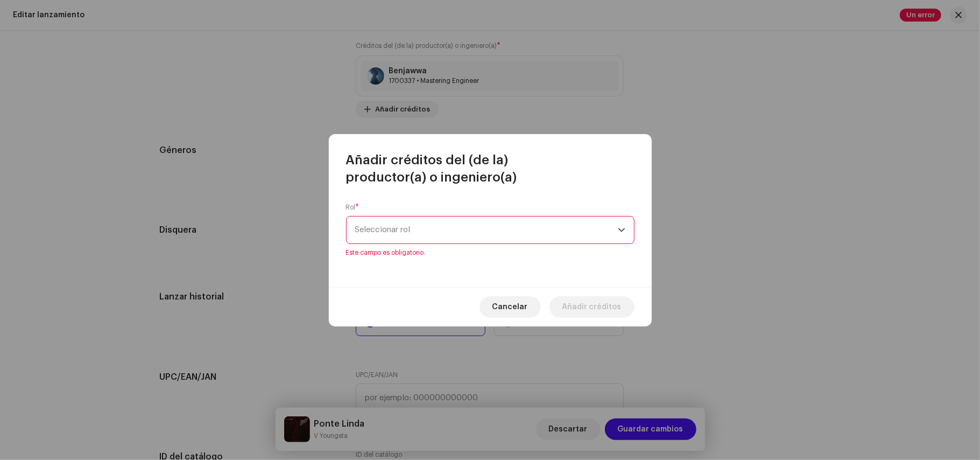
click at [626, 231] on p-select "Seleccionar rol" at bounding box center [490, 230] width 289 height 28
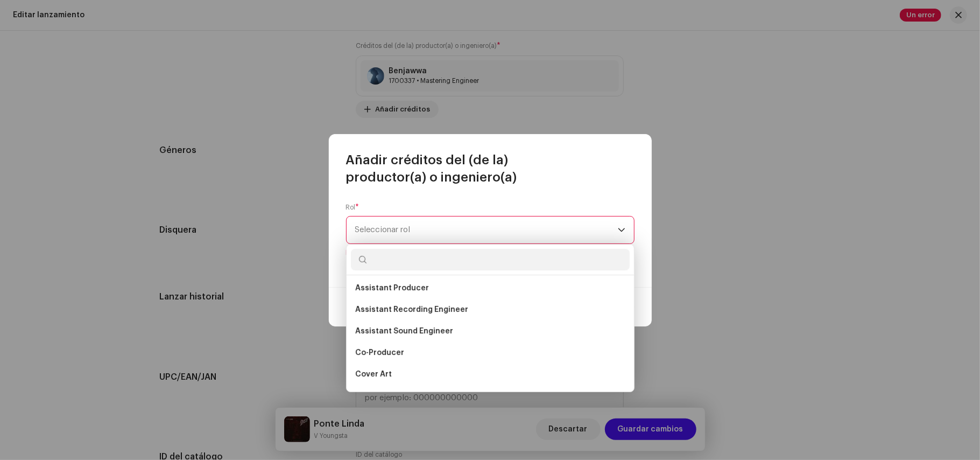
scroll to position [112, 0]
click at [414, 339] on li "Assistant Sound Engineer" at bounding box center [490, 329] width 279 height 22
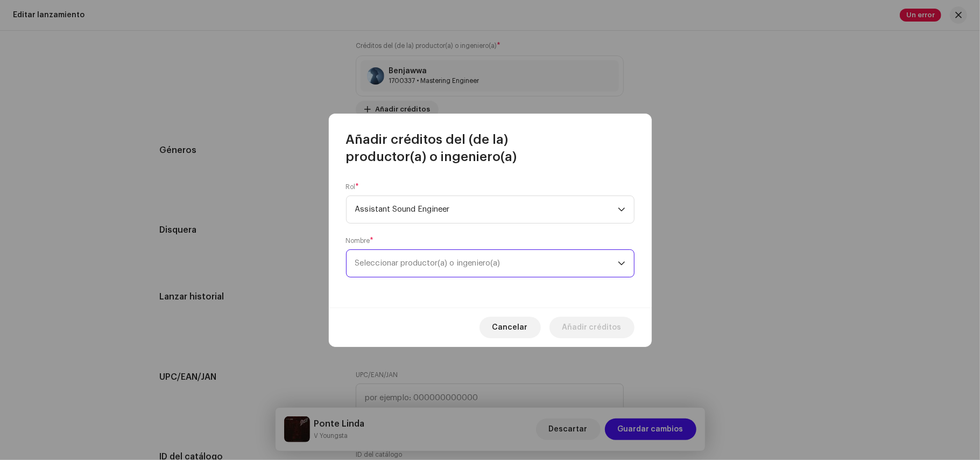
click at [474, 255] on span "Seleccionar productor(a) o ingeniero(a)" at bounding box center [486, 263] width 263 height 27
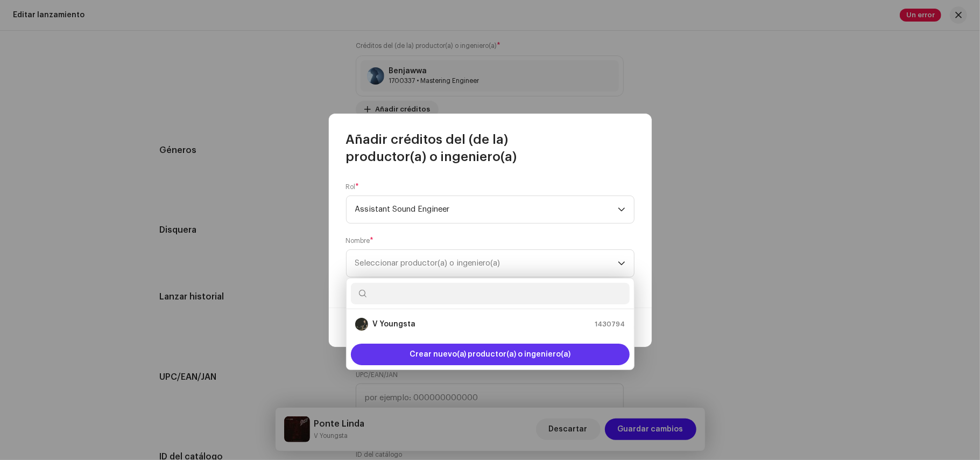
click at [443, 347] on span "Crear nuevo(a) productor(a) o ingeniero(a)" at bounding box center [491, 355] width 162 height 22
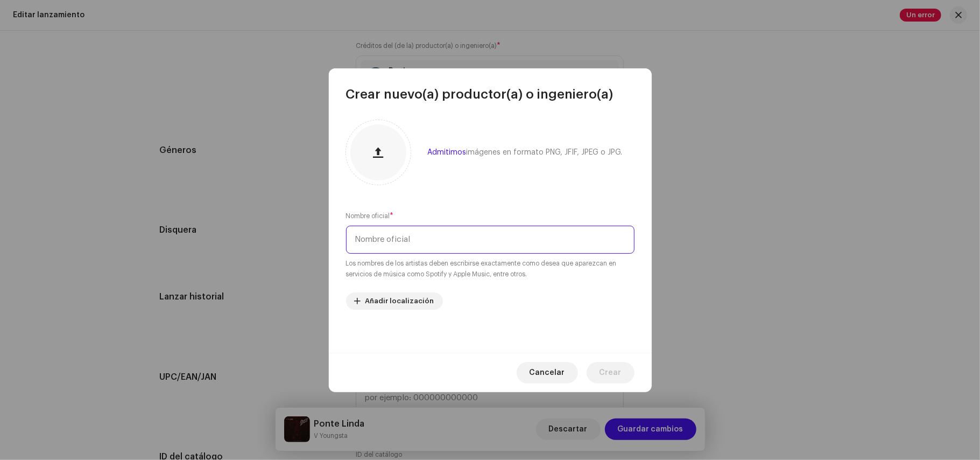
click at [468, 244] on input "text" at bounding box center [490, 240] width 289 height 28
type input "DRIZZY"
